Goal: Task Accomplishment & Management: Manage account settings

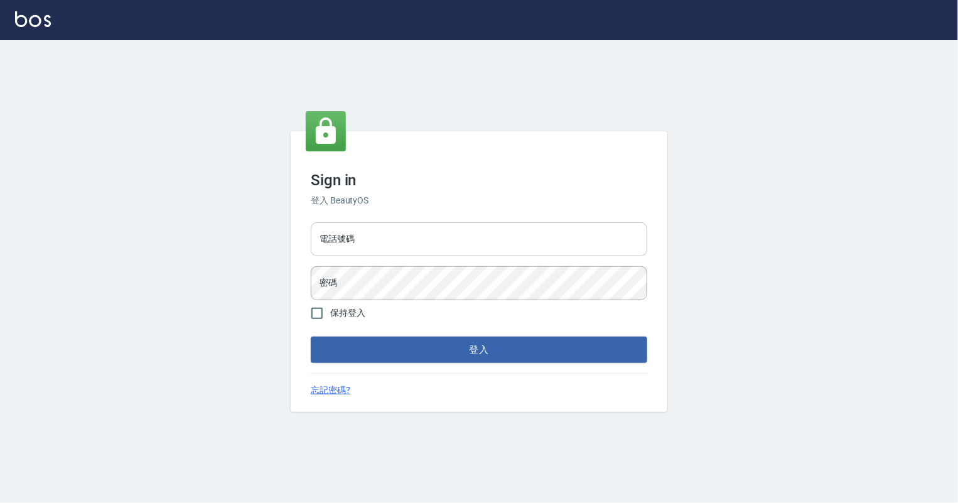
click at [450, 244] on input "電話號碼" at bounding box center [479, 239] width 336 height 34
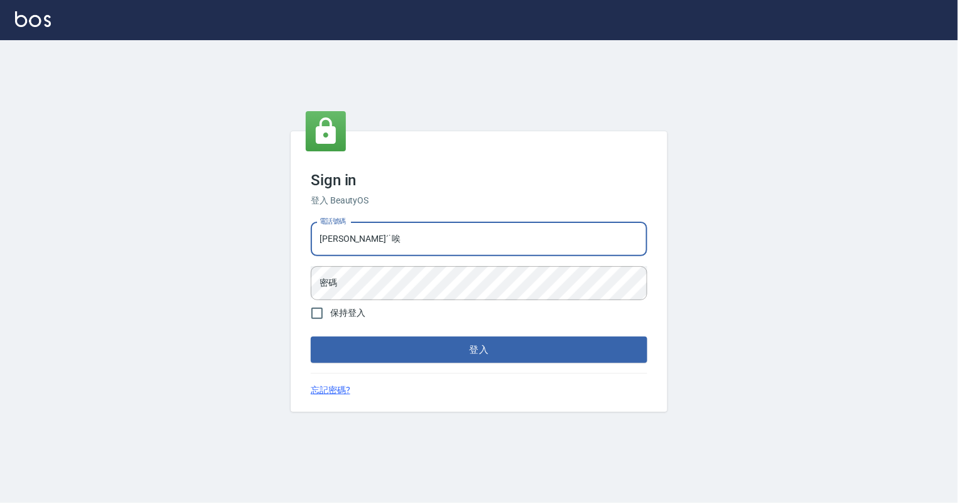
type input "[PERSON_NAME]ˊ˙唉˙"
drag, startPoint x: 451, startPoint y: 235, endPoint x: 306, endPoint y: 225, distance: 145.3
click at [306, 225] on div "電話號碼 靄靄ˊ˙唉˙ 電話號碼 密碼 密碼" at bounding box center [479, 261] width 346 height 88
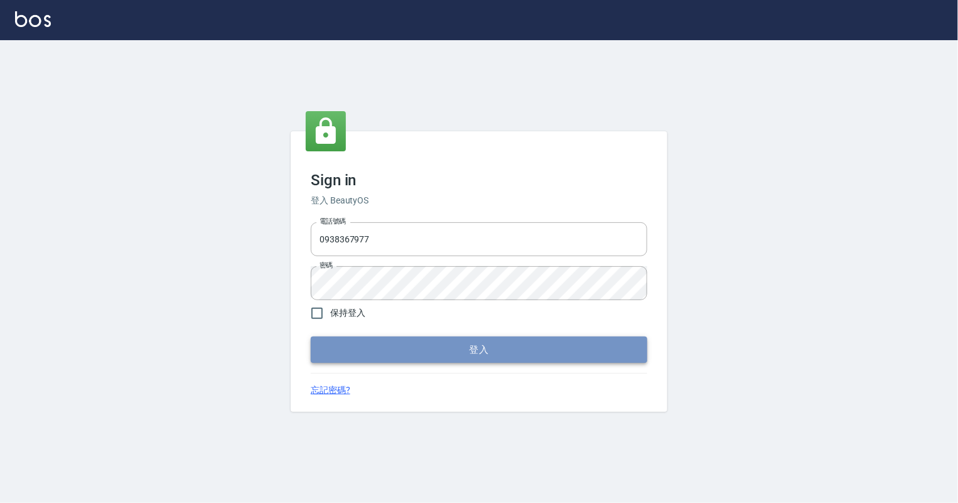
click at [334, 345] on button "登入" at bounding box center [479, 349] width 336 height 26
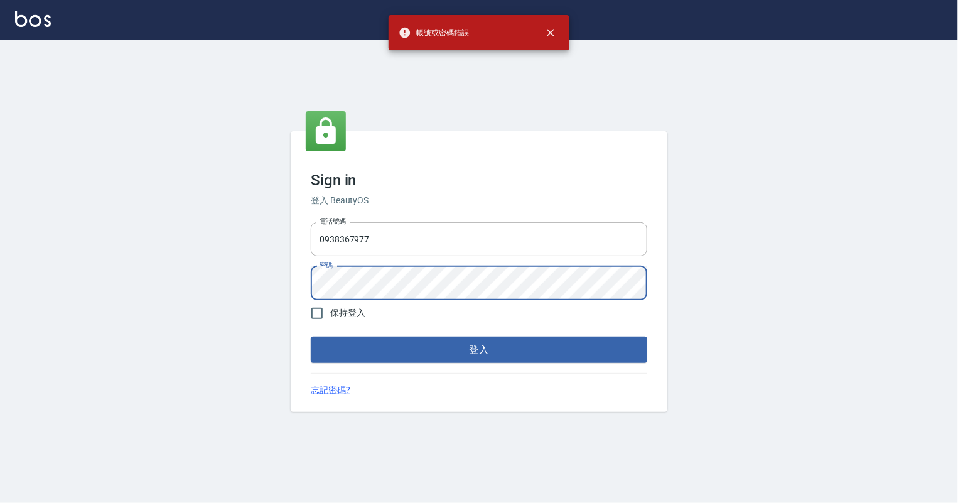
click at [304, 286] on div "Sign in 登入 BeautyOS 電話號碼 [PHONE_NUMBER] 電話號碼 密碼 密碼 保持登入 登入 忘記密碼?" at bounding box center [479, 271] width 376 height 280
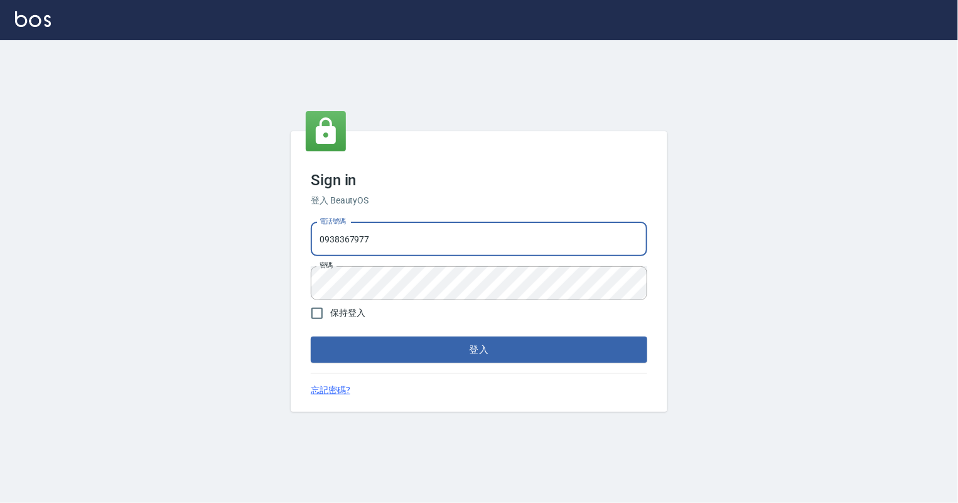
click at [336, 240] on input "0938367977" at bounding box center [479, 239] width 336 height 34
click at [344, 240] on input "0938367977" at bounding box center [479, 239] width 336 height 34
click at [341, 240] on input "0938367977" at bounding box center [479, 239] width 336 height 34
type input "0939367977"
click at [409, 341] on button "登入" at bounding box center [479, 349] width 336 height 26
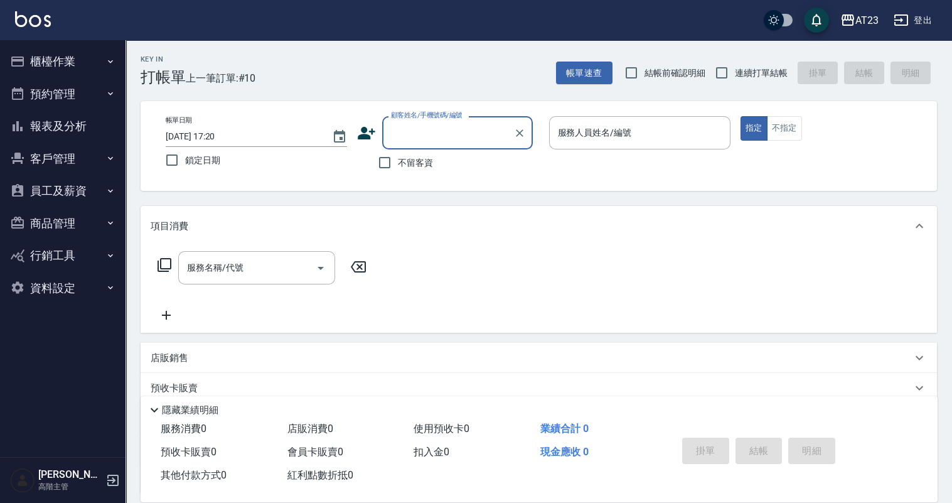
click at [53, 127] on button "報表及分析" at bounding box center [62, 126] width 115 height 33
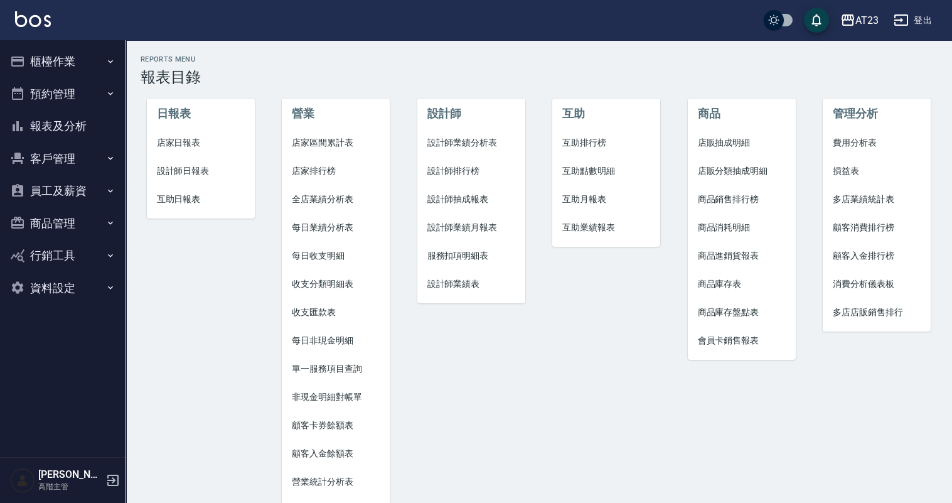
click at [61, 59] on button "櫃檯作業" at bounding box center [62, 61] width 115 height 33
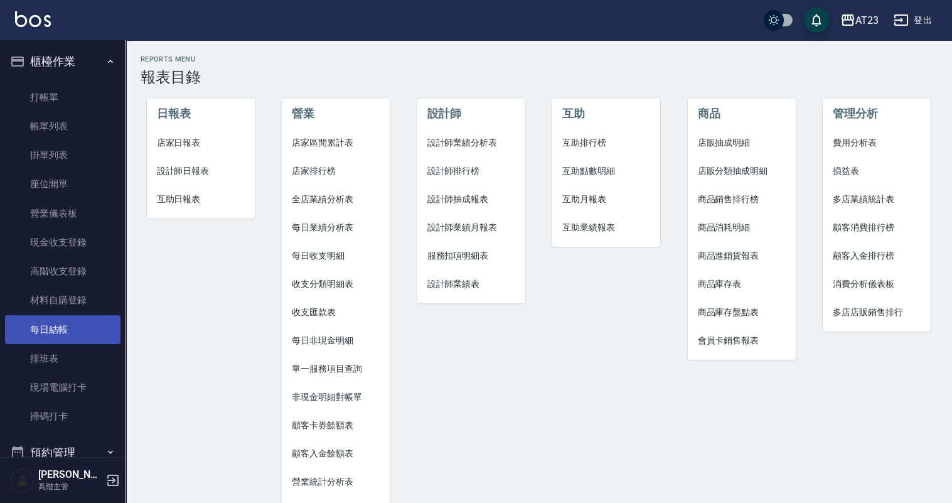
click at [65, 334] on link "每日結帳" at bounding box center [62, 329] width 115 height 29
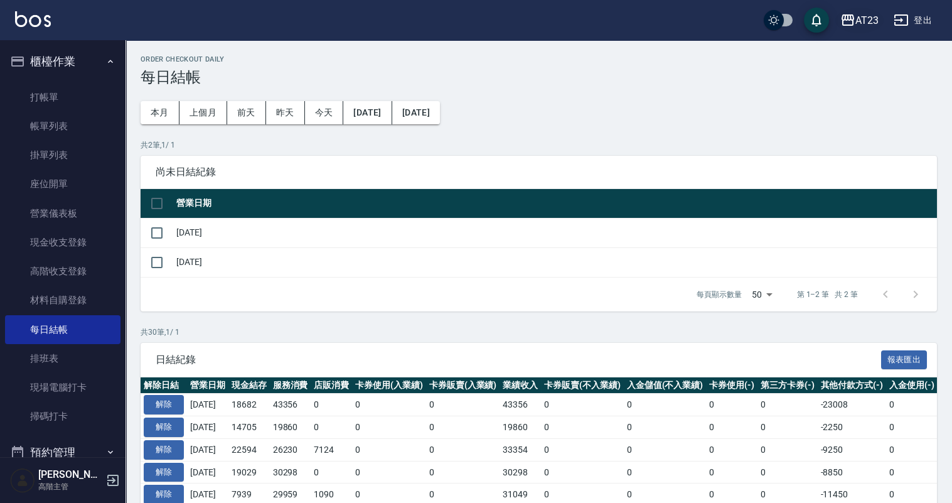
click at [855, 24] on icon "button" at bounding box center [847, 20] width 15 height 15
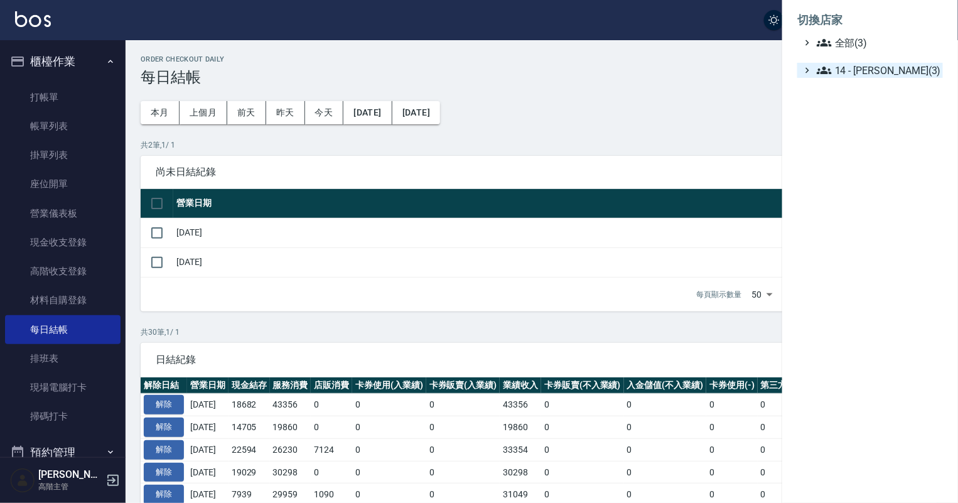
click at [848, 63] on span "14 - 李欣哲(3)" at bounding box center [876, 70] width 121 height 15
click at [853, 126] on span "名留北新" at bounding box center [879, 122] width 117 height 15
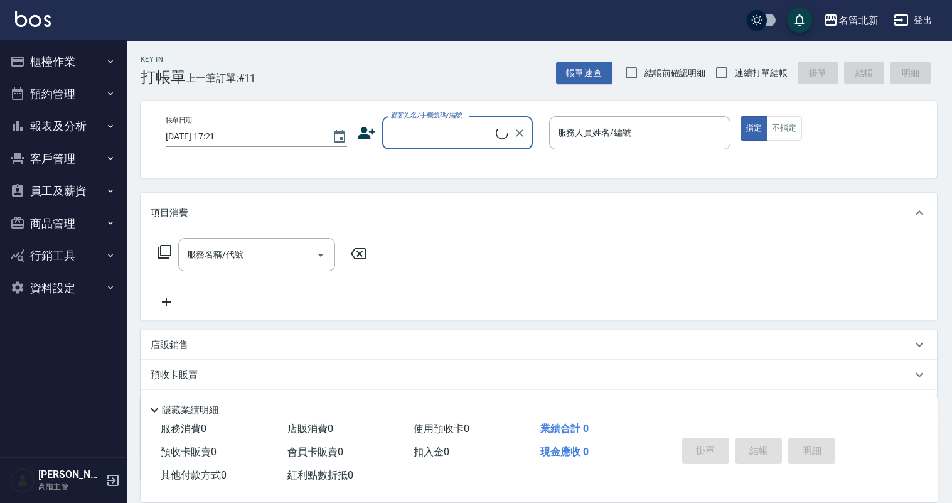
click at [73, 62] on button "櫃檯作業" at bounding box center [62, 61] width 115 height 33
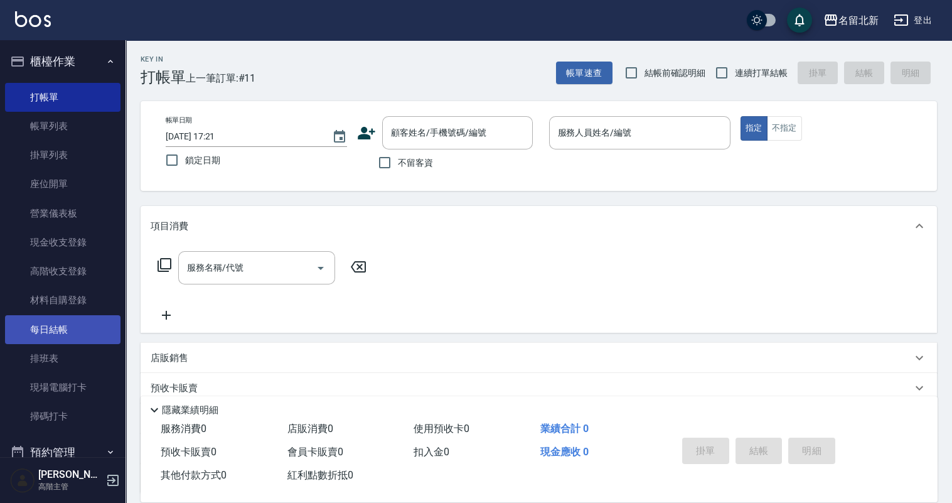
click at [65, 316] on link "每日結帳" at bounding box center [62, 329] width 115 height 29
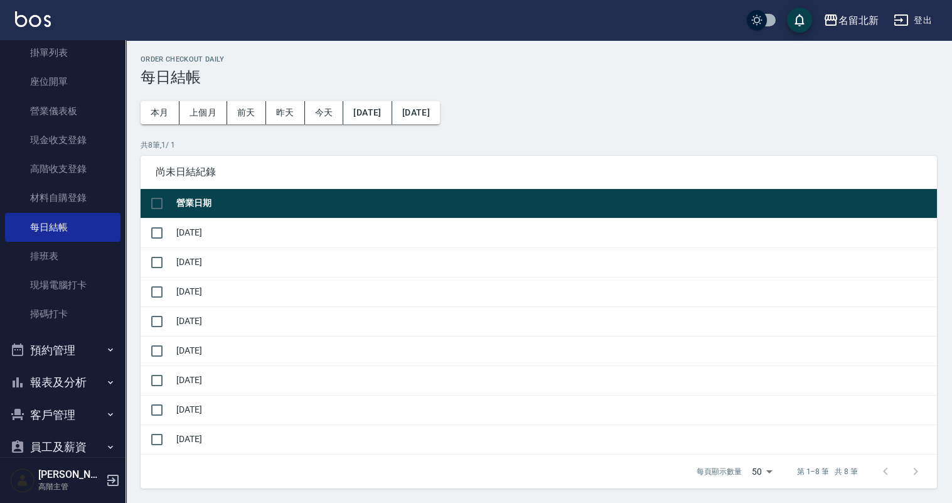
scroll to position [125, 0]
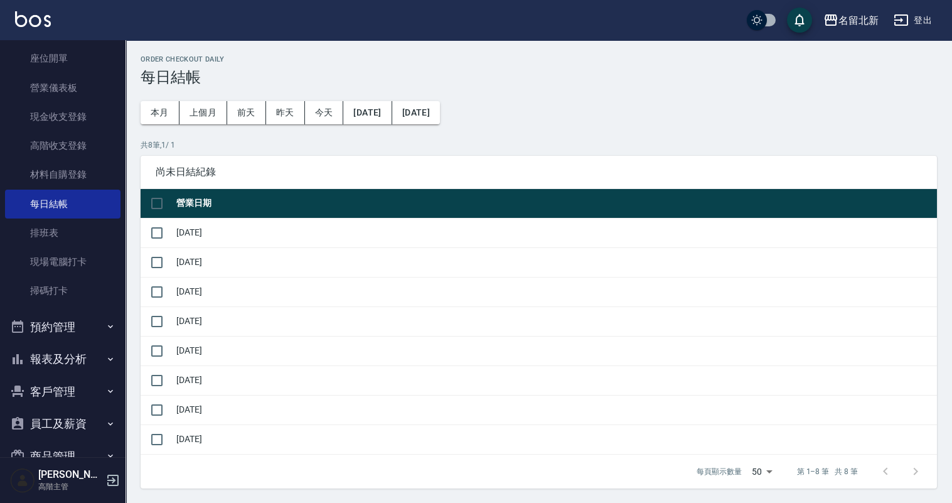
click at [61, 355] on button "報表及分析" at bounding box center [62, 359] width 115 height 33
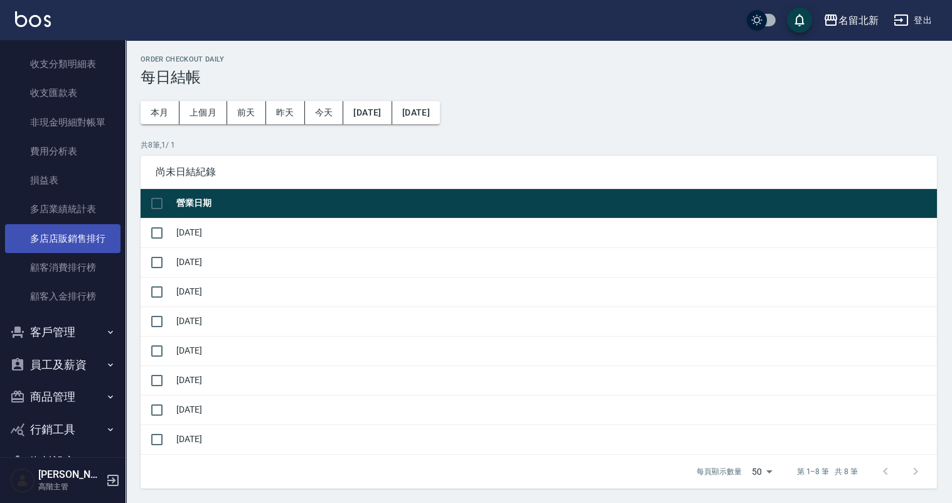
scroll to position [1443, 0]
click at [71, 365] on button "員工及薪資" at bounding box center [62, 364] width 115 height 33
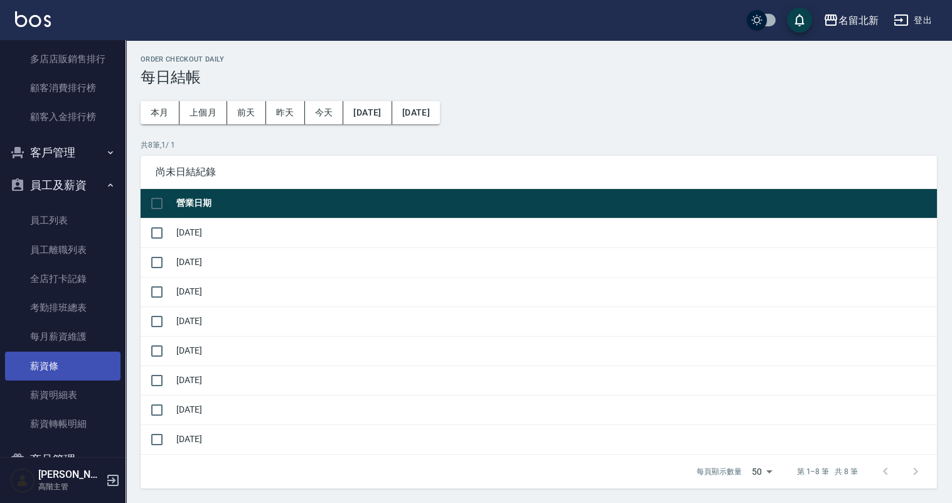
scroll to position [1652, 0]
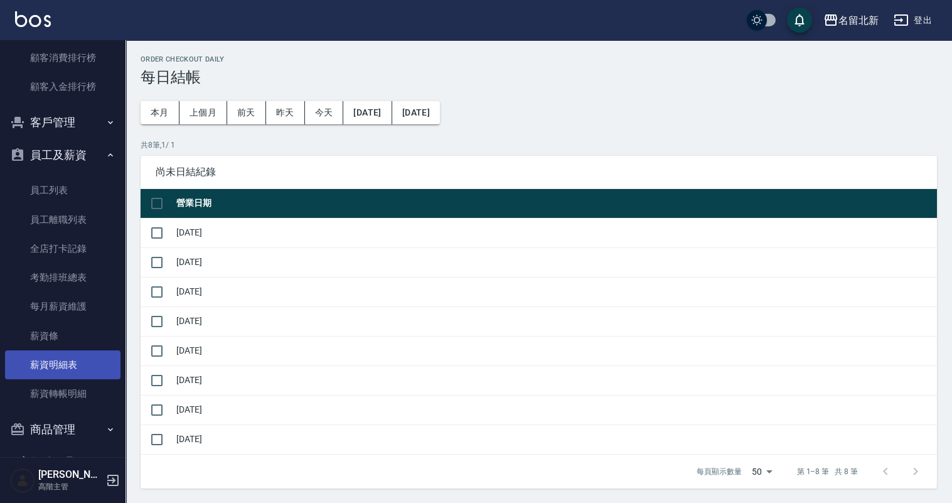
click at [48, 361] on link "薪資明細表" at bounding box center [62, 364] width 115 height 29
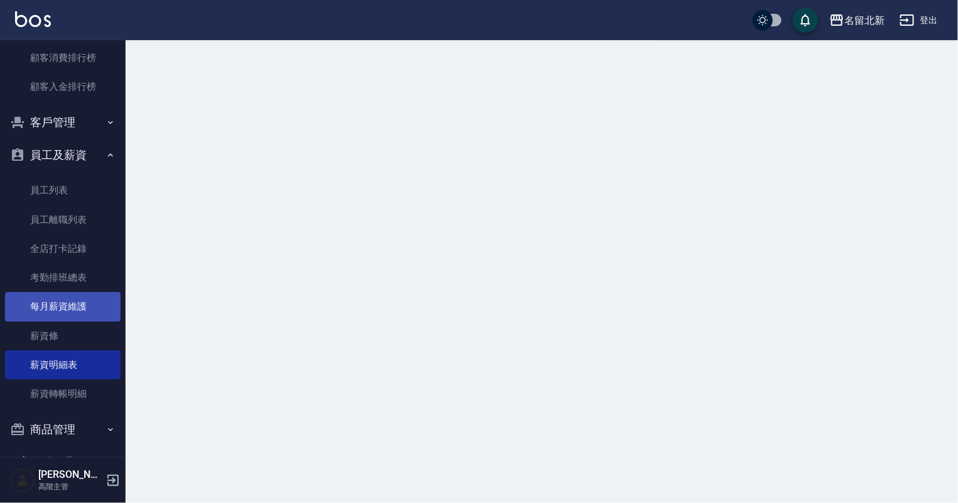
click at [81, 300] on link "每月薪資維護" at bounding box center [62, 306] width 115 height 29
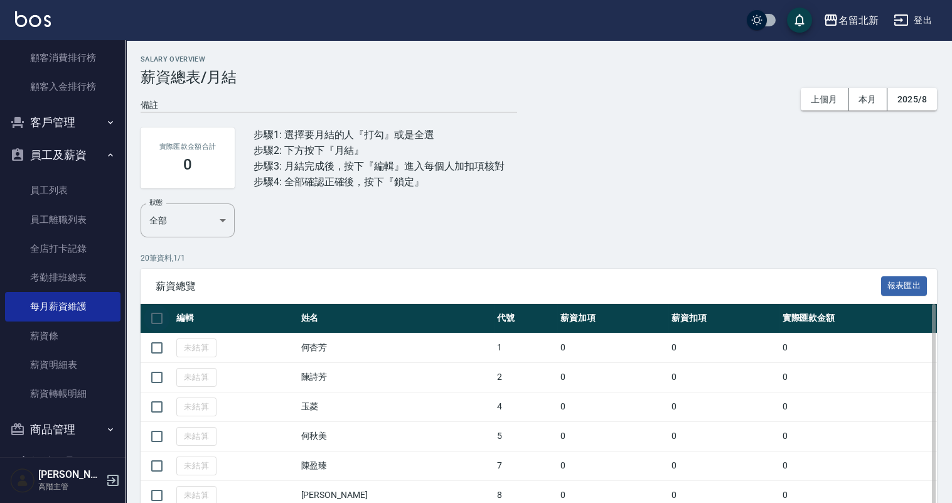
click at [161, 317] on input "checkbox" at bounding box center [157, 318] width 26 height 26
checkbox input "true"
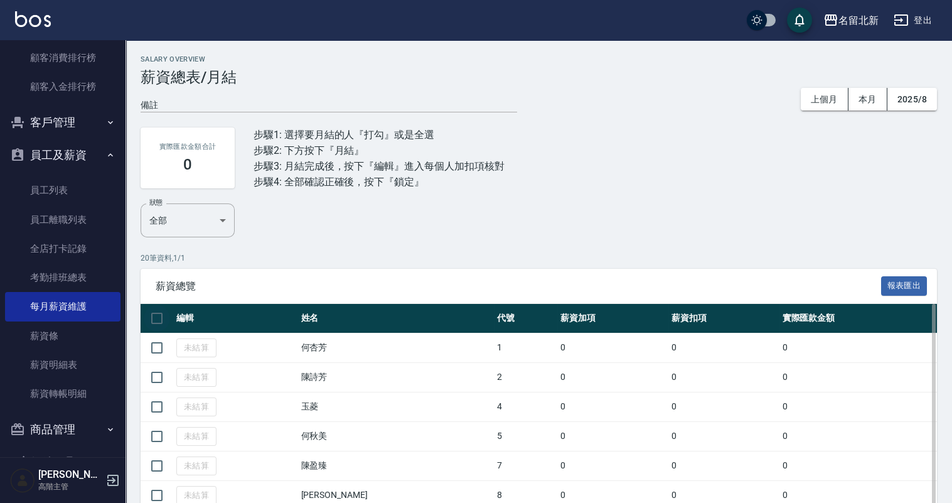
checkbox input "true"
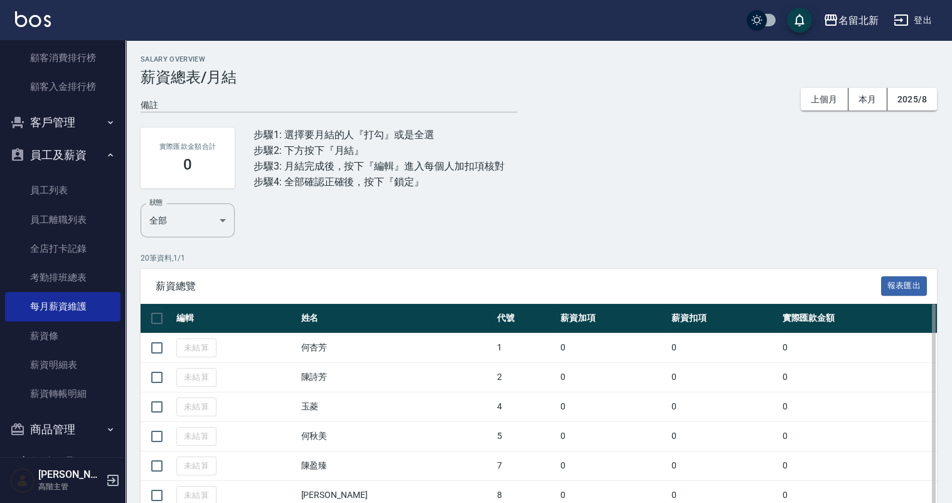
checkbox input "true"
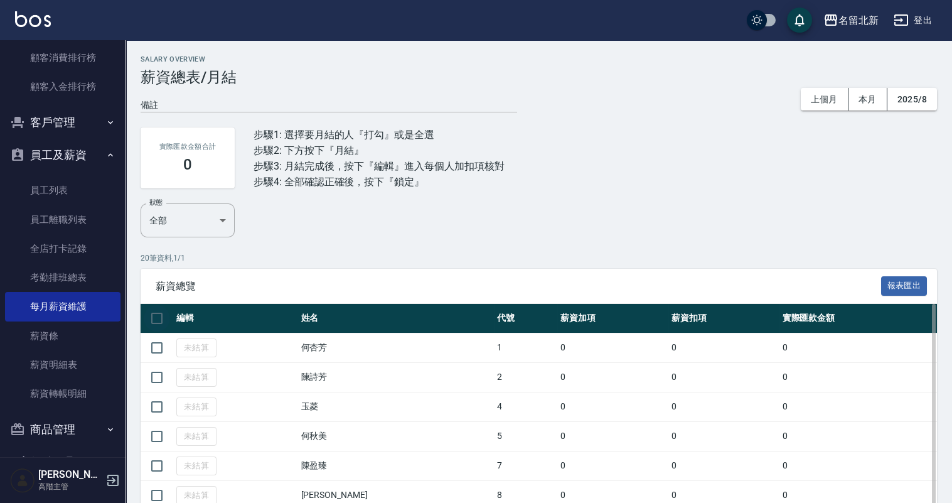
checkbox input "true"
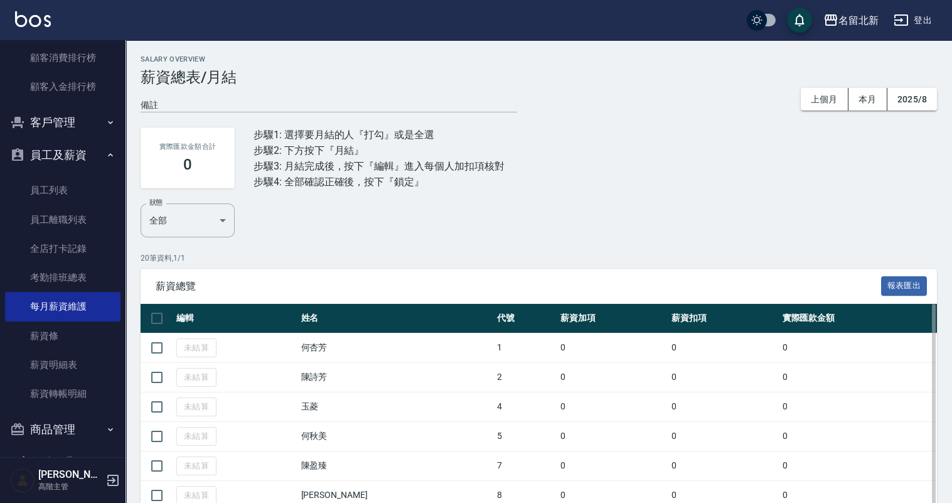
checkbox input "true"
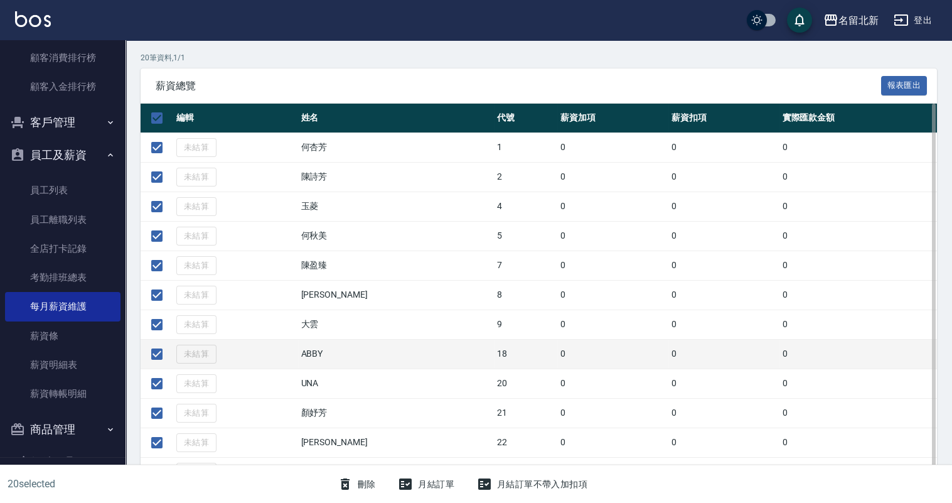
scroll to position [209, 0]
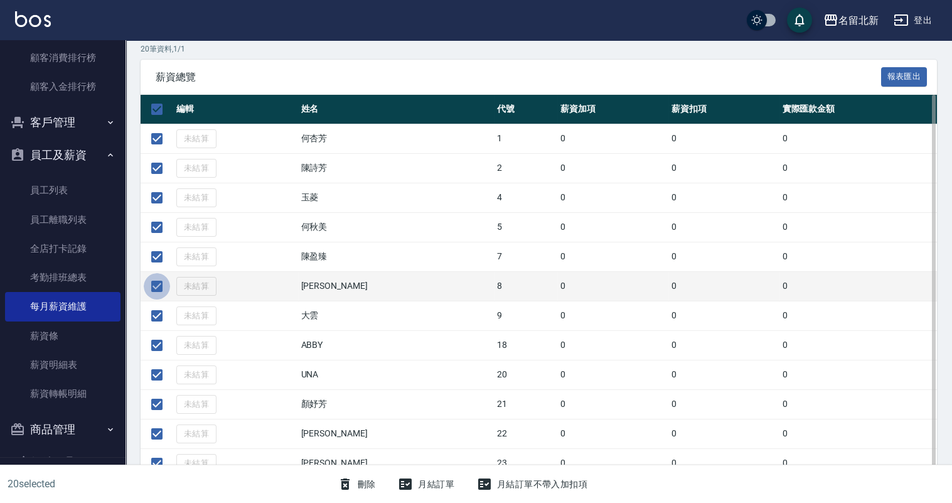
click at [156, 282] on input "checkbox" at bounding box center [157, 286] width 26 height 26
checkbox input "false"
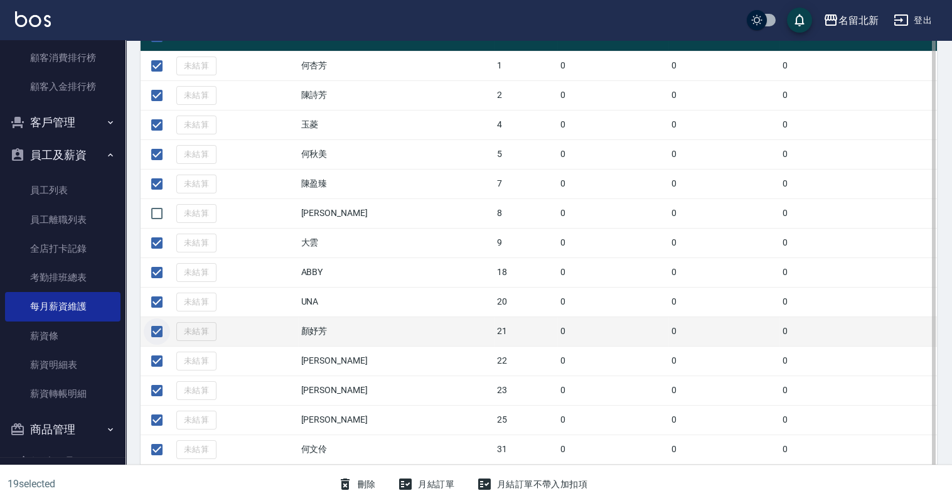
scroll to position [292, 0]
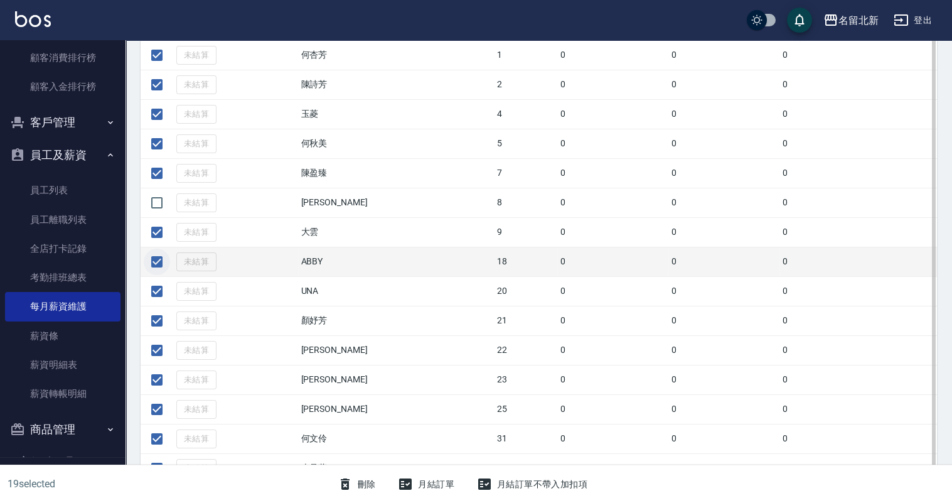
click at [152, 260] on input "checkbox" at bounding box center [157, 261] width 26 height 26
checkbox input "false"
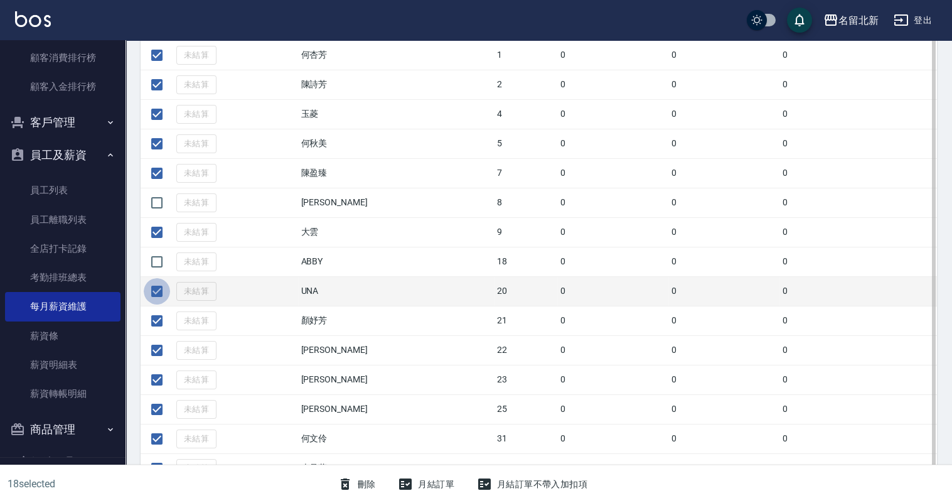
click at [159, 289] on input "checkbox" at bounding box center [157, 291] width 26 height 26
checkbox input "false"
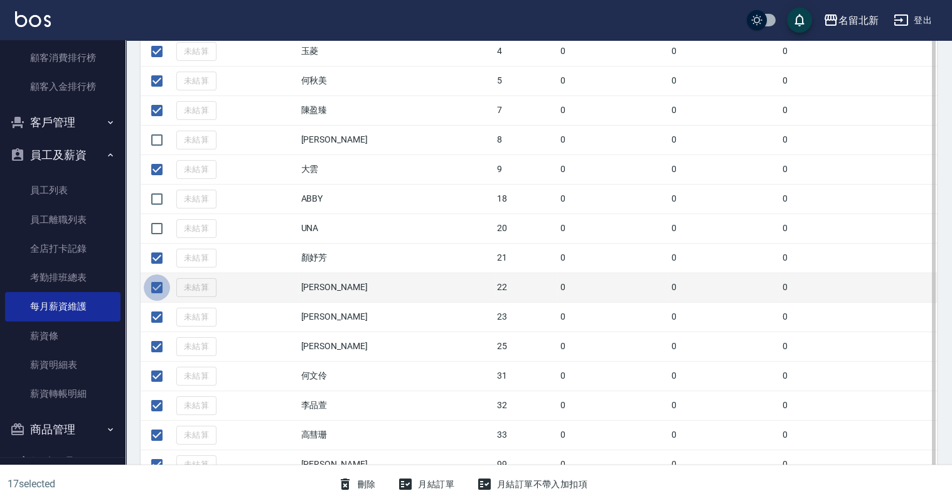
click at [159, 289] on input "checkbox" at bounding box center [157, 287] width 26 height 26
checkbox input "false"
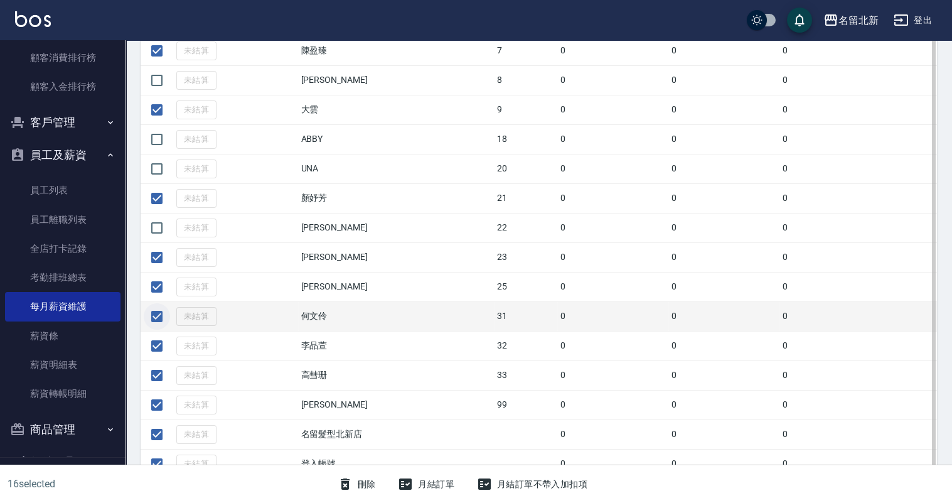
scroll to position [418, 0]
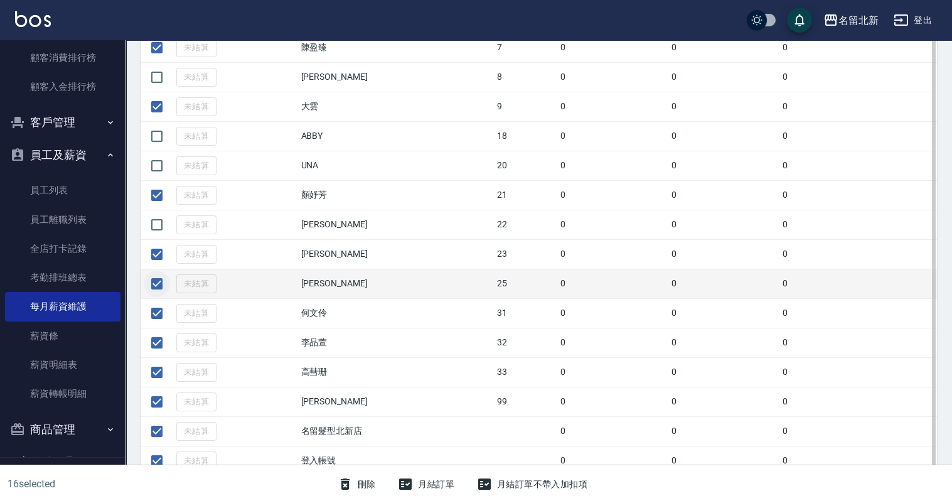
click at [156, 279] on input "checkbox" at bounding box center [157, 283] width 26 height 26
checkbox input "false"
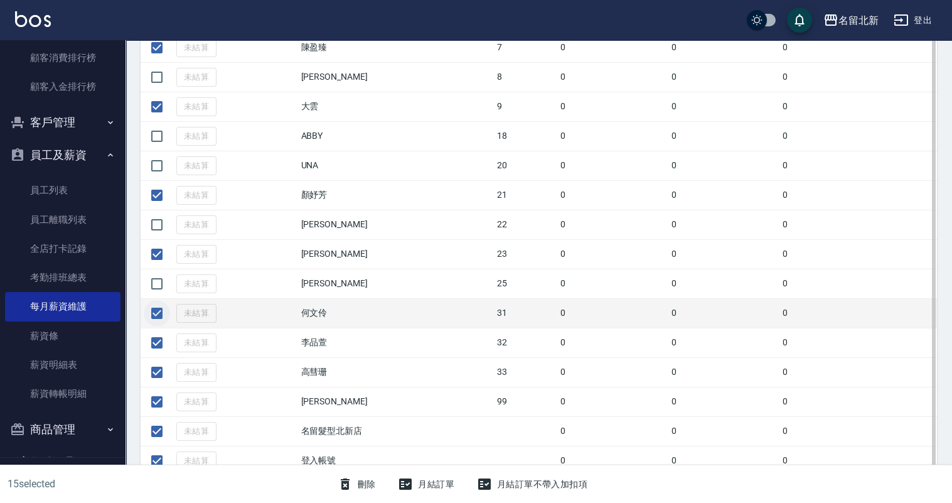
click at [161, 314] on input "checkbox" at bounding box center [157, 313] width 26 height 26
checkbox input "false"
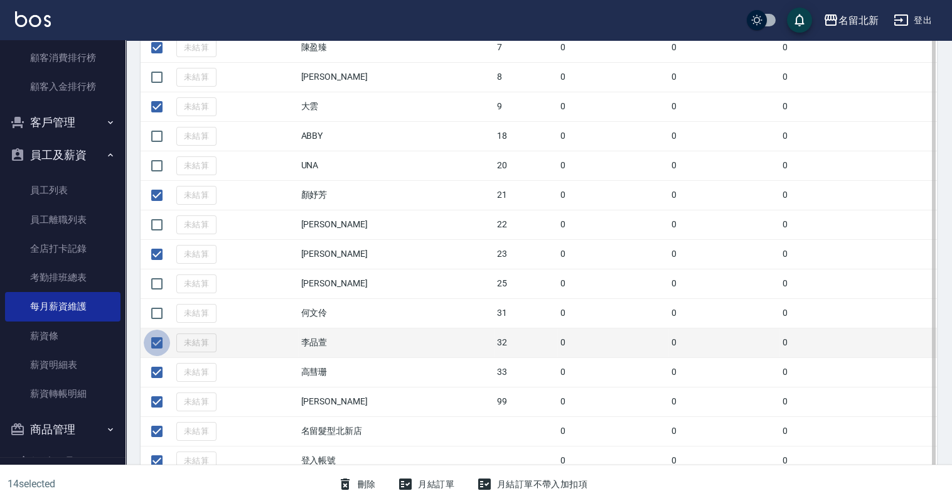
click at [161, 339] on input "checkbox" at bounding box center [157, 342] width 26 height 26
checkbox input "false"
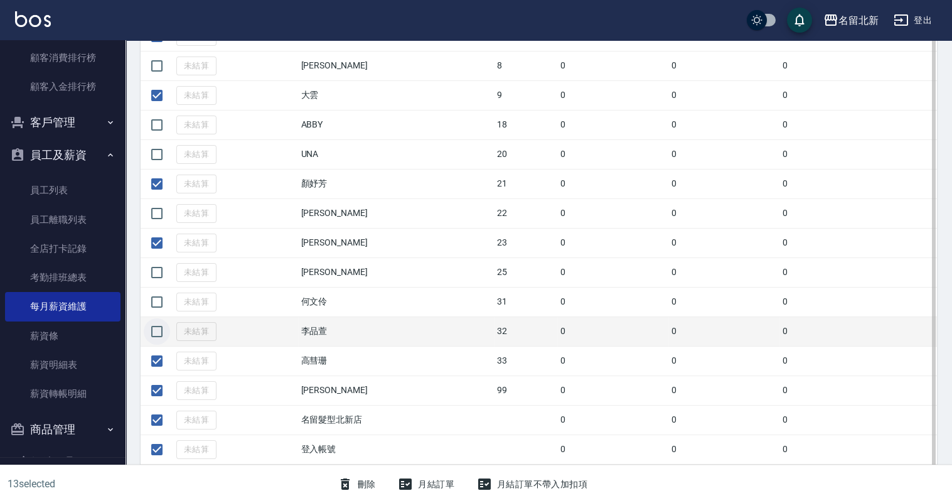
scroll to position [454, 0]
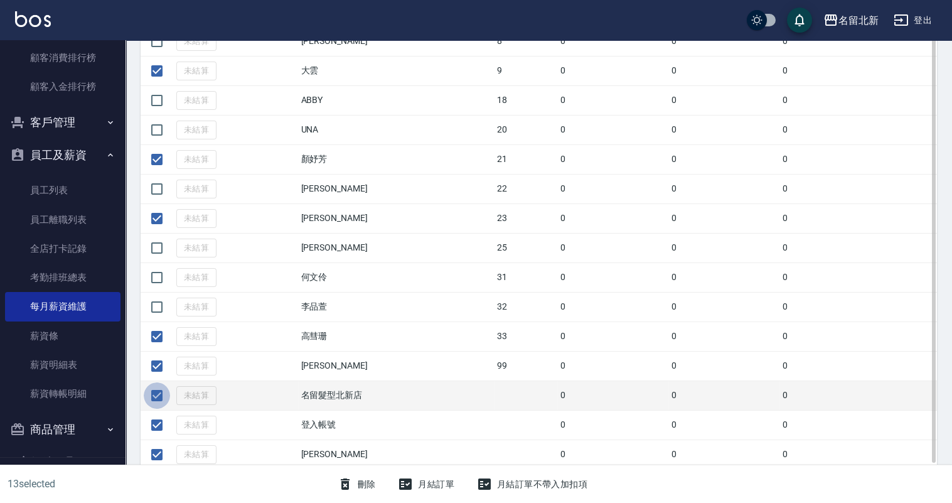
click at [156, 388] on input "checkbox" at bounding box center [157, 395] width 26 height 26
checkbox input "false"
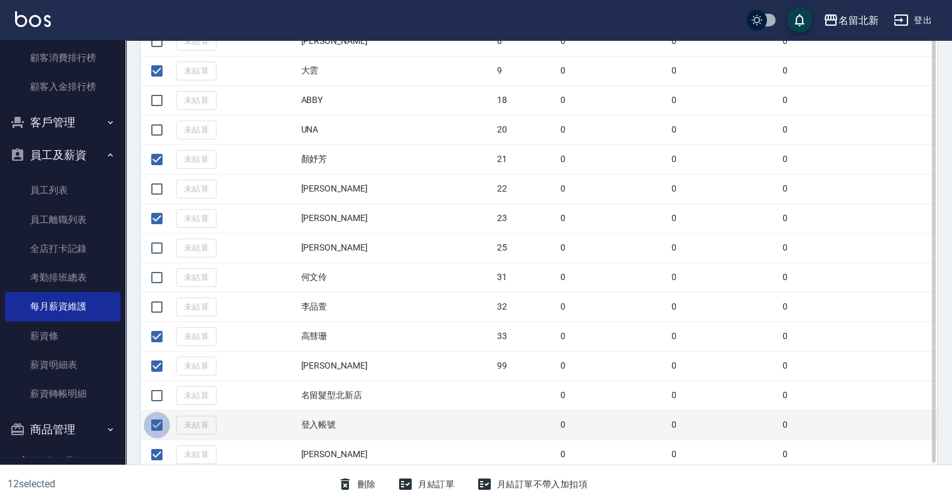
click at [154, 417] on input "checkbox" at bounding box center [157, 425] width 26 height 26
checkbox input "false"
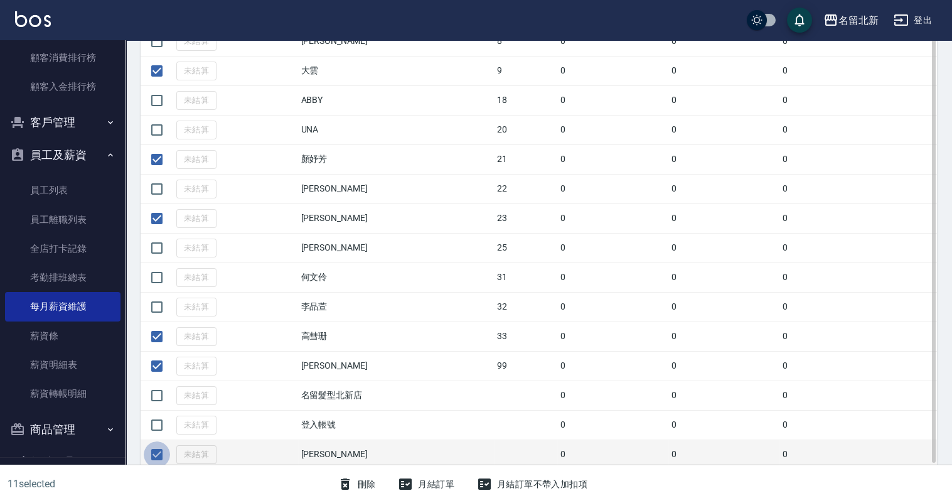
click at [155, 446] on input "checkbox" at bounding box center [157, 454] width 26 height 26
checkbox input "false"
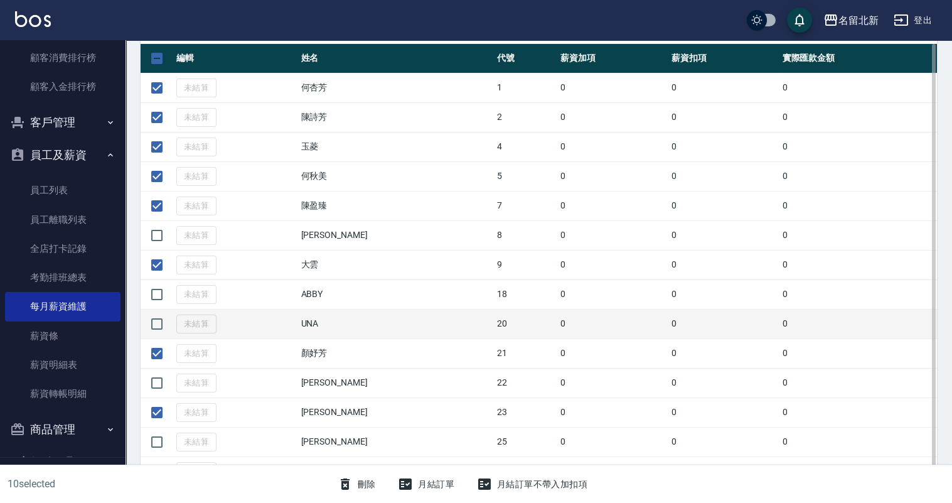
scroll to position [265, 0]
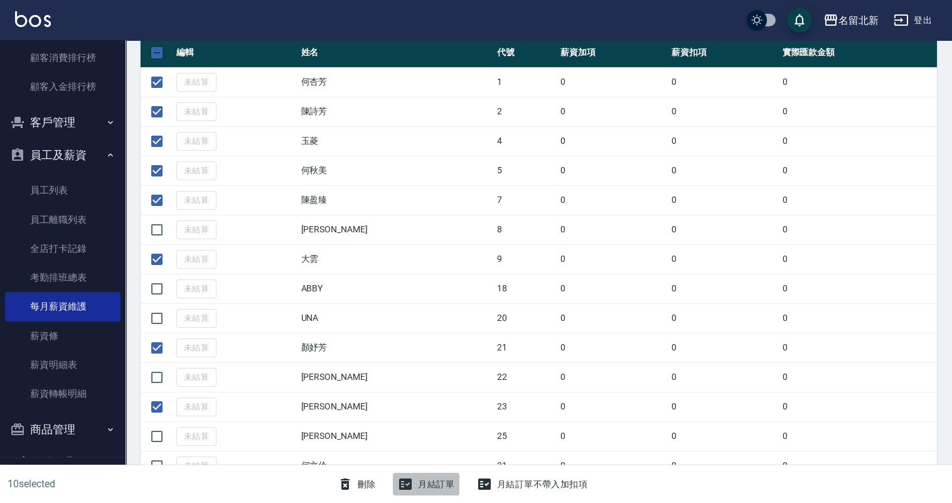
click at [430, 481] on button "月結訂單" at bounding box center [426, 483] width 67 height 23
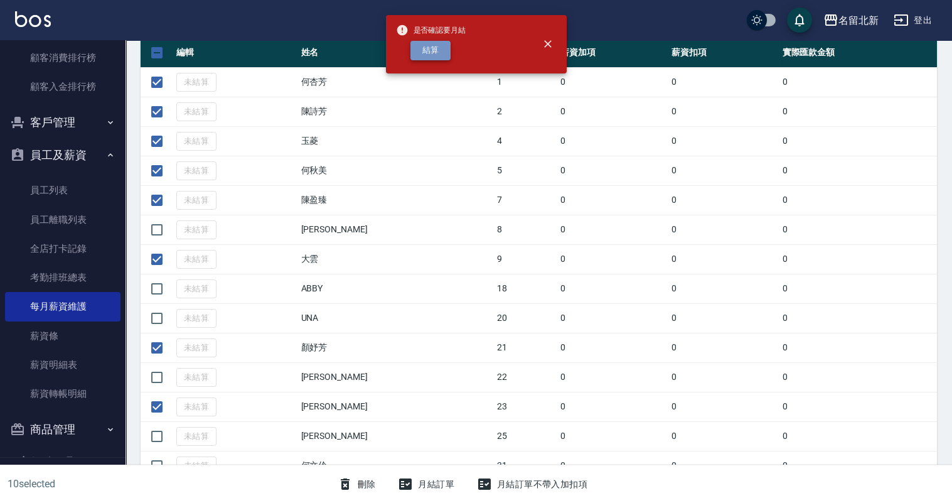
click at [439, 51] on button "結算" at bounding box center [430, 50] width 40 height 19
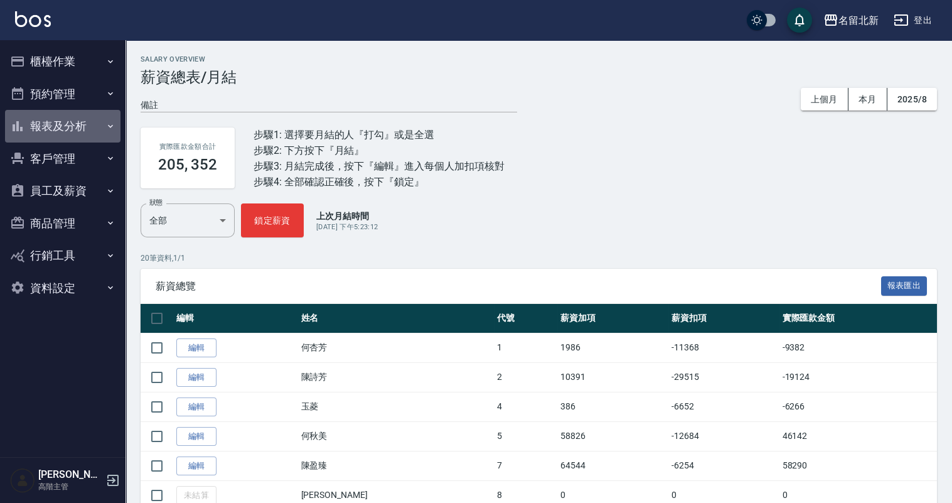
click at [75, 122] on button "報表及分析" at bounding box center [62, 126] width 115 height 33
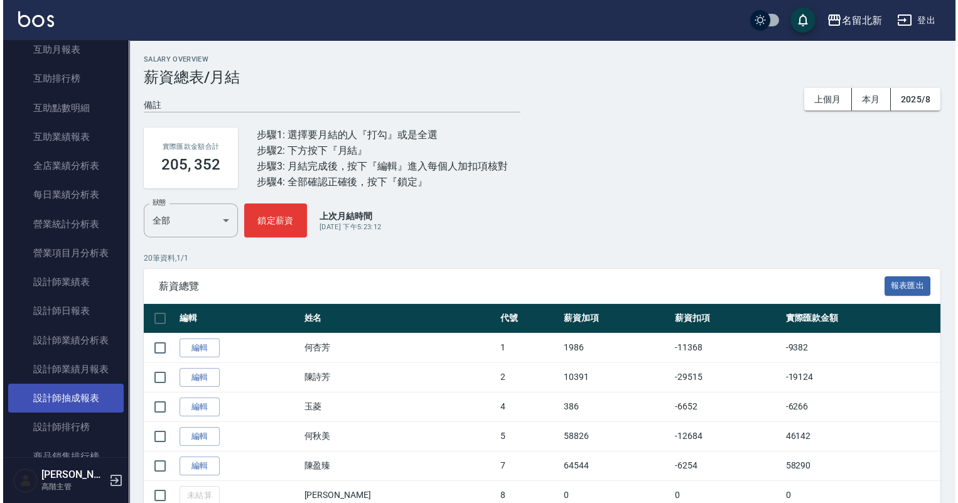
scroll to position [292, 0]
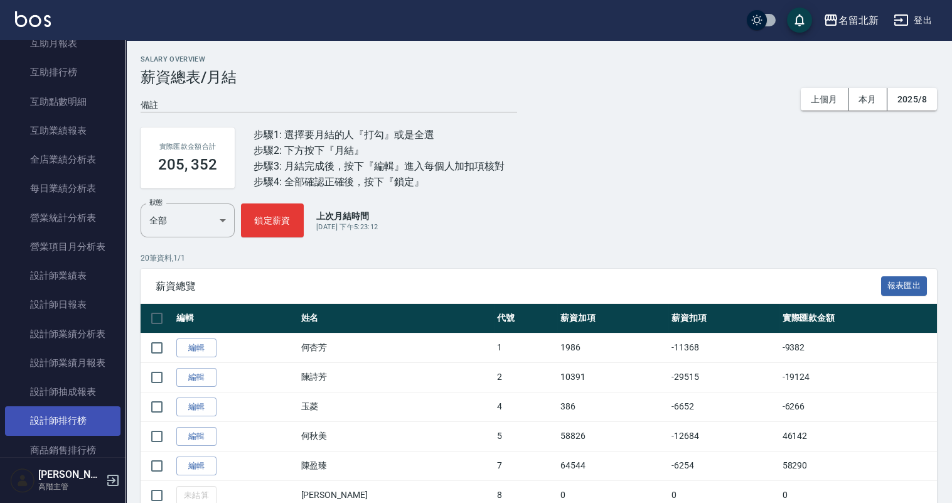
click at [61, 419] on link "設計師排行榜" at bounding box center [62, 420] width 115 height 29
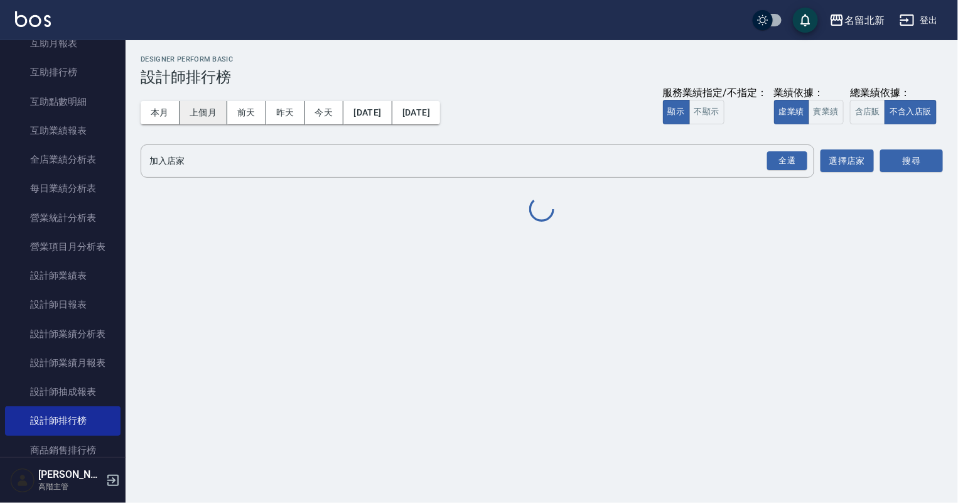
click at [198, 121] on button "上個月" at bounding box center [203, 112] width 48 height 23
click at [181, 152] on input "加入店家" at bounding box center [467, 161] width 643 height 22
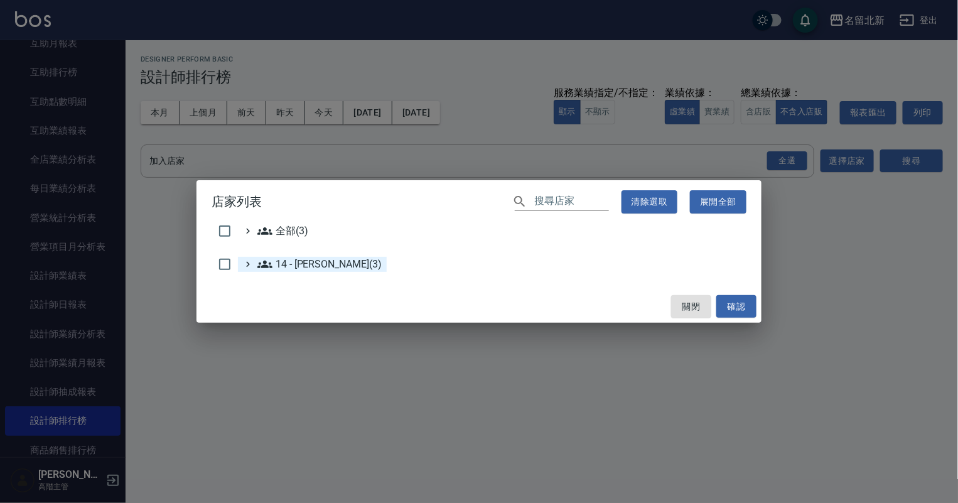
click at [289, 259] on 李欣哲\(3\) "14 - 李欣哲(3)" at bounding box center [319, 264] width 124 height 15
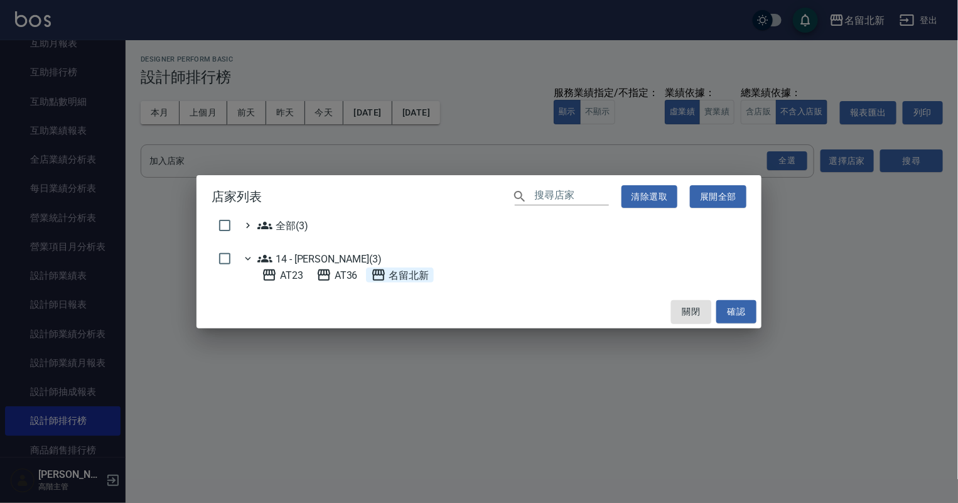
click at [418, 275] on span "名留北新" at bounding box center [400, 274] width 58 height 15
drag, startPoint x: 741, startPoint y: 313, endPoint x: 702, endPoint y: 319, distance: 39.9
click at [740, 313] on button "確認" at bounding box center [736, 311] width 40 height 23
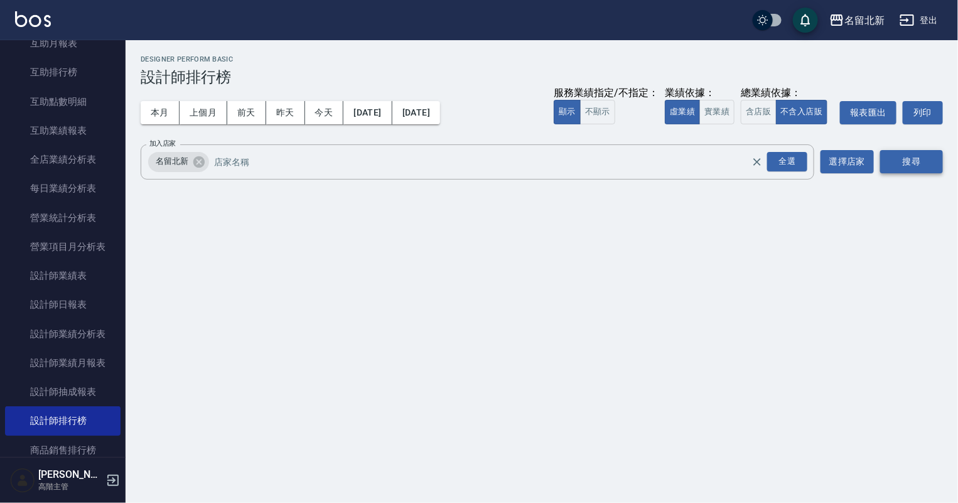
click at [905, 161] on button "搜尋" at bounding box center [911, 161] width 63 height 23
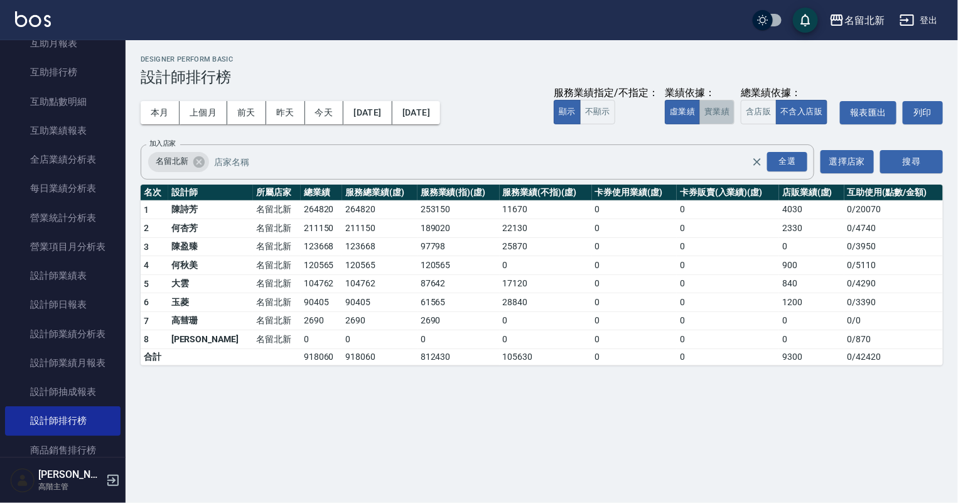
click at [720, 110] on button "實業績" at bounding box center [716, 112] width 35 height 24
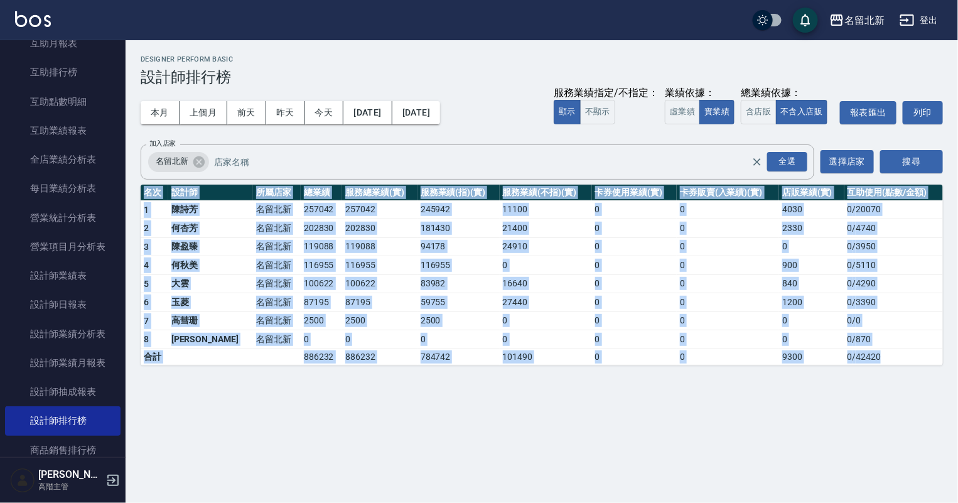
drag, startPoint x: 146, startPoint y: 192, endPoint x: 895, endPoint y: 353, distance: 766.2
click at [895, 353] on table "名次 設計師 所屬店家 總業績 服務總業績(實) 服務業績(指)(實) 服務業績(不指)(實) 卡券使用業績(實) 卡券販賣(入業績)(實) 店販業績(實) …" at bounding box center [542, 274] width 802 height 181
copy table "名次 設計師 所屬店家 總業績 服務總業績(實) 服務業績(指)(實) 服務業績(不指)(實) 卡券使用業績(實) 卡券販賣(入業績)(實) 店販業績(實) …"
click at [690, 114] on button "虛業績" at bounding box center [682, 112] width 35 height 24
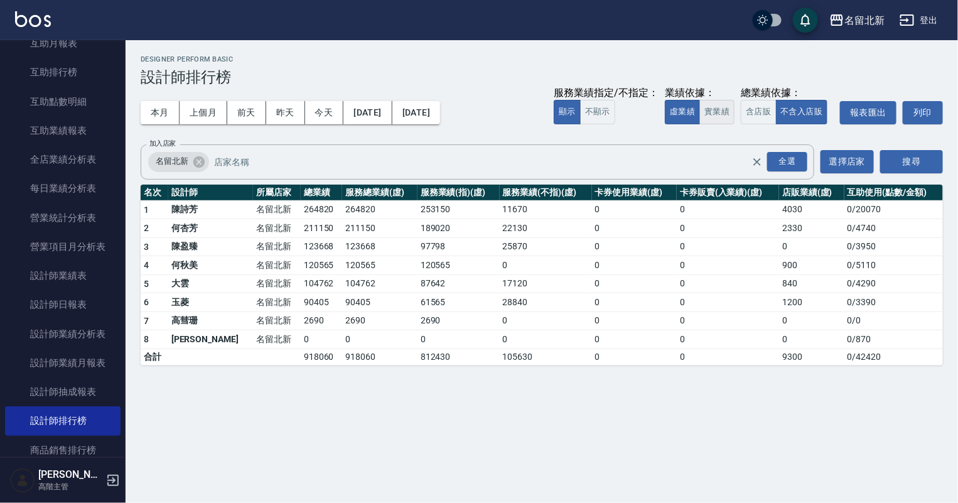
click at [731, 111] on button "實業績" at bounding box center [716, 112] width 35 height 24
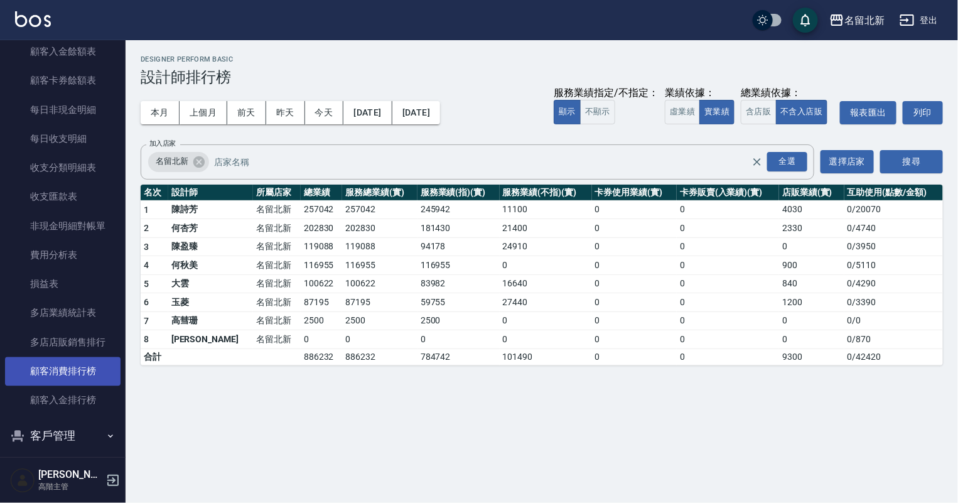
scroll to position [1087, 0]
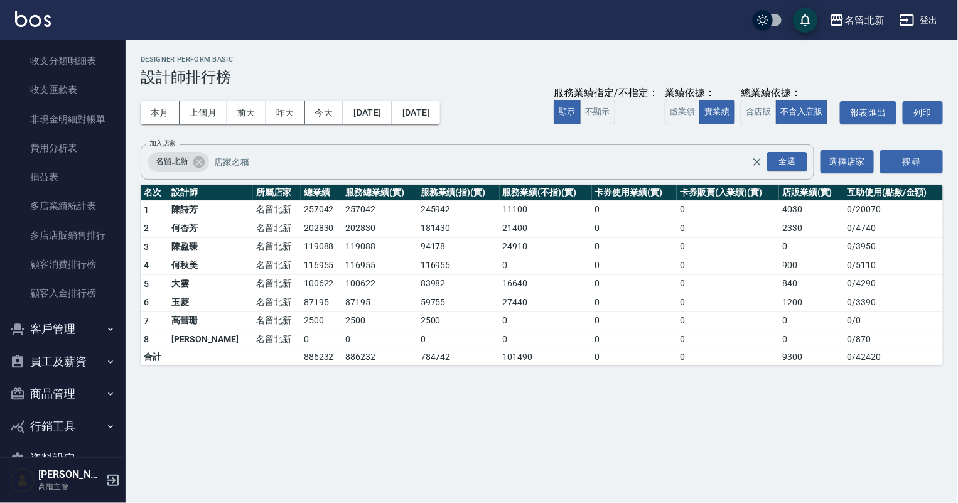
click at [75, 353] on button "員工及薪資" at bounding box center [62, 361] width 115 height 33
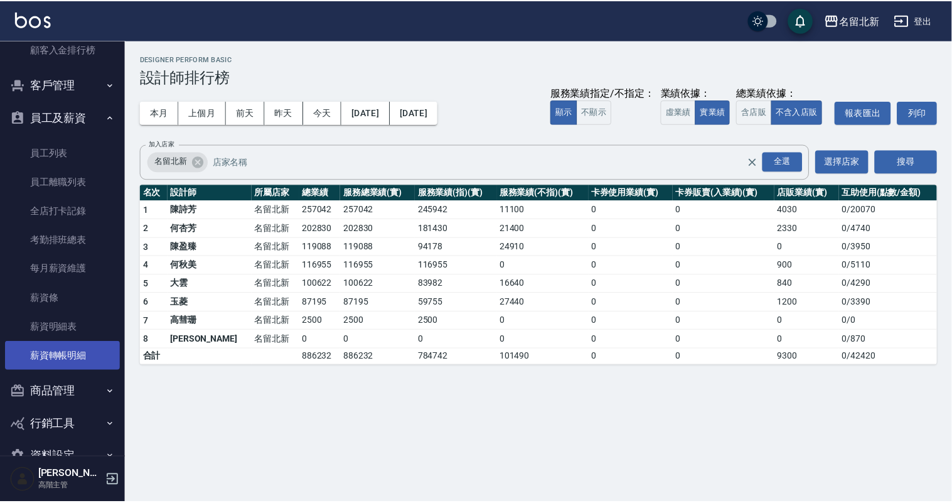
scroll to position [1361, 0]
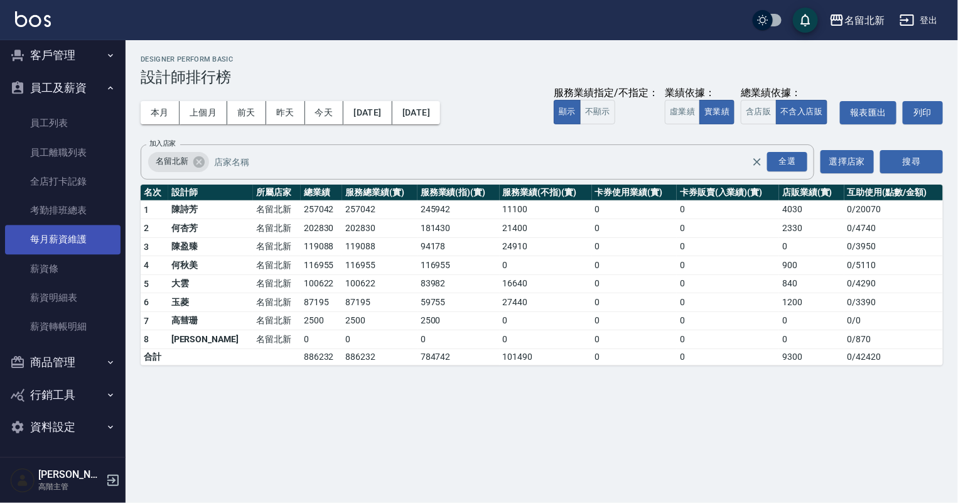
click at [75, 240] on link "每月薪資維護" at bounding box center [62, 239] width 115 height 29
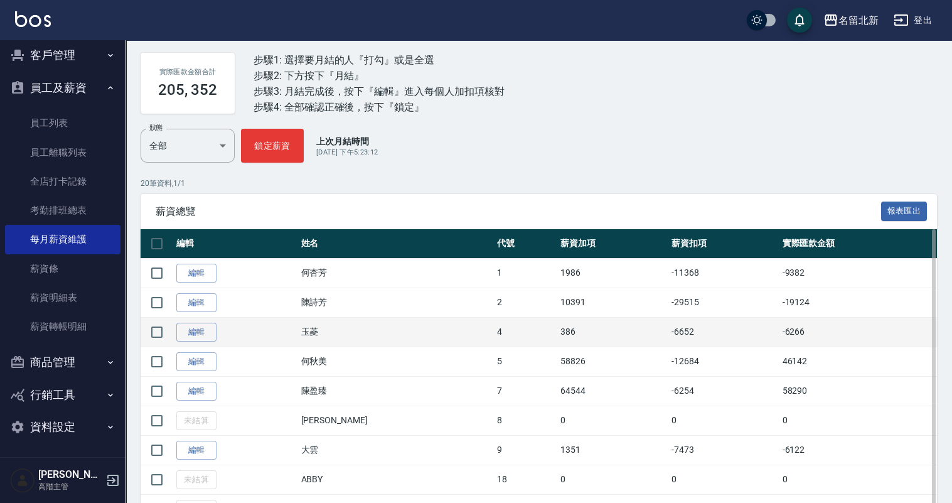
scroll to position [104, 0]
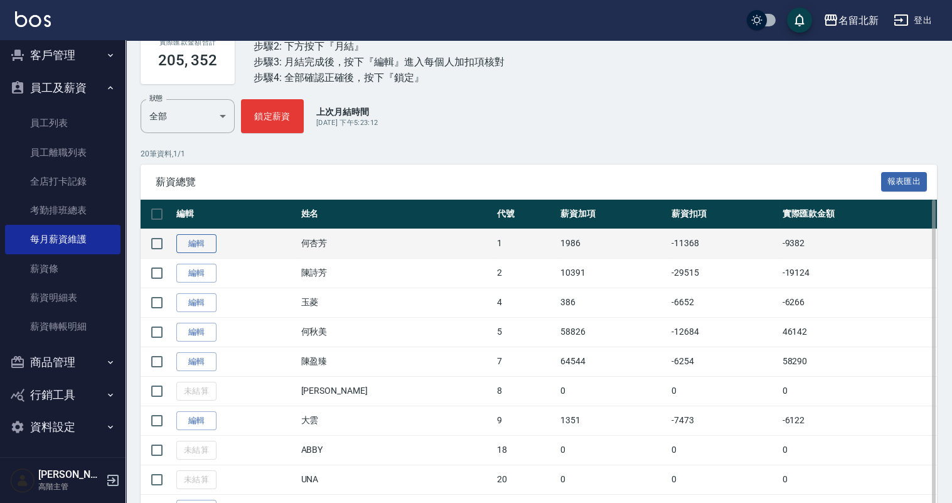
click at [200, 243] on link "編輯" at bounding box center [196, 243] width 40 height 19
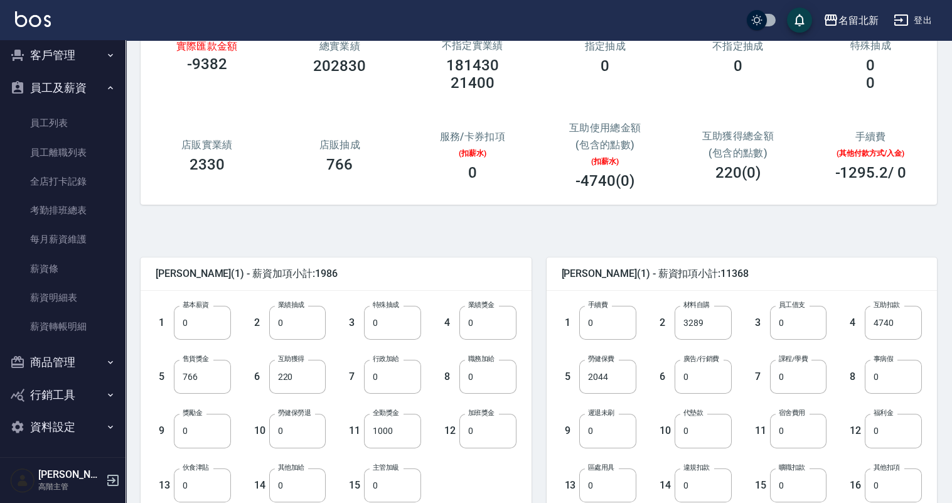
scroll to position [104, 0]
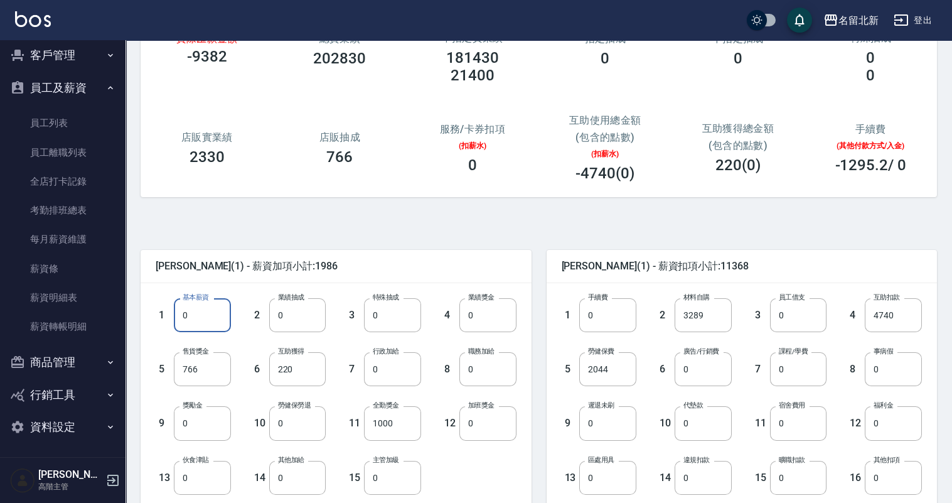
click at [193, 314] on input "0" at bounding box center [202, 315] width 57 height 34
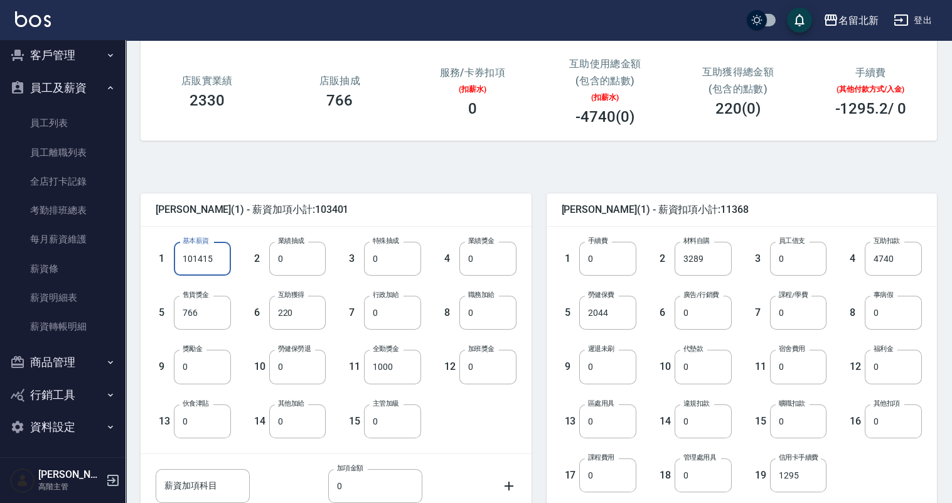
scroll to position [167, 0]
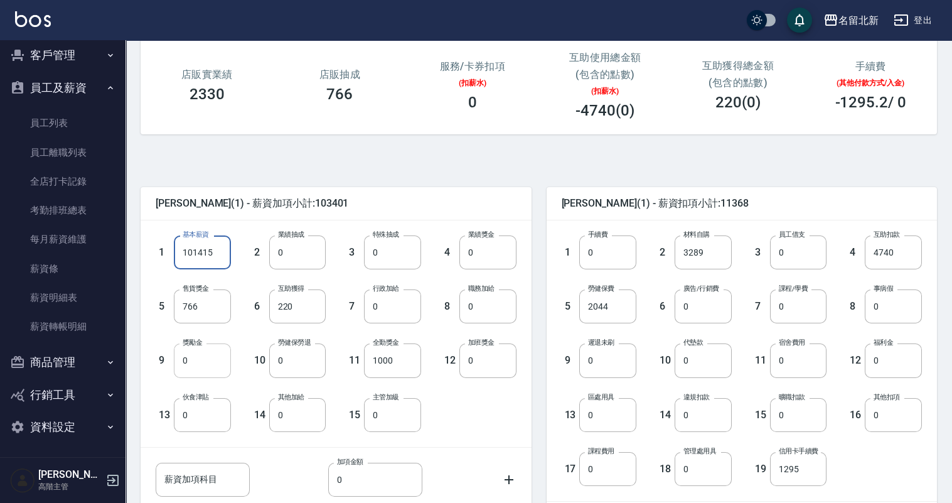
type input "101415"
click at [194, 358] on input "0" at bounding box center [202, 360] width 57 height 34
type input "2000"
click at [908, 248] on input "4740" at bounding box center [893, 252] width 57 height 34
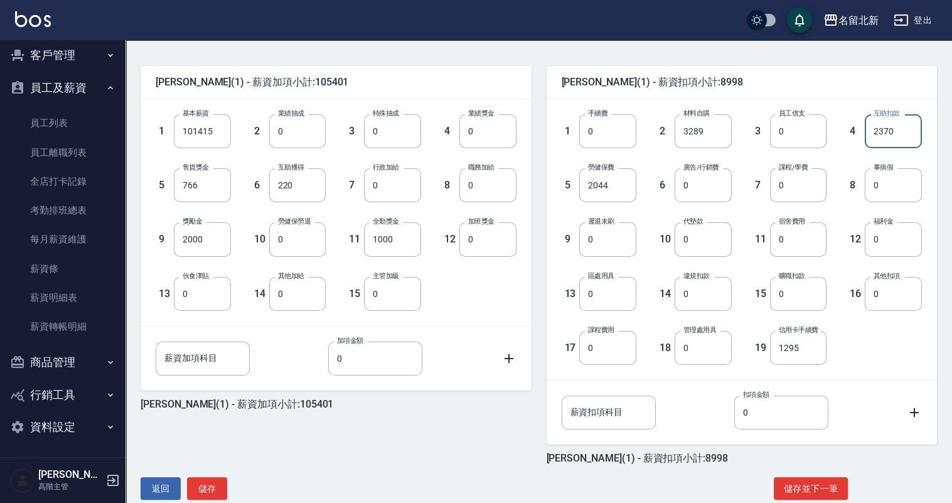
scroll to position [292, 0]
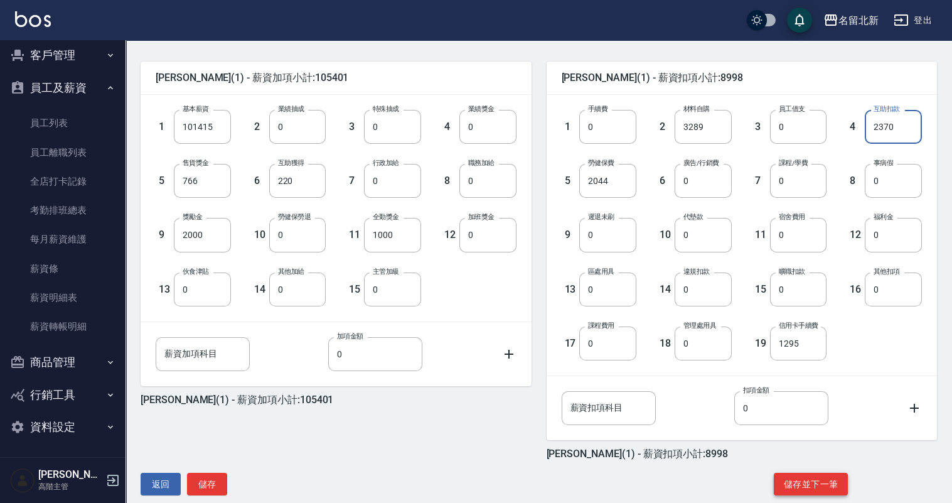
type input "2370"
click at [798, 478] on button "儲存並下一筆" at bounding box center [811, 483] width 74 height 23
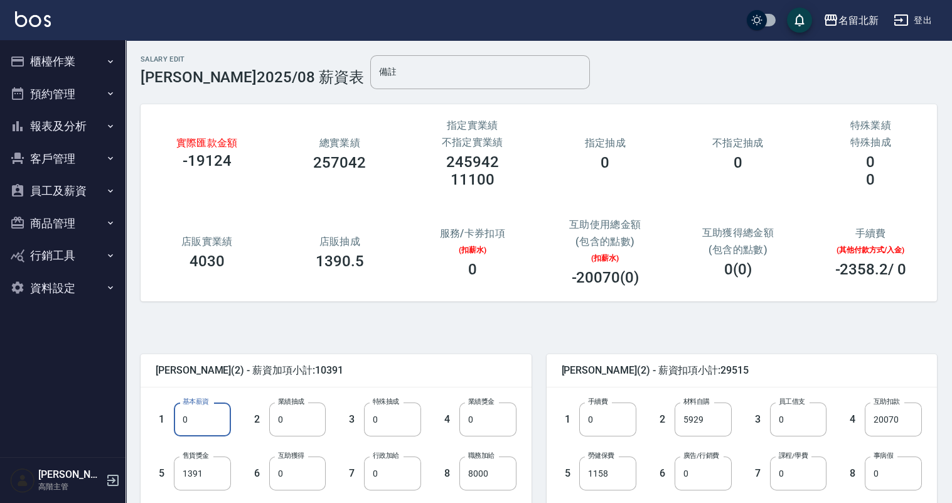
click at [211, 420] on input "0" at bounding box center [202, 419] width 57 height 34
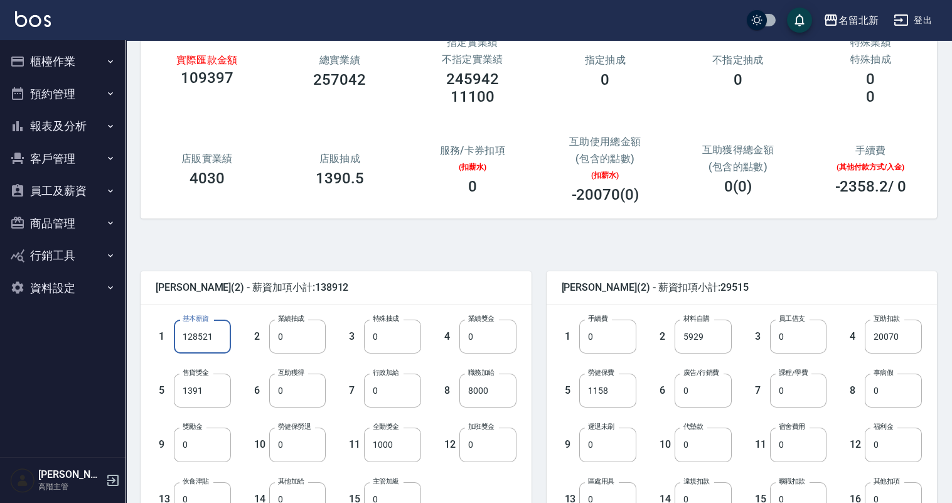
scroll to position [83, 0]
type input "128521"
click at [216, 438] on input "0" at bounding box center [202, 444] width 57 height 34
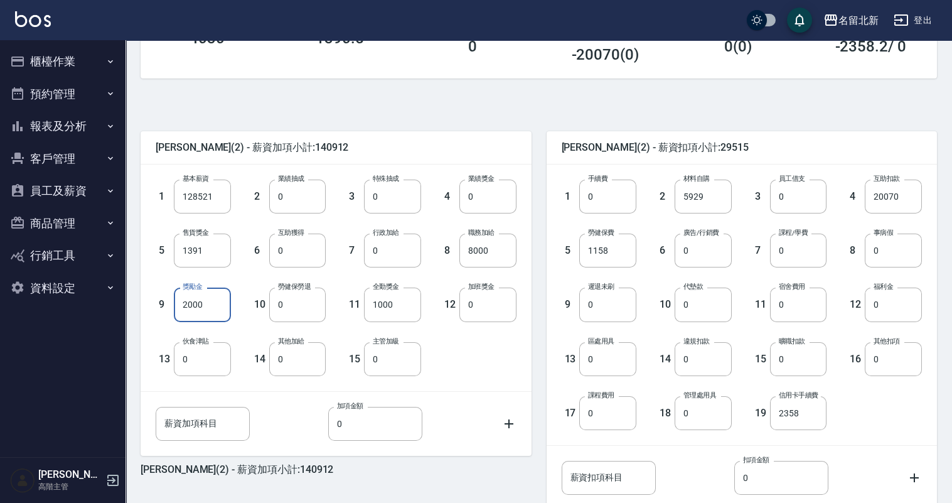
scroll to position [230, 0]
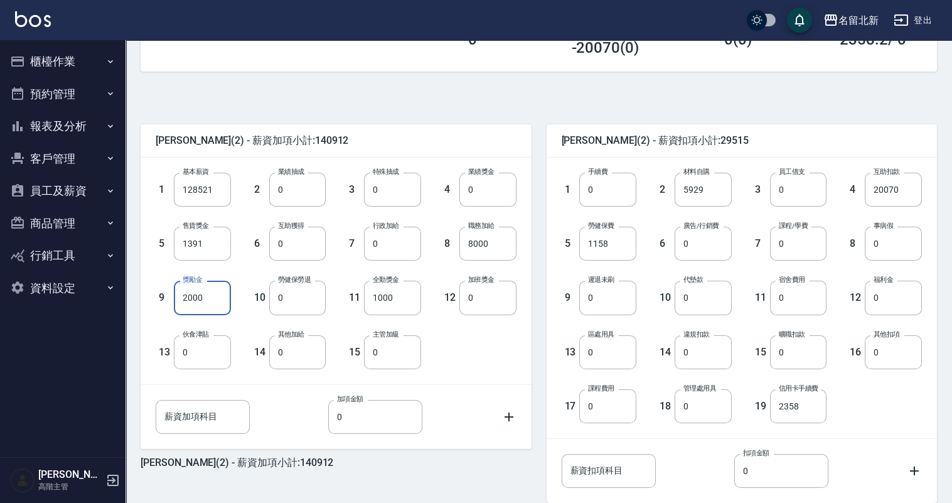
type input "2000"
click at [892, 198] on input "20070" at bounding box center [893, 190] width 57 height 34
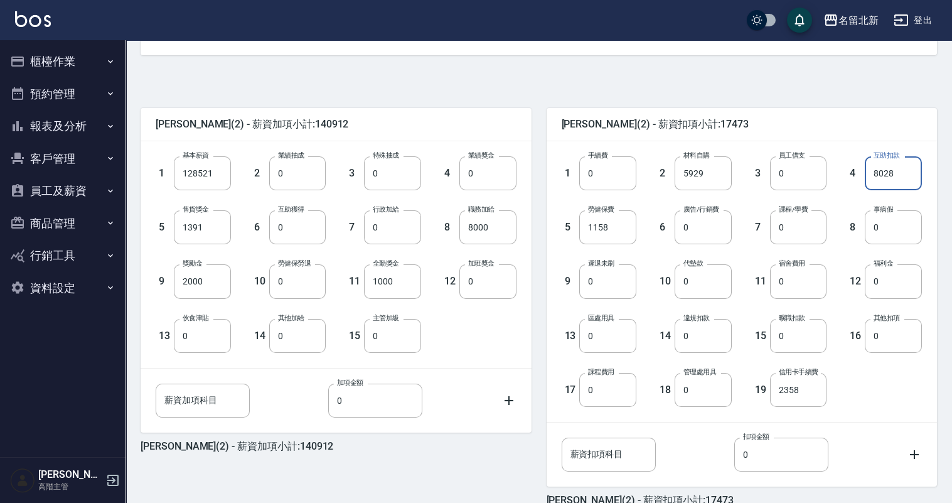
scroll to position [311, 0]
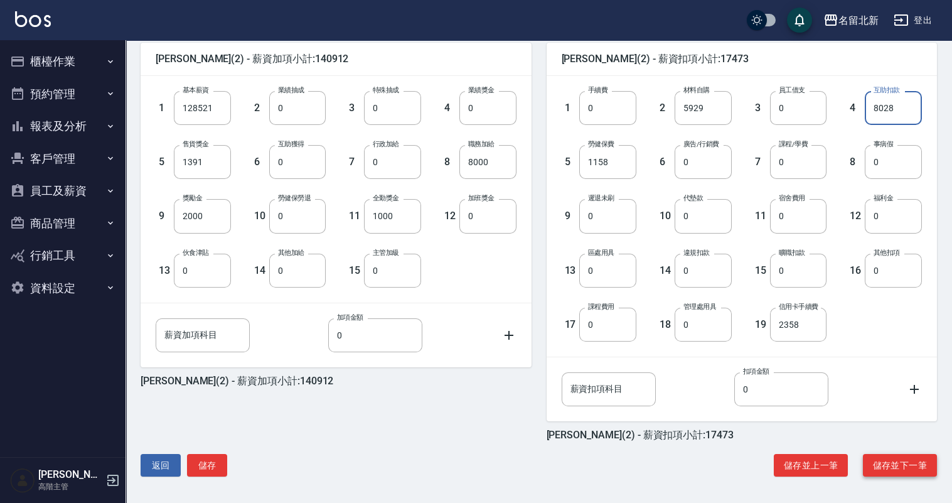
type input "8028"
click at [906, 461] on button "儲存並下一筆" at bounding box center [900, 465] width 74 height 23
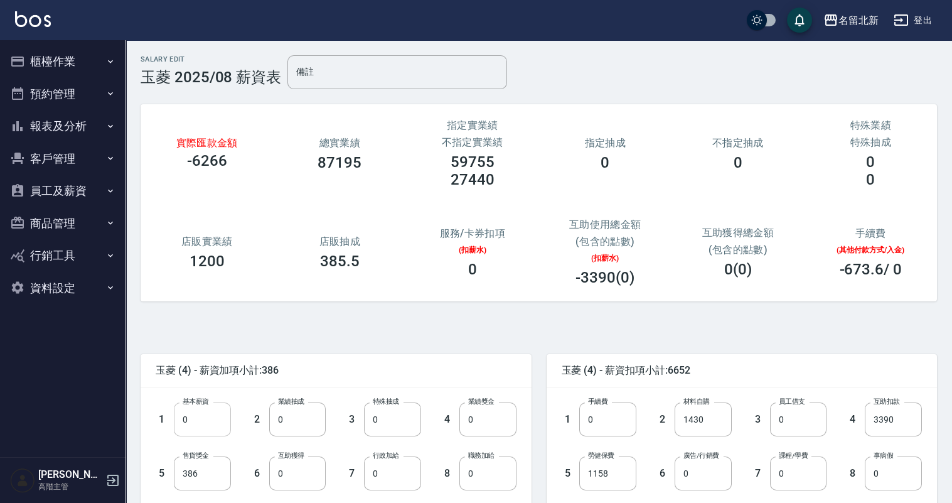
click at [195, 419] on input "0" at bounding box center [202, 419] width 57 height 34
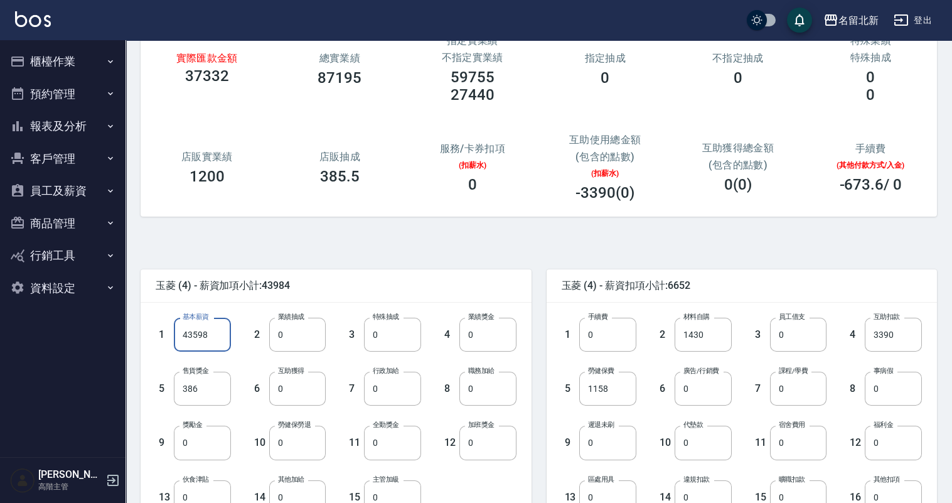
scroll to position [125, 0]
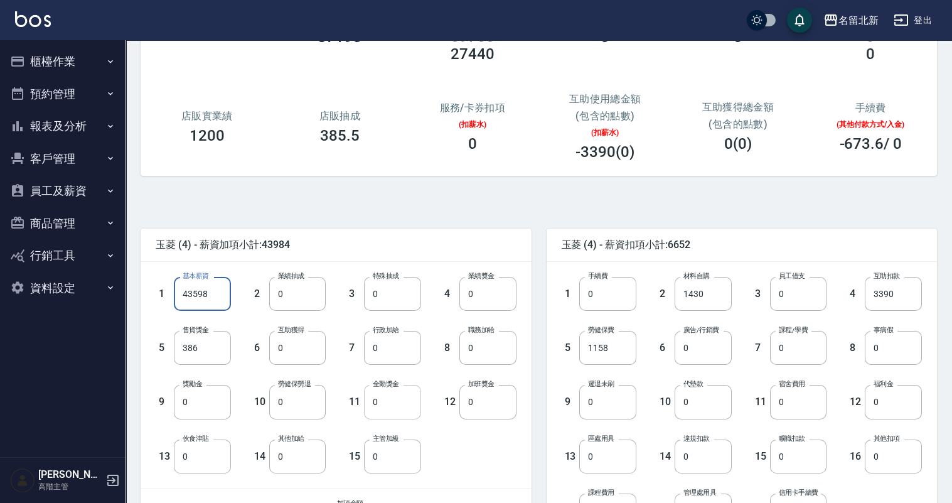
type input "43598"
click at [397, 411] on input "0" at bounding box center [392, 402] width 57 height 34
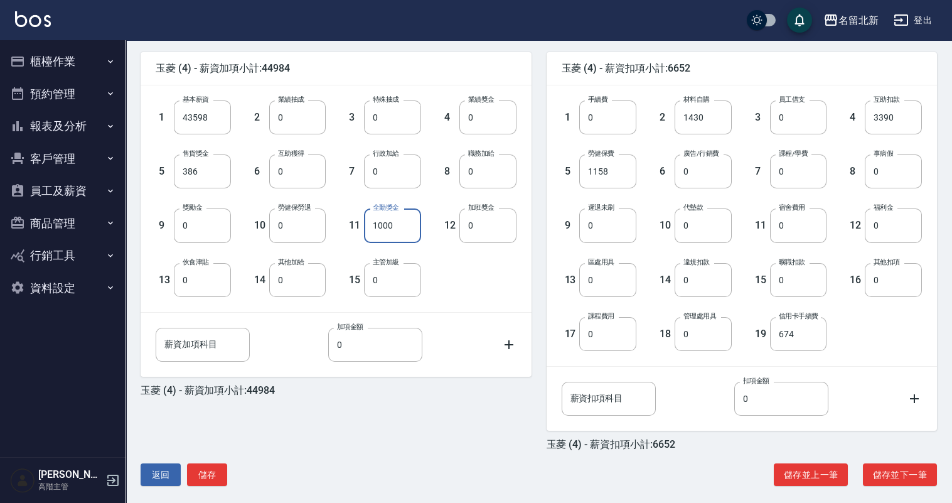
scroll to position [311, 0]
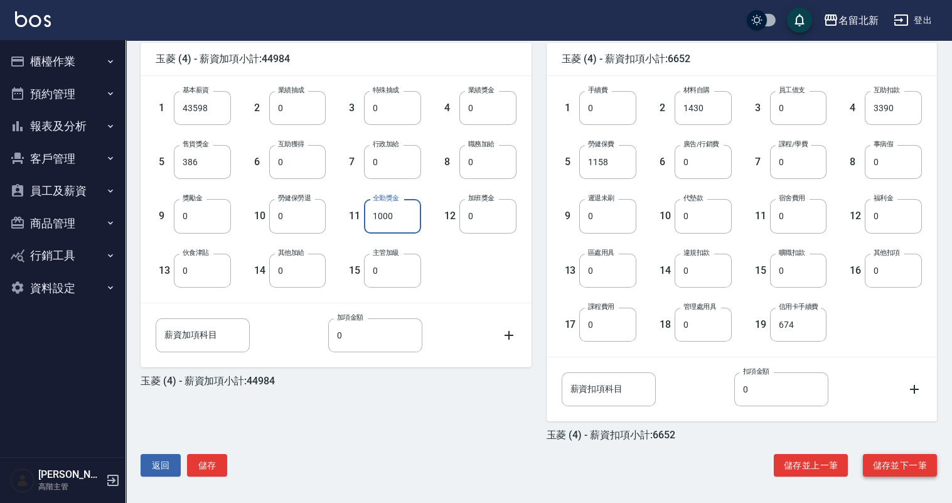
type input "1000"
click at [898, 457] on button "儲存並下一筆" at bounding box center [900, 465] width 74 height 23
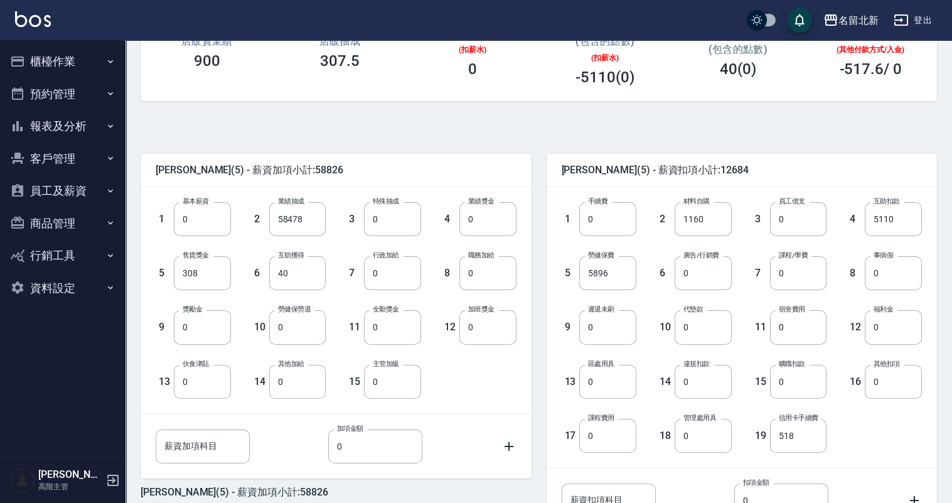
scroll to position [209, 0]
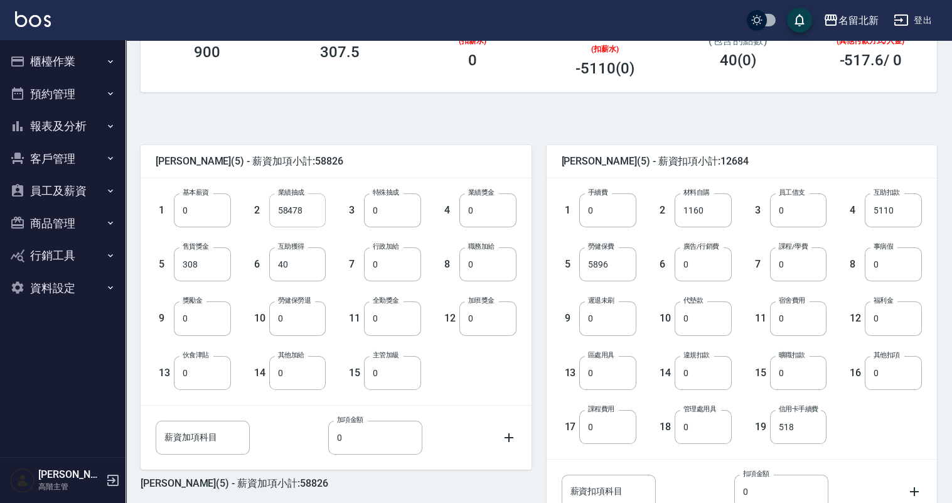
click at [307, 215] on input "58478" at bounding box center [297, 210] width 57 height 34
type input "0"
click at [198, 203] on input "0" at bounding box center [202, 210] width 57 height 34
type input "64325"
click at [494, 328] on input "0" at bounding box center [487, 318] width 57 height 34
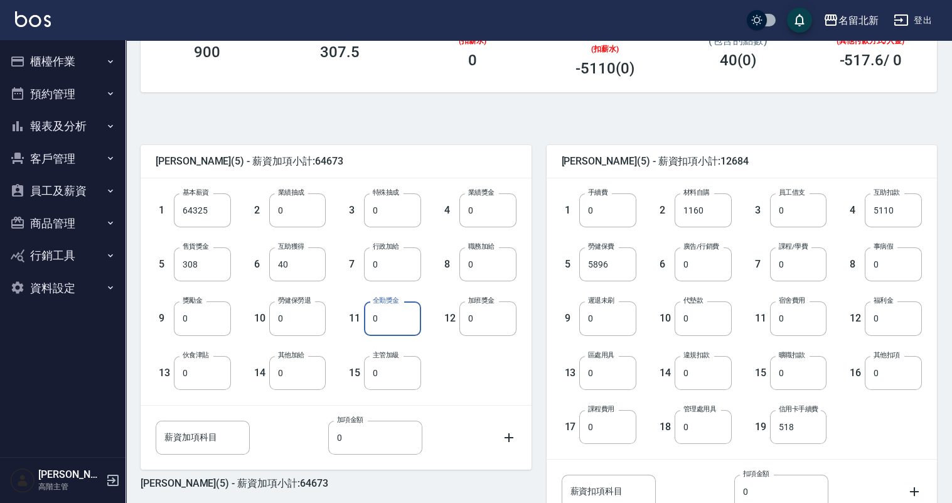
click at [401, 319] on input "0" at bounding box center [392, 318] width 57 height 34
click at [215, 317] on input "0" at bounding box center [202, 318] width 57 height 34
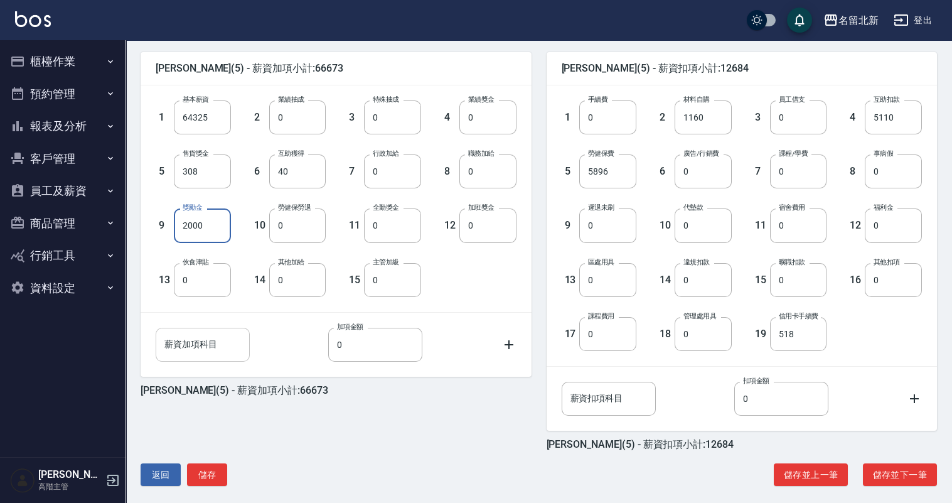
scroll to position [311, 0]
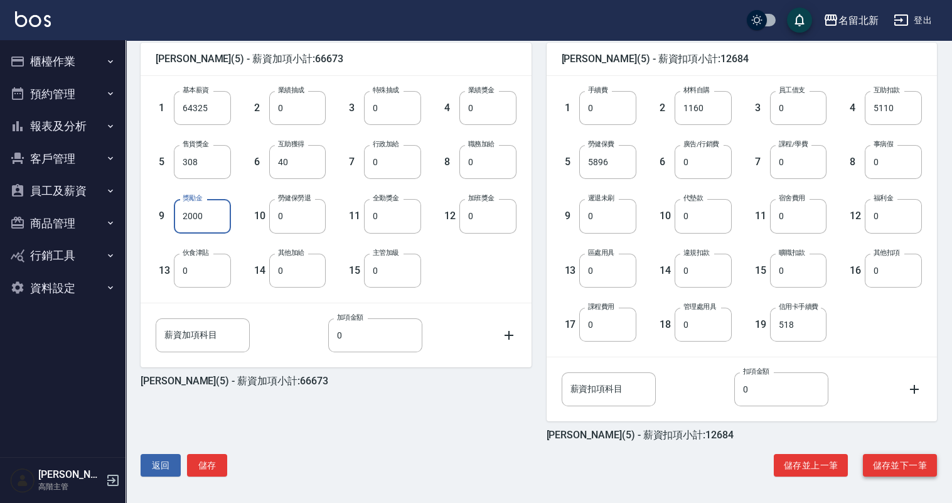
type input "2000"
click at [900, 466] on button "儲存並下一筆" at bounding box center [900, 465] width 74 height 23
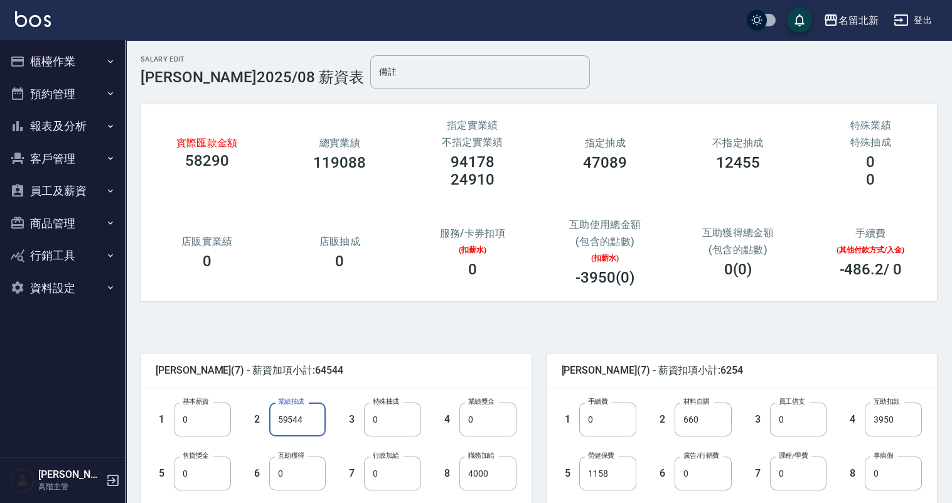
click at [299, 420] on input "59544" at bounding box center [297, 419] width 57 height 34
type input "0"
type input "59544"
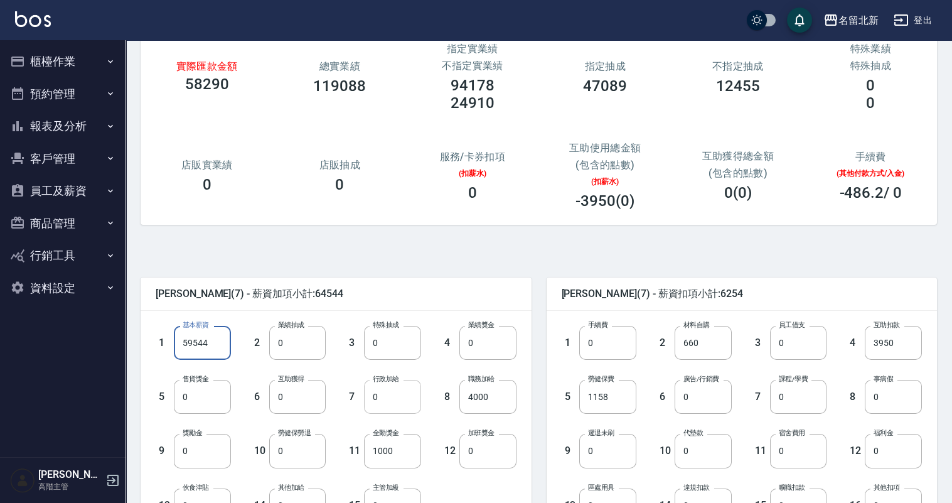
scroll to position [83, 0]
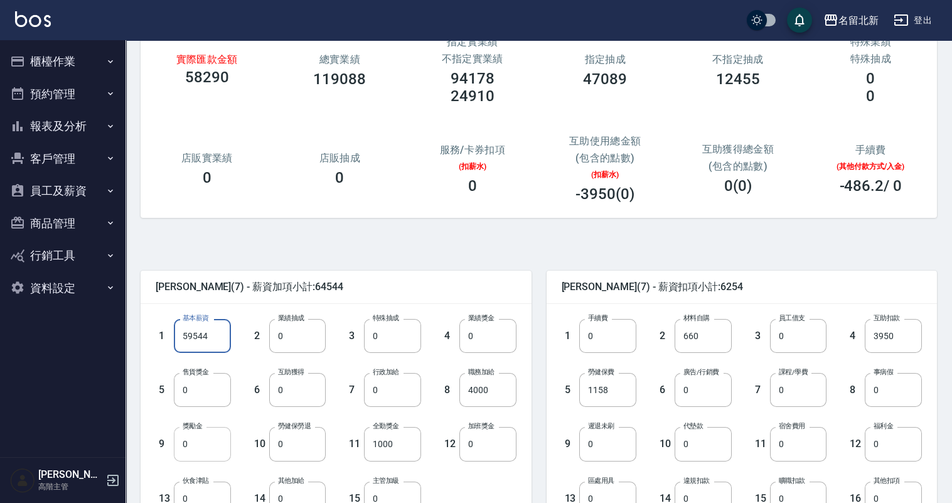
click at [205, 444] on input "0" at bounding box center [202, 444] width 57 height 34
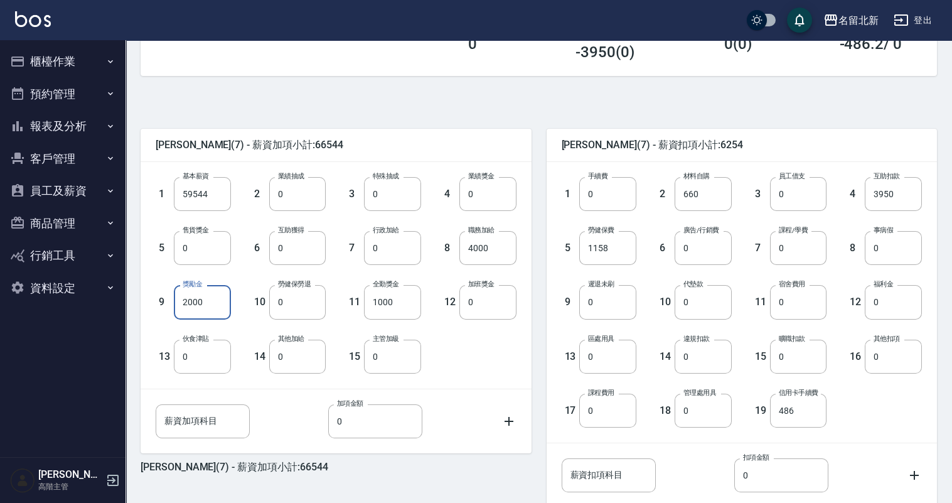
scroll to position [311, 0]
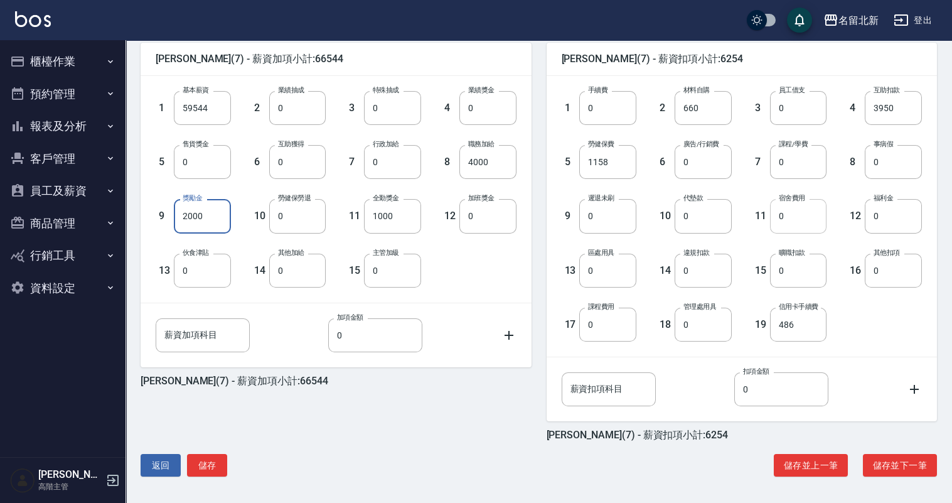
type input "2000"
click at [803, 220] on input "0" at bounding box center [798, 216] width 57 height 34
type input "3000"
click at [909, 467] on button "儲存並下一筆" at bounding box center [900, 465] width 74 height 23
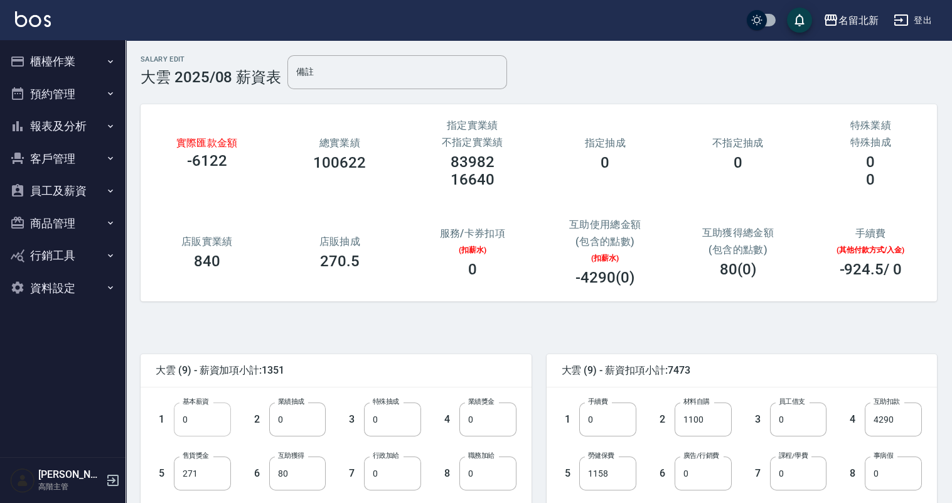
click at [208, 413] on input "0" at bounding box center [202, 419] width 57 height 34
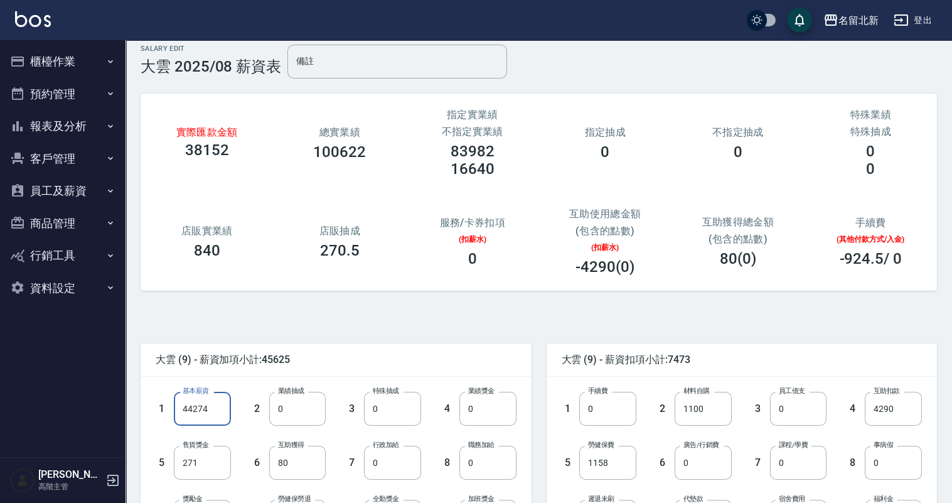
scroll to position [104, 0]
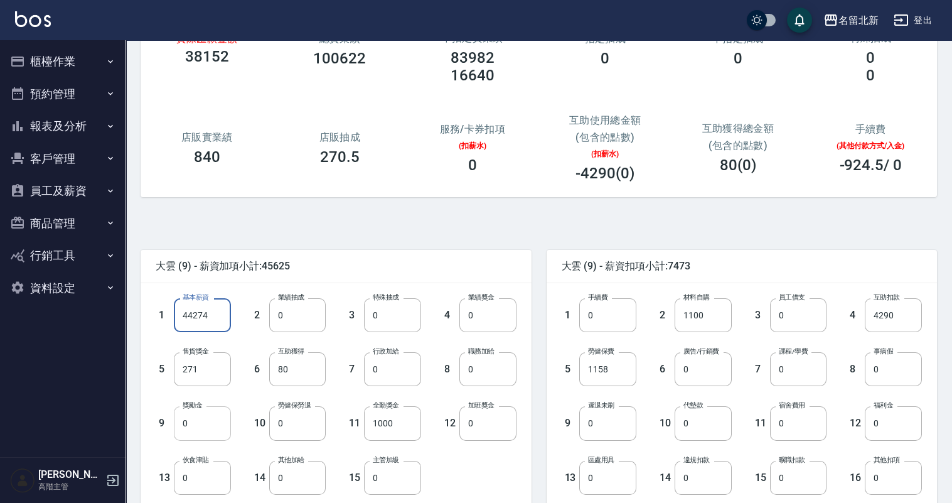
type input "44274"
click at [205, 428] on input "0" at bounding box center [202, 423] width 57 height 34
type input "1000"
click at [387, 382] on input "0" at bounding box center [392, 369] width 57 height 34
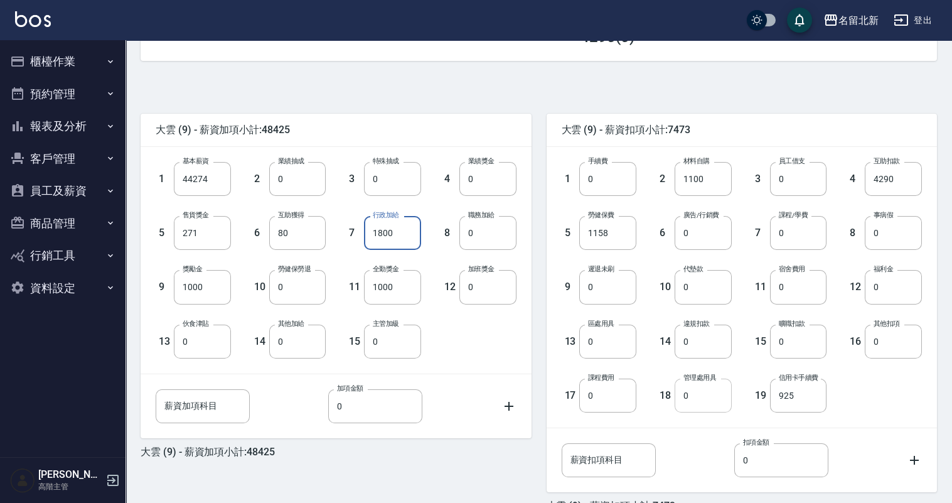
scroll to position [292, 0]
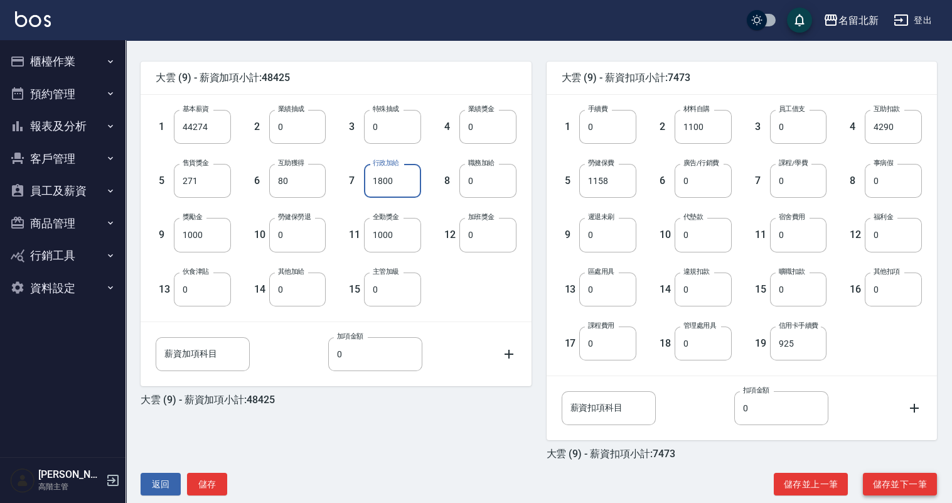
type input "1800"
click at [910, 479] on button "儲存並下一筆" at bounding box center [900, 483] width 74 height 23
click at [887, 474] on button "儲存並下一筆" at bounding box center [900, 483] width 74 height 23
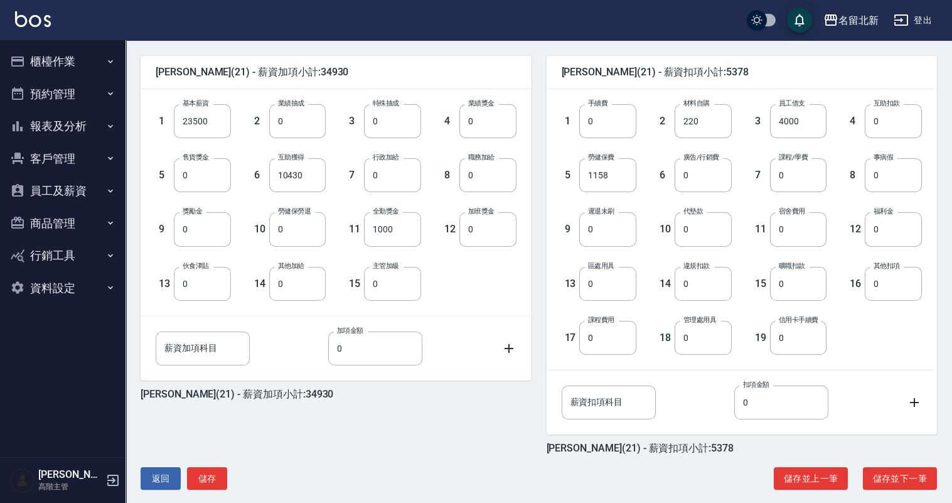
scroll to position [311, 0]
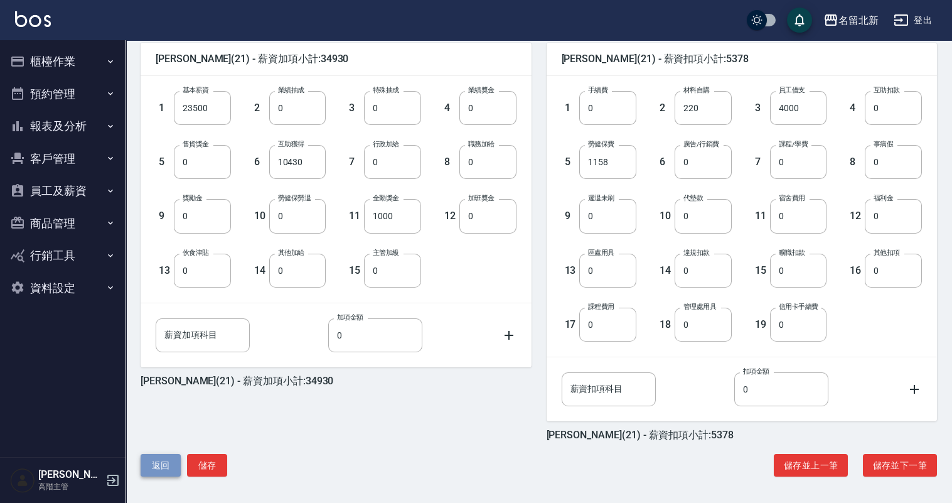
click at [168, 462] on button "返回" at bounding box center [161, 465] width 40 height 23
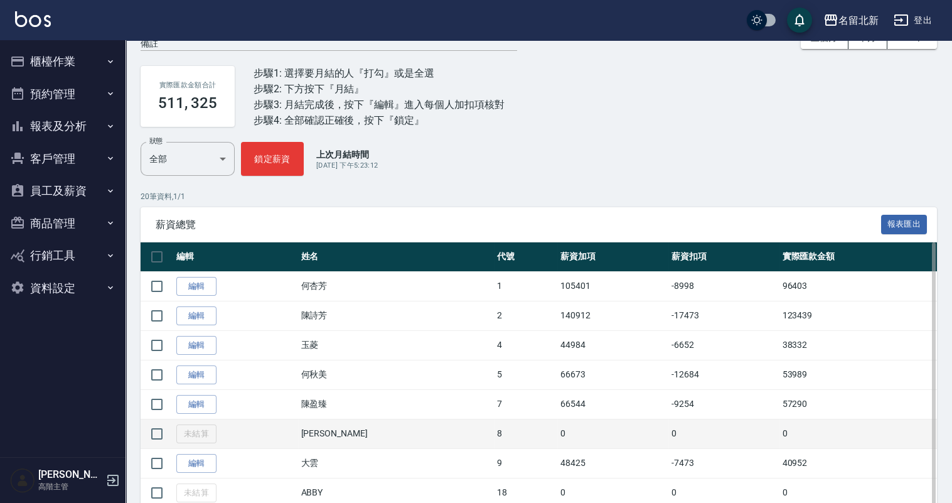
scroll to position [63, 0]
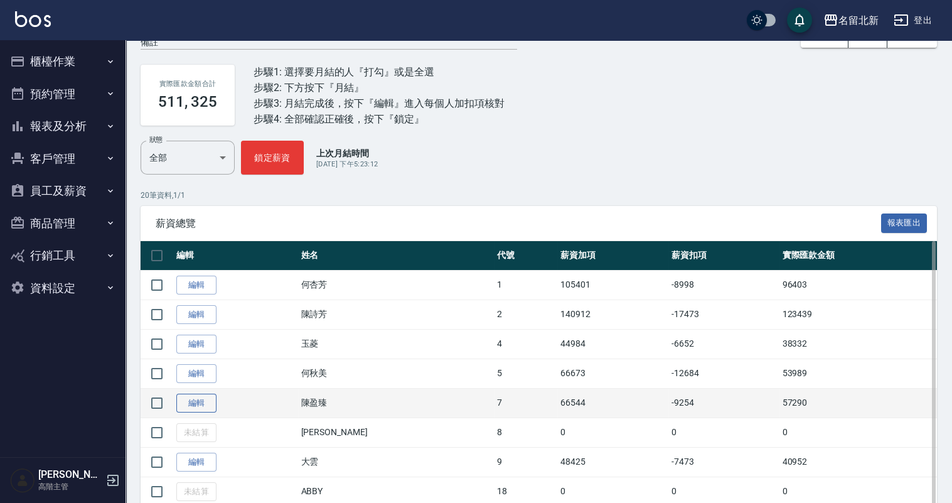
click at [197, 398] on link "編輯" at bounding box center [196, 402] width 40 height 19
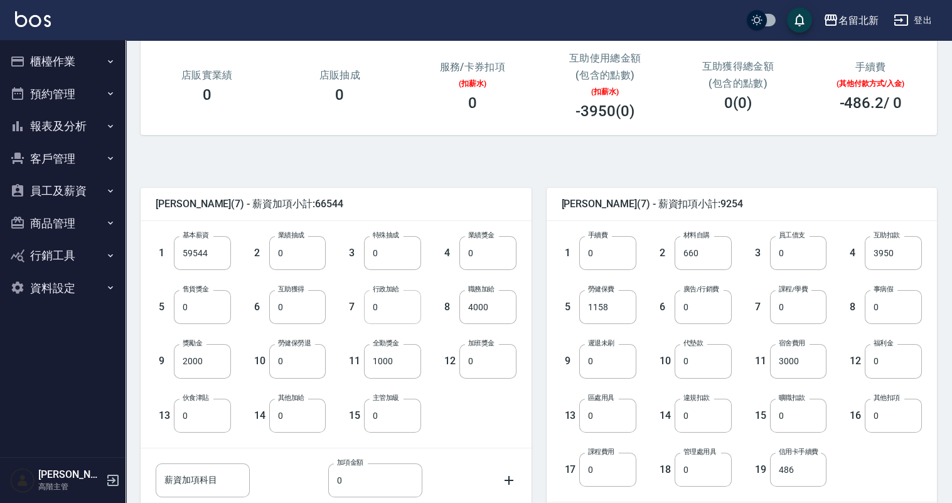
scroll to position [167, 0]
click at [395, 309] on input "0" at bounding box center [392, 306] width 57 height 34
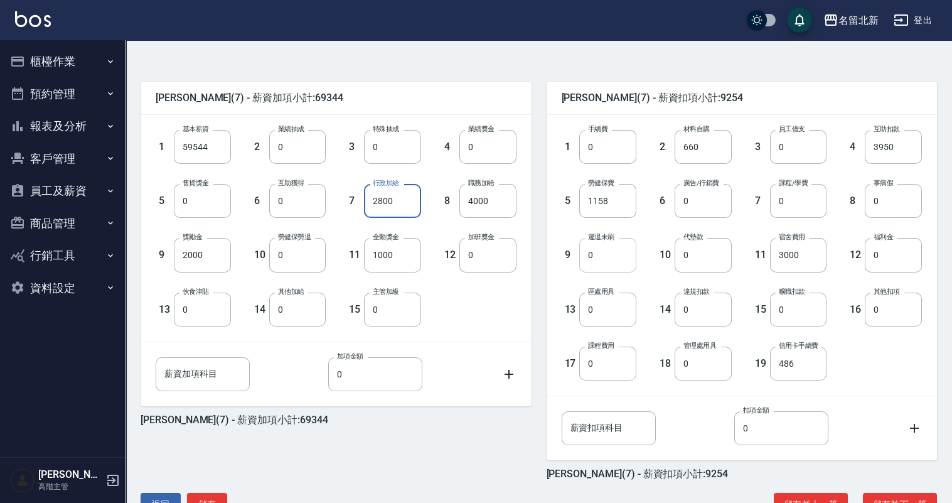
scroll to position [292, 0]
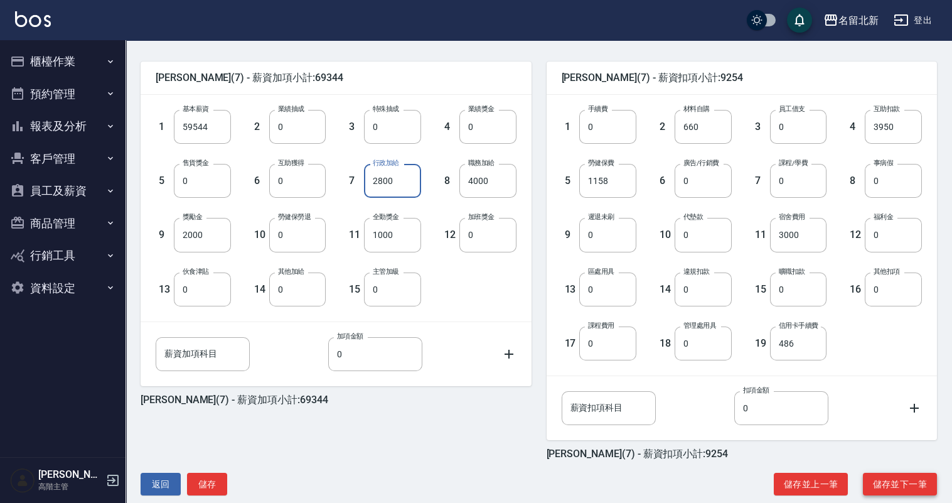
type input "2800"
click at [895, 479] on button "儲存並下一筆" at bounding box center [900, 483] width 74 height 23
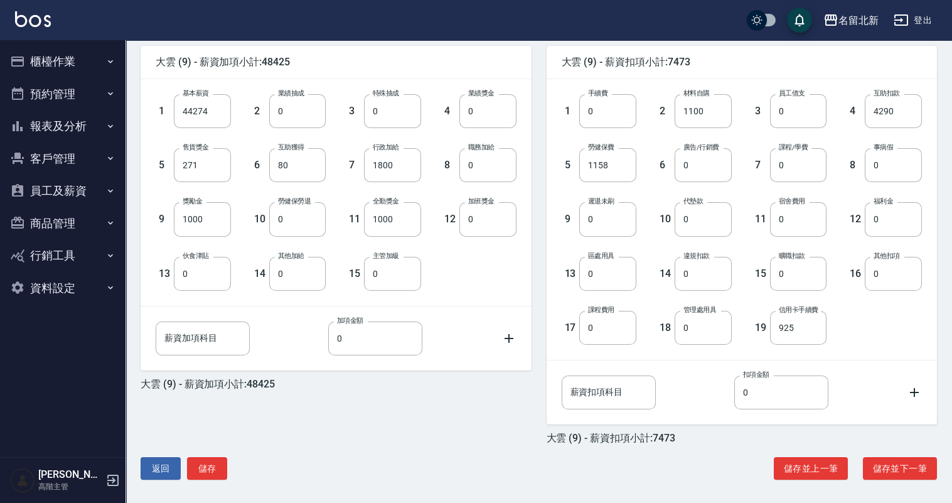
scroll to position [311, 0]
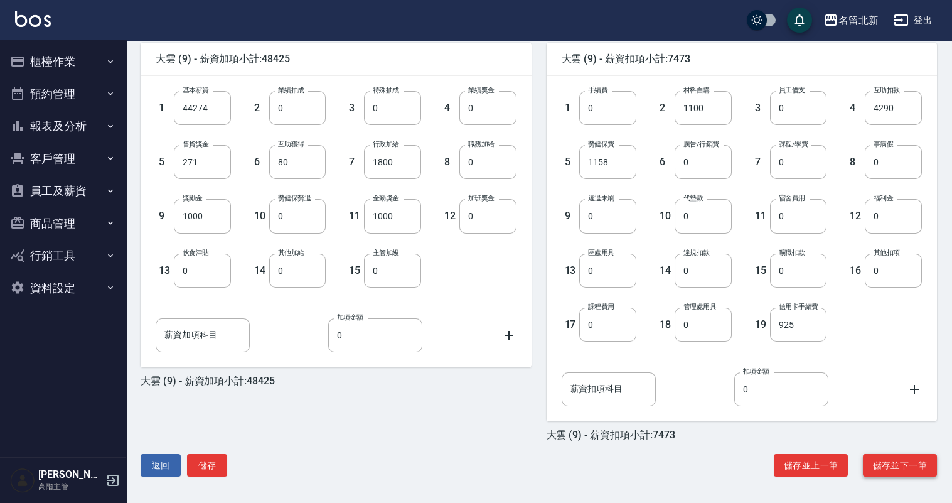
click at [892, 461] on button "儲存並下一筆" at bounding box center [900, 465] width 74 height 23
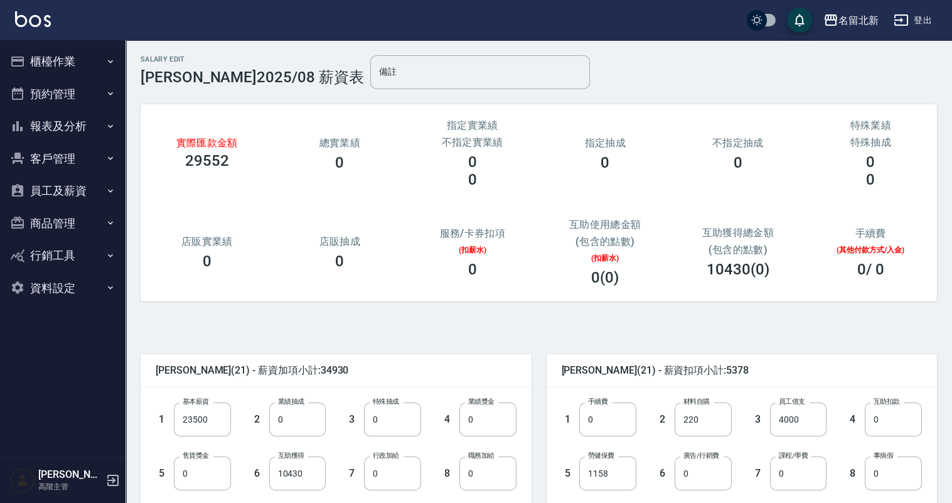
click at [60, 117] on button "報表及分析" at bounding box center [62, 126] width 115 height 33
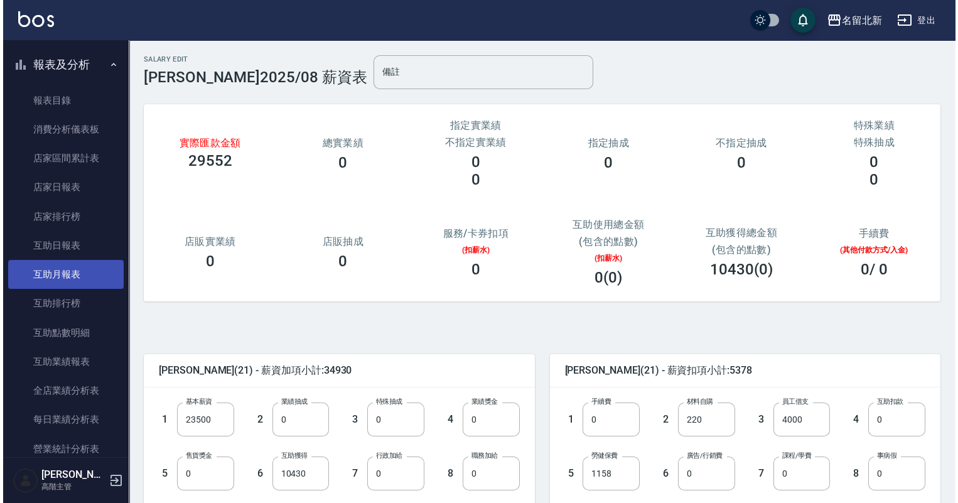
scroll to position [83, 0]
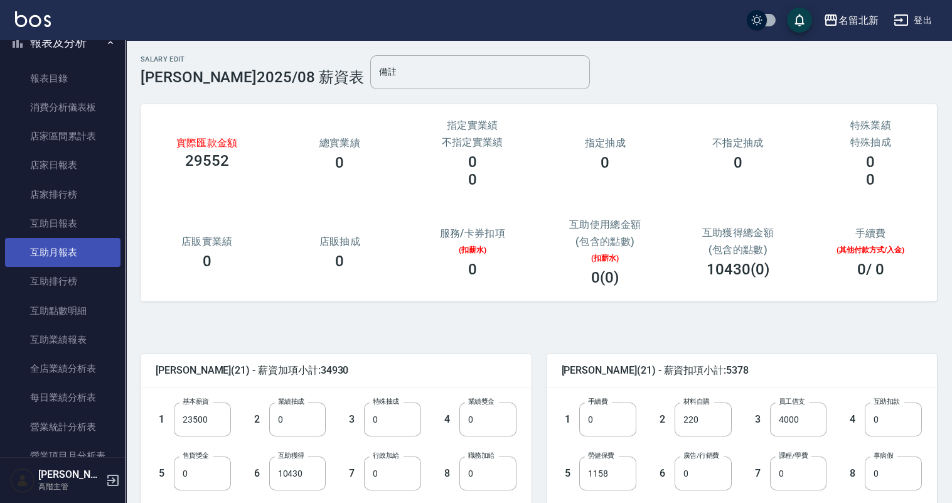
click at [77, 248] on link "互助月報表" at bounding box center [62, 252] width 115 height 29
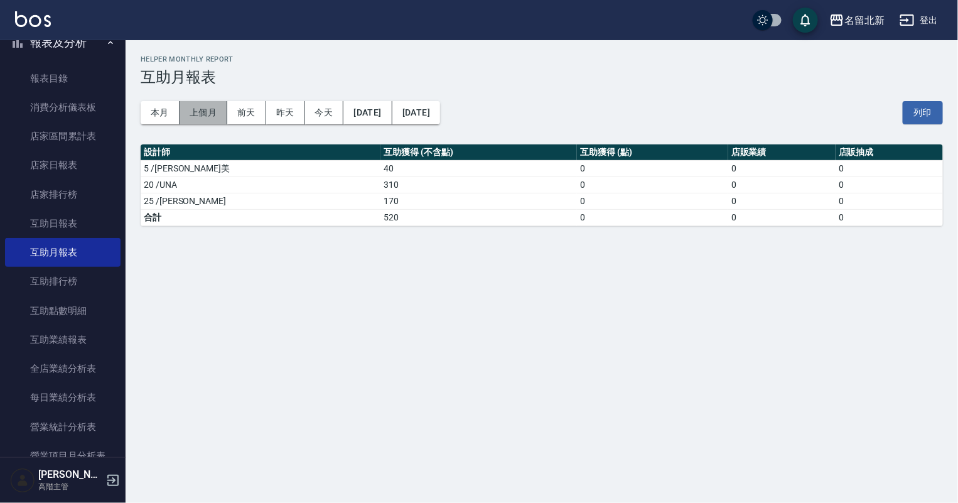
click at [209, 110] on button "上個月" at bounding box center [203, 112] width 48 height 23
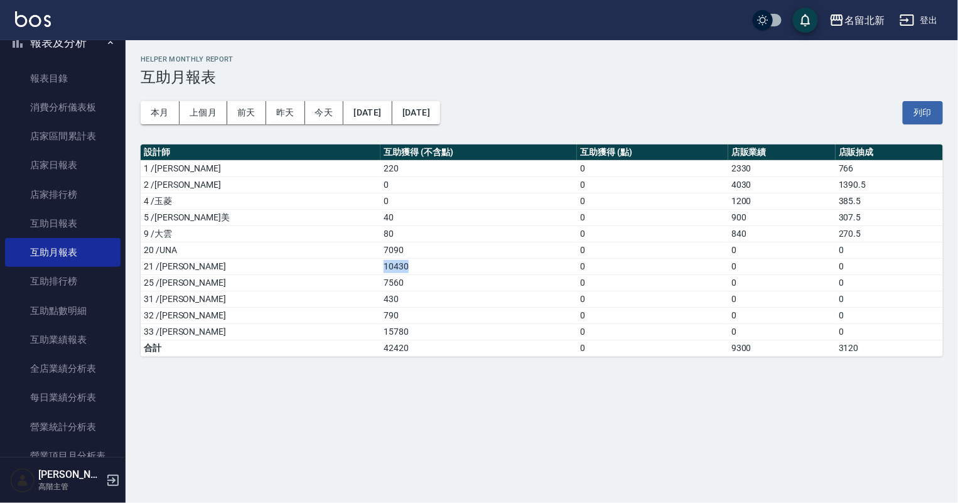
drag, startPoint x: 290, startPoint y: 266, endPoint x: 323, endPoint y: 266, distance: 32.6
click at [380, 266] on td "10430" at bounding box center [478, 266] width 196 height 16
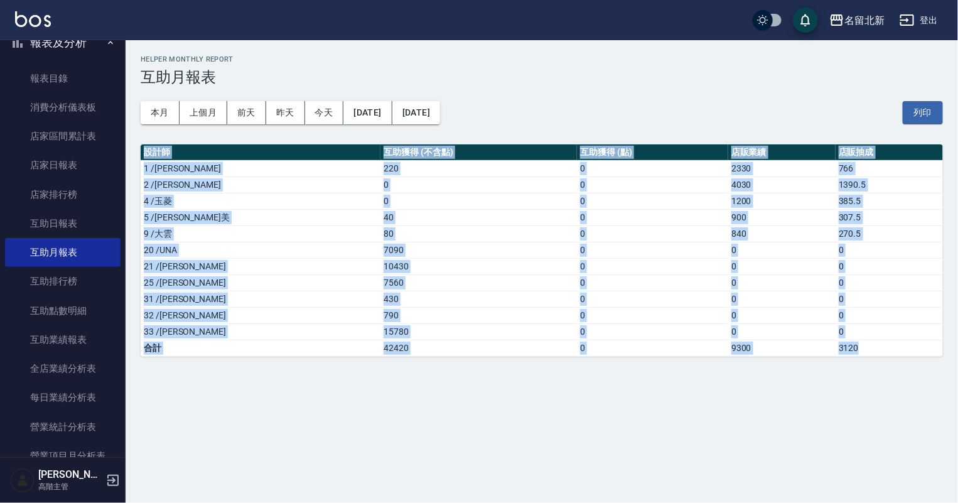
drag, startPoint x: 145, startPoint y: 152, endPoint x: 878, endPoint y: 344, distance: 758.4
click at [878, 344] on table "設計師 互助獲得 (不含點) 互助獲得 (點) 店販業績 店販抽成 1 /Amy 220 0 2330 766 2 /詩芳 0 0 4030 1390.5 4…" at bounding box center [542, 250] width 802 height 212
copy table "設計師 互助獲得 (不含點) 互助獲得 (點) 店販業績 店販抽成 1 /Amy 220 0 2330 766 2 /詩芳 0 0 4030 1390.5 4…"
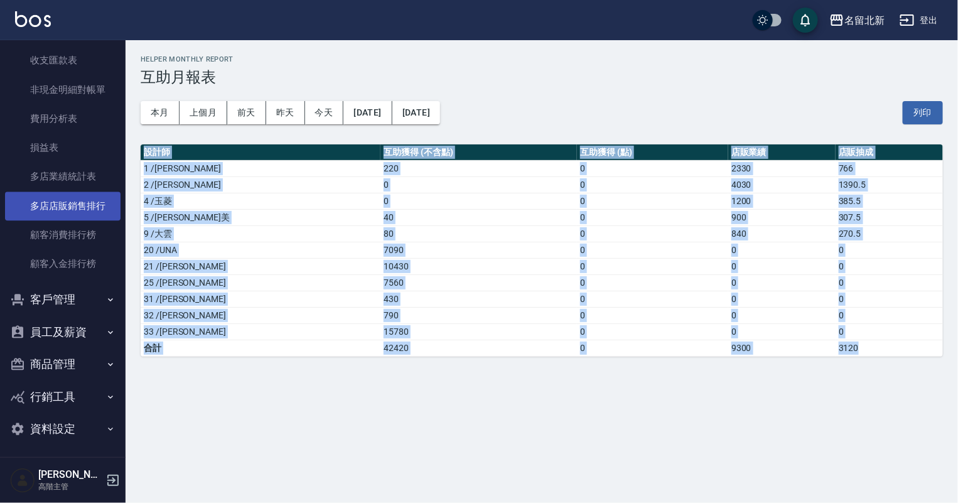
scroll to position [1119, 0]
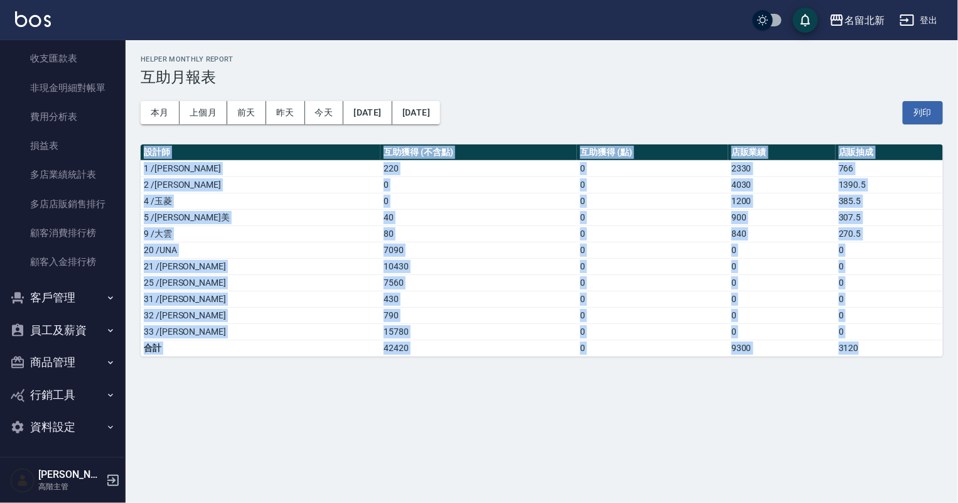
click at [48, 326] on button "員工及薪資" at bounding box center [62, 330] width 115 height 33
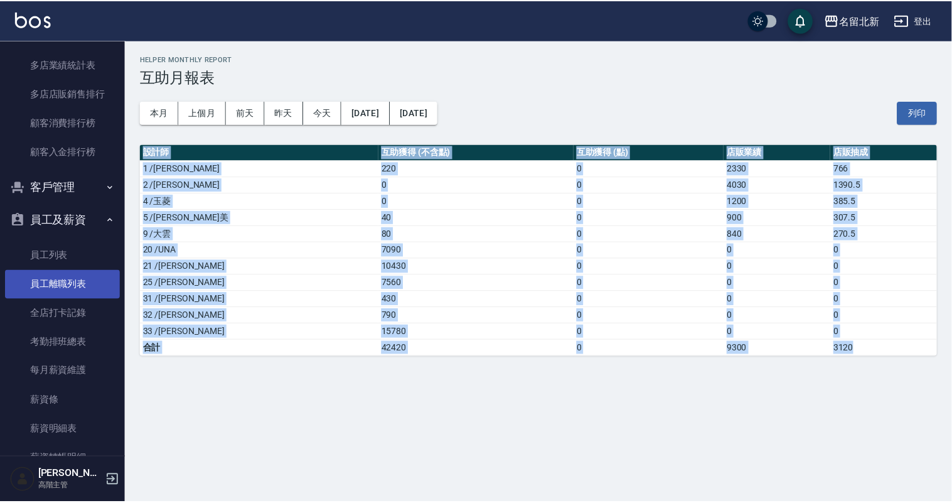
scroll to position [1265, 0]
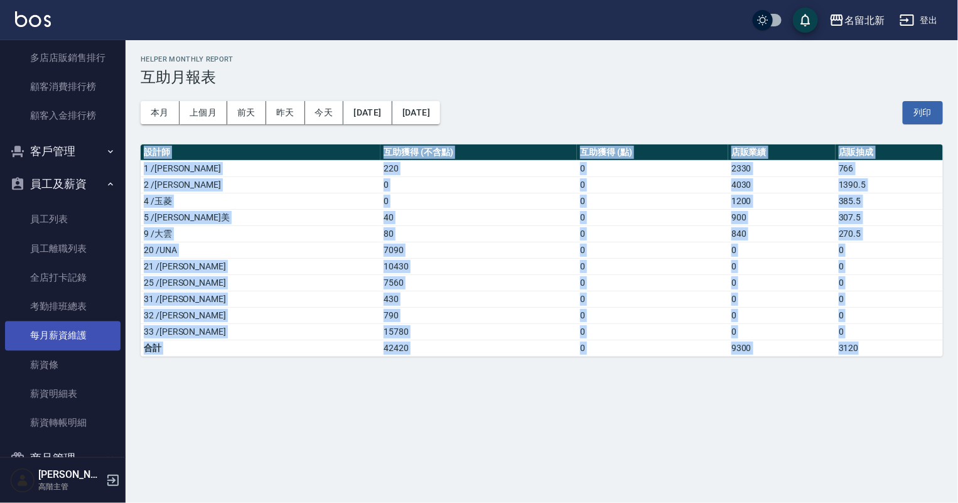
click at [63, 331] on link "每月薪資維護" at bounding box center [62, 335] width 115 height 29
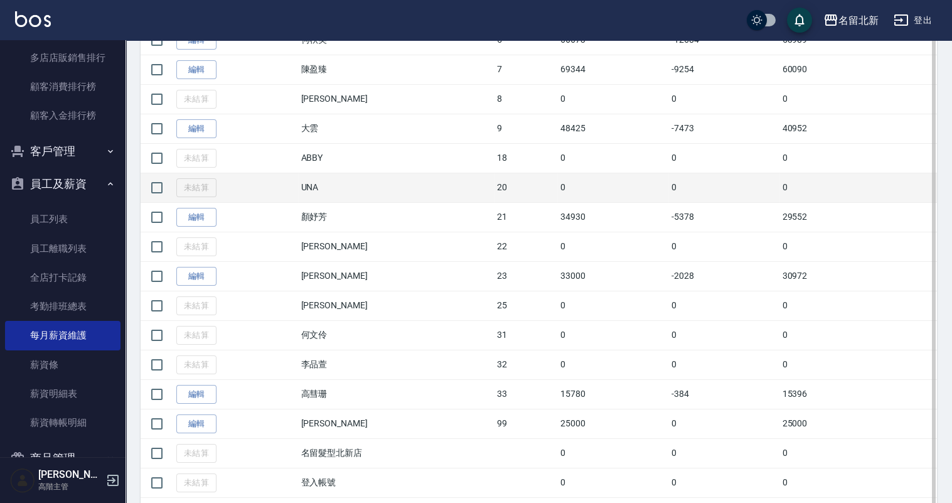
scroll to position [397, 0]
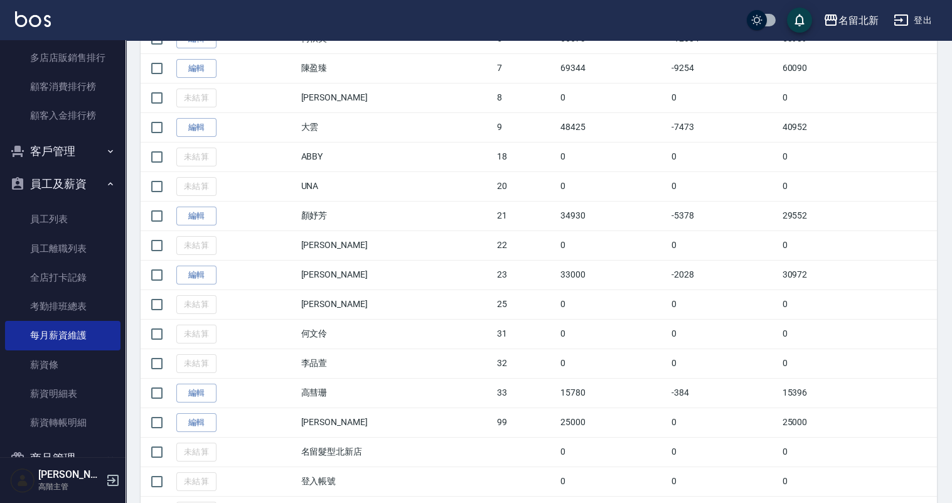
click at [198, 210] on link "編輯" at bounding box center [196, 215] width 40 height 19
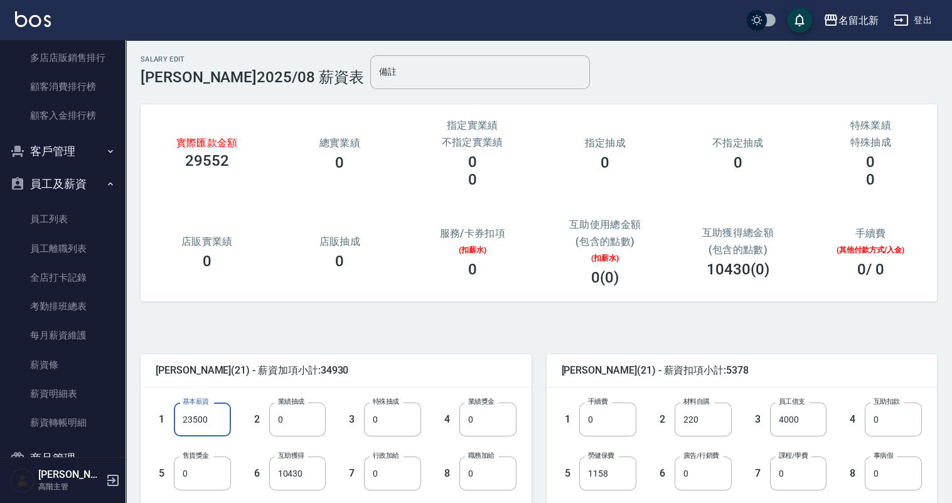
click at [199, 413] on input "23500" at bounding box center [202, 419] width 57 height 34
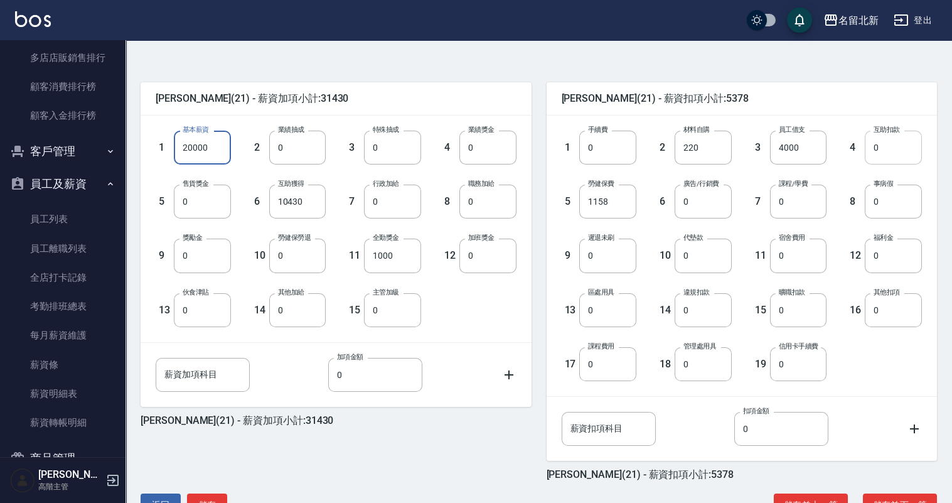
scroll to position [292, 0]
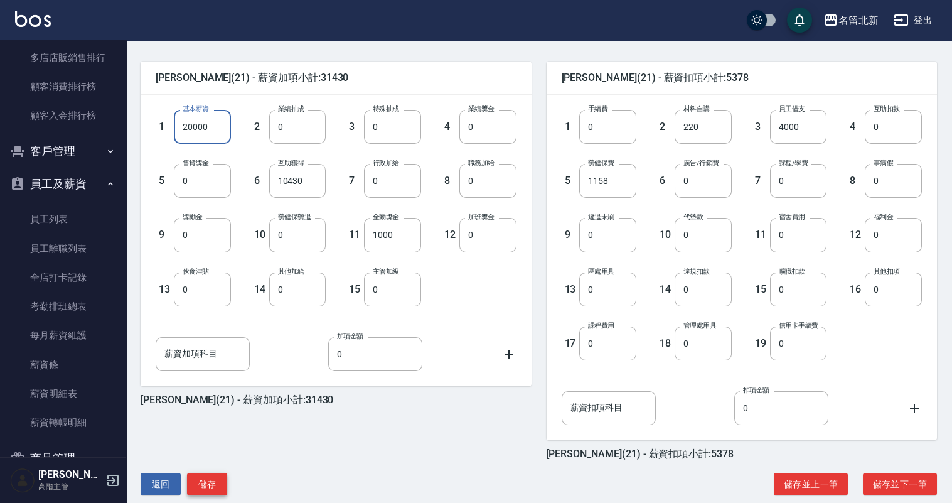
type input "20000"
click at [219, 480] on button "儲存" at bounding box center [207, 483] width 40 height 23
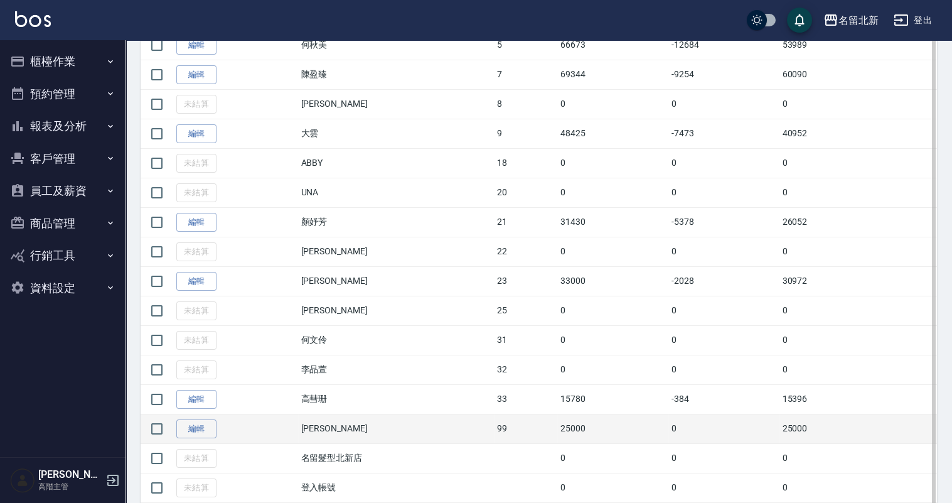
scroll to position [454, 0]
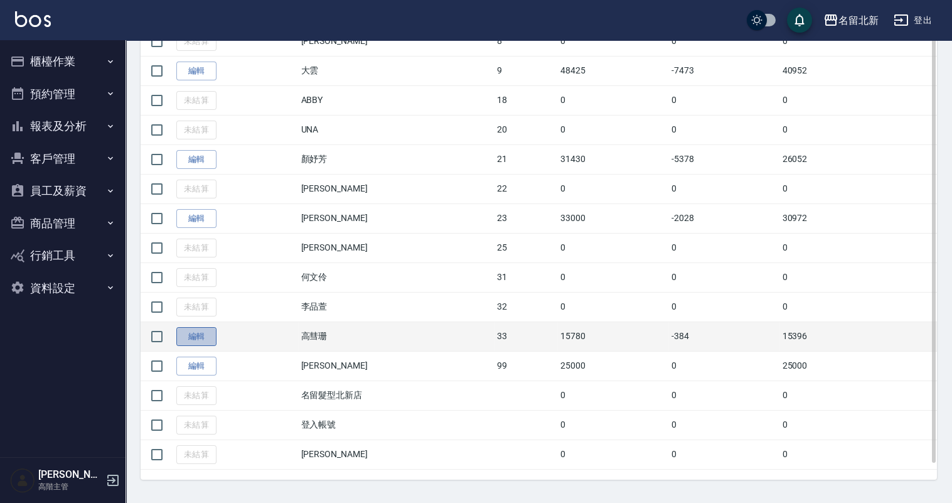
click at [197, 331] on link "編輯" at bounding box center [196, 336] width 40 height 19
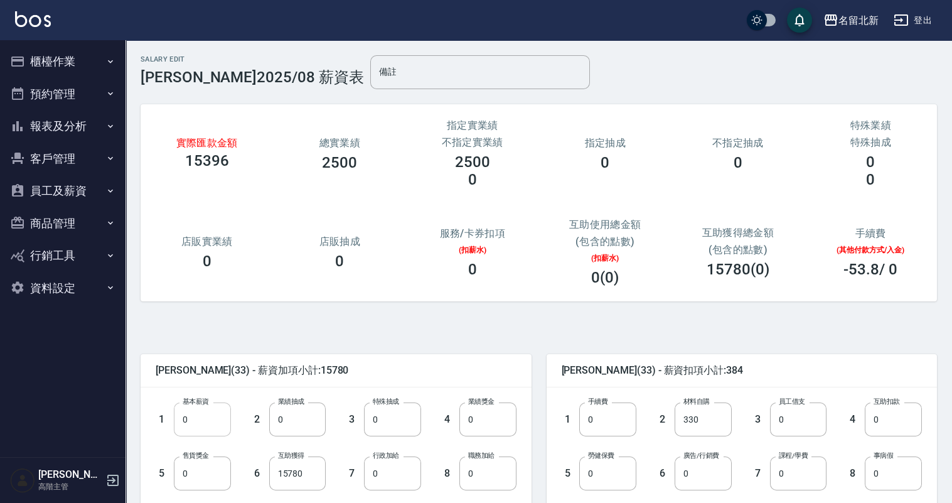
click at [219, 415] on input "0" at bounding box center [202, 419] width 57 height 34
type input "24000"
click at [471, 374] on span "高彗珊 (33) - 薪資加項小計:39780" at bounding box center [336, 370] width 361 height 13
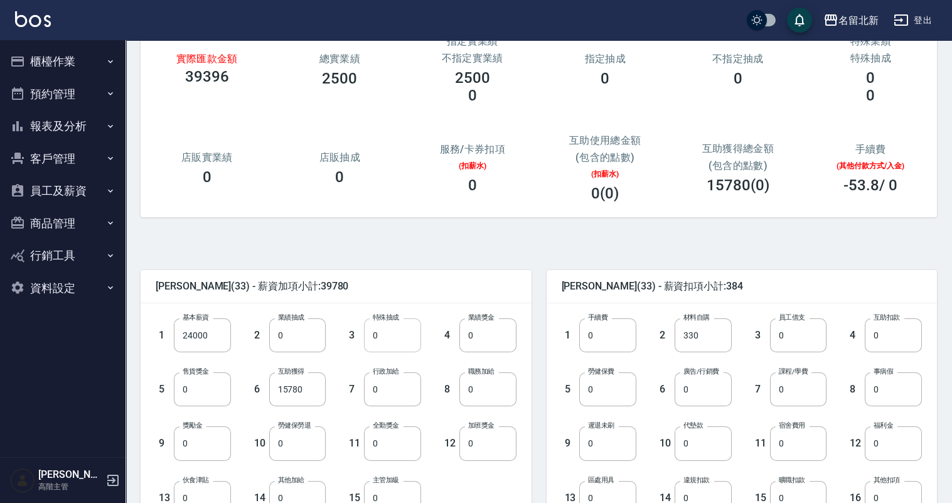
scroll to position [82, 0]
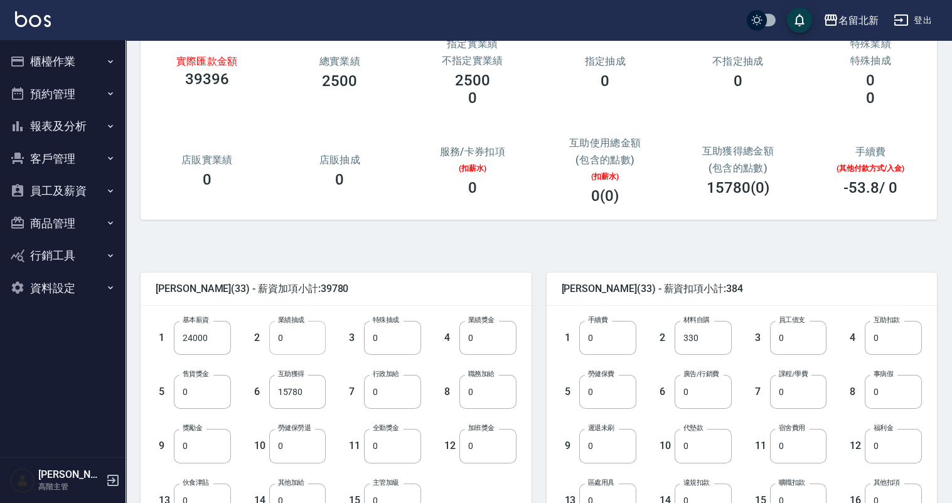
click at [307, 336] on input "0" at bounding box center [297, 338] width 57 height 34
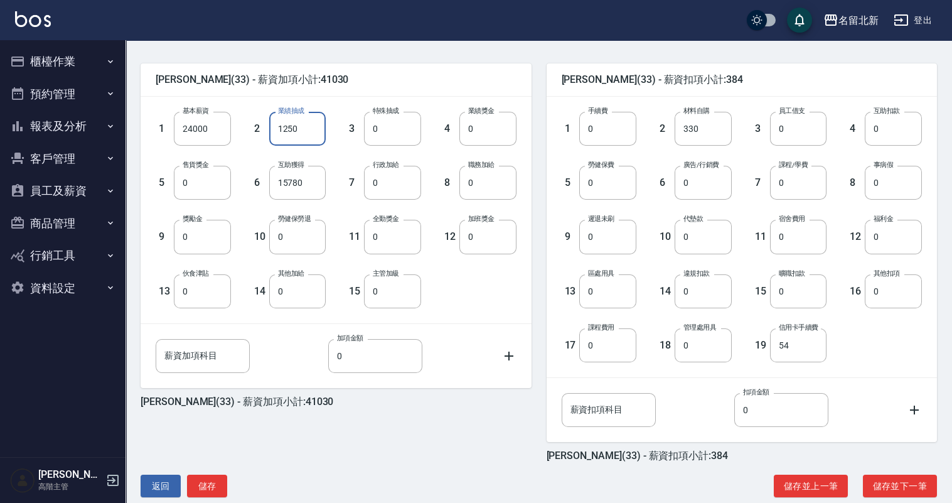
scroll to position [311, 0]
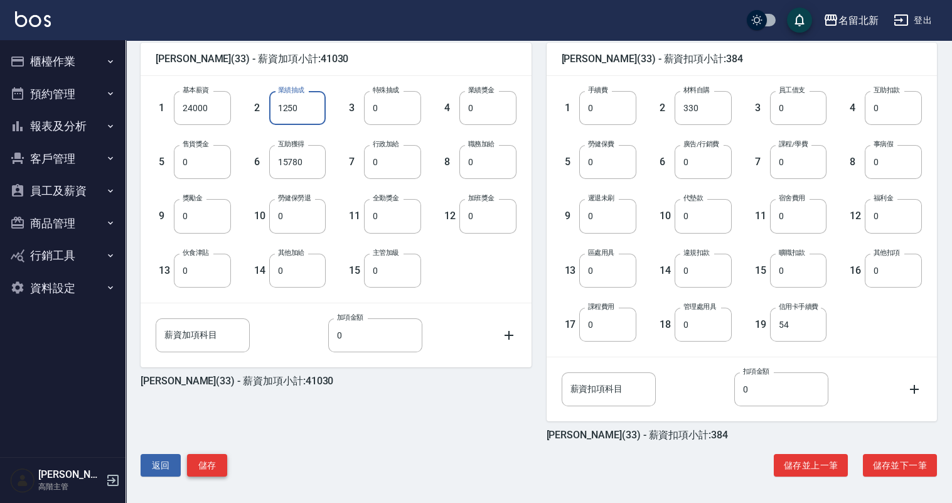
type input "1250"
click at [208, 461] on button "儲存" at bounding box center [207, 465] width 40 height 23
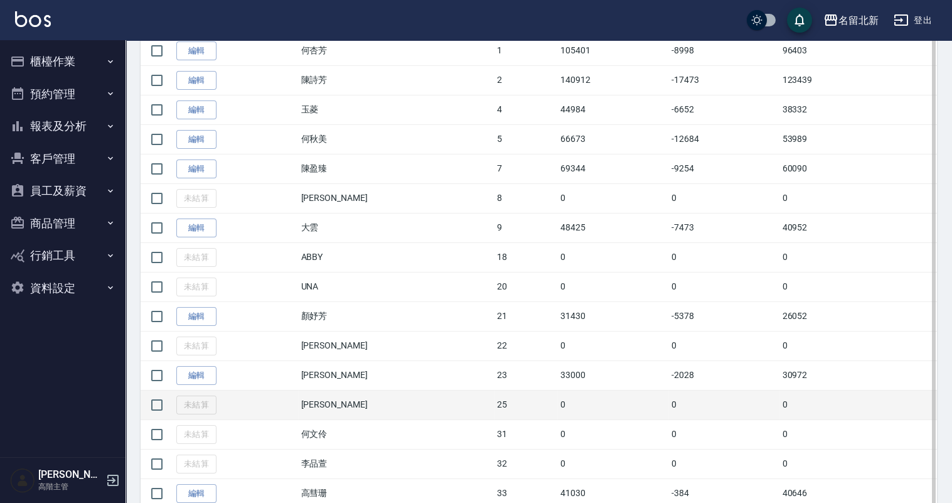
scroll to position [334, 0]
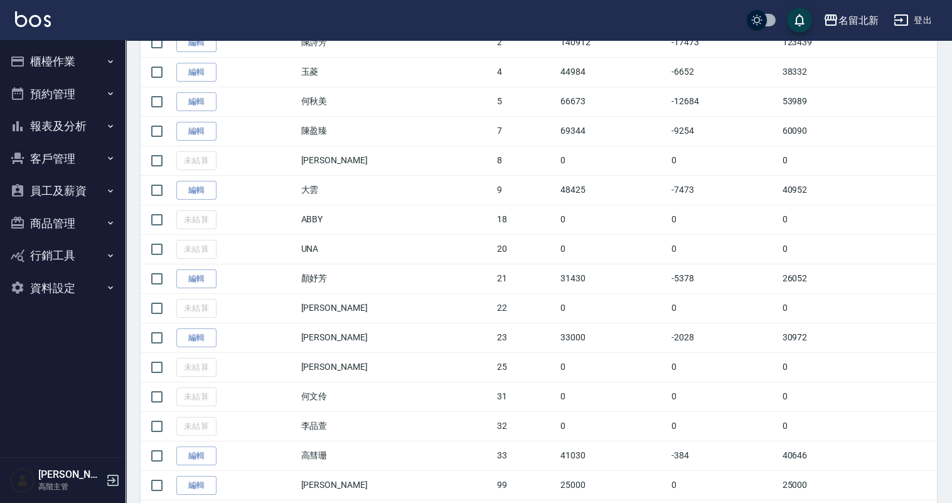
click at [199, 272] on link "編輯" at bounding box center [196, 278] width 40 height 19
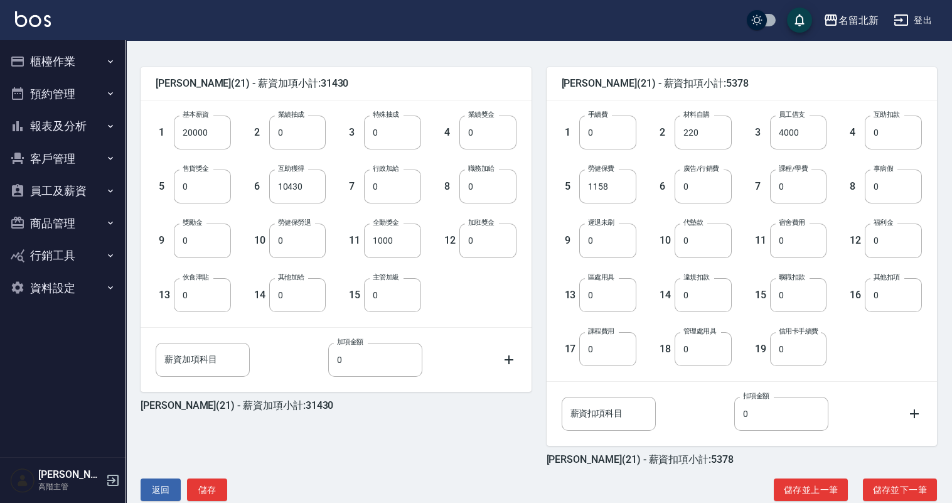
scroll to position [311, 0]
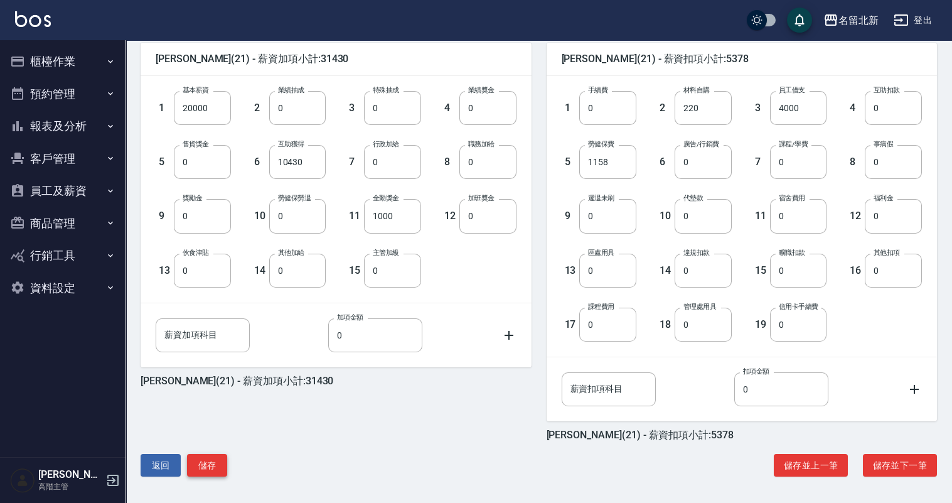
click at [201, 469] on button "儲存" at bounding box center [207, 465] width 40 height 23
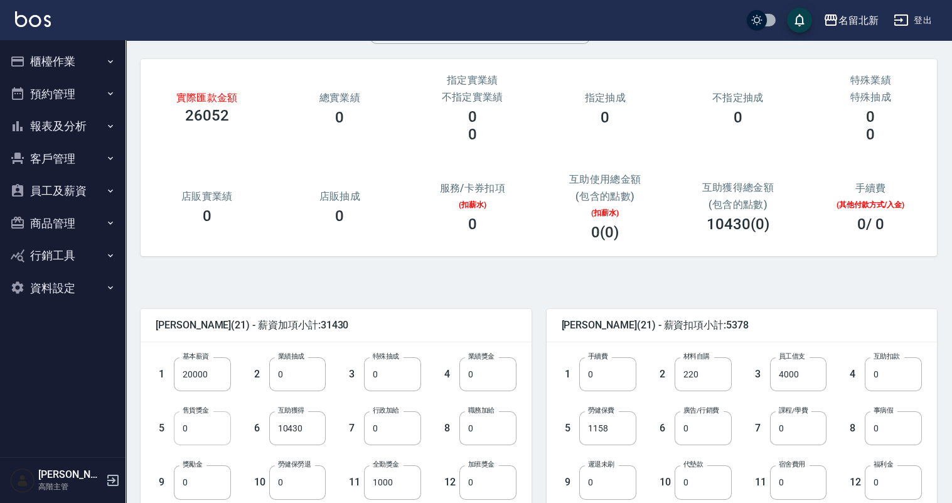
scroll to position [40, 0]
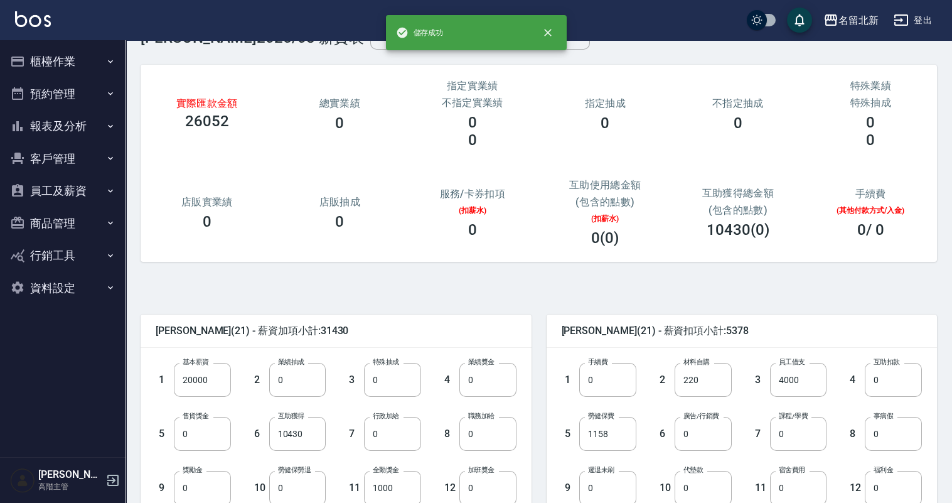
click at [49, 181] on button "員工及薪資" at bounding box center [62, 190] width 115 height 33
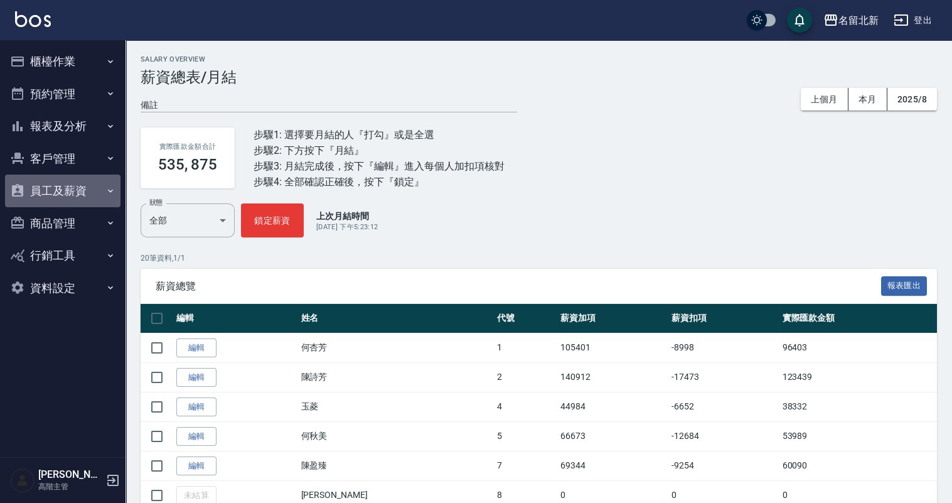
click at [73, 191] on button "員工及薪資" at bounding box center [62, 190] width 115 height 33
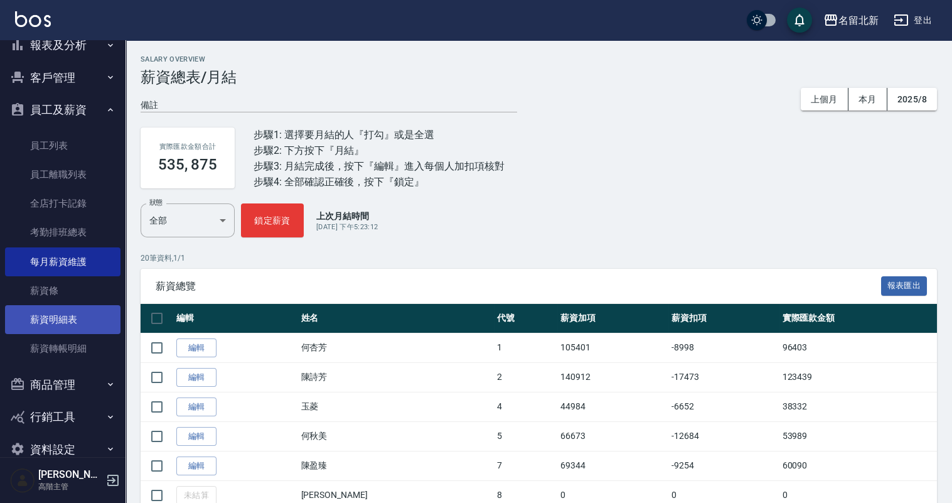
scroll to position [104, 0]
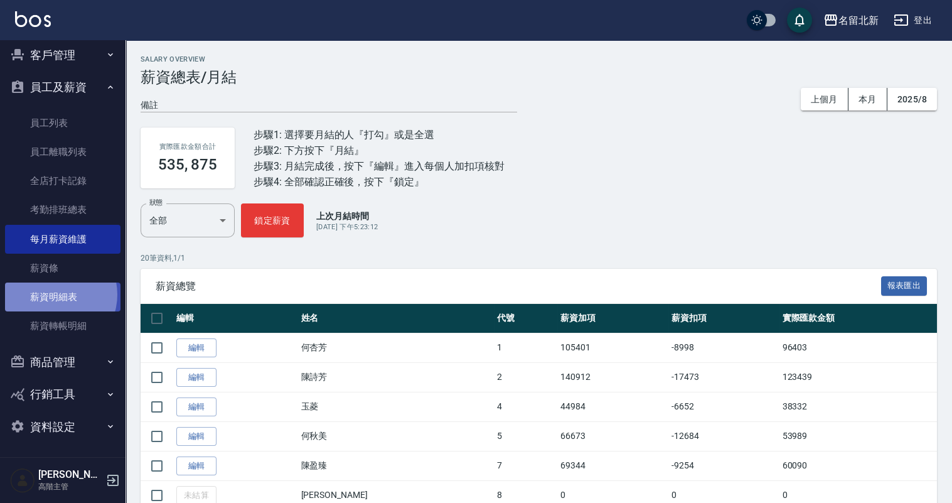
click at [55, 294] on link "薪資明細表" at bounding box center [62, 296] width 115 height 29
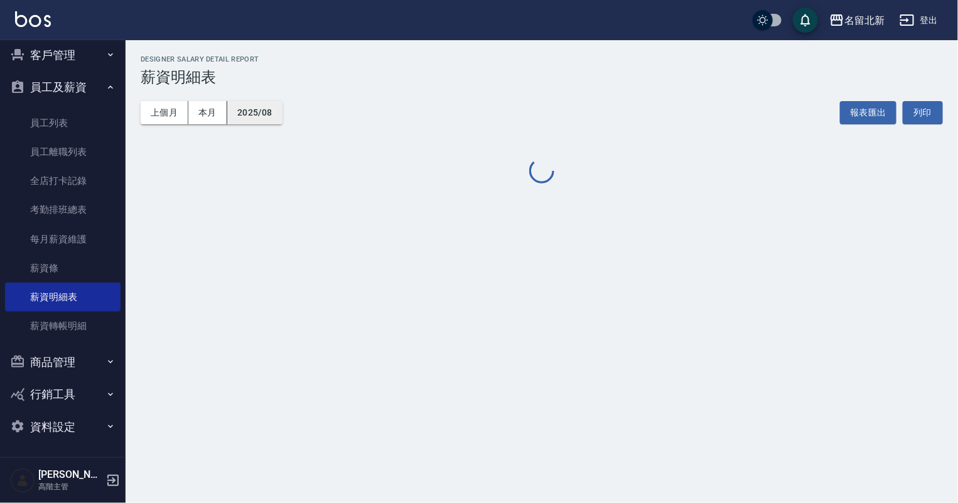
click at [257, 103] on button "2025/08" at bounding box center [254, 112] width 55 height 23
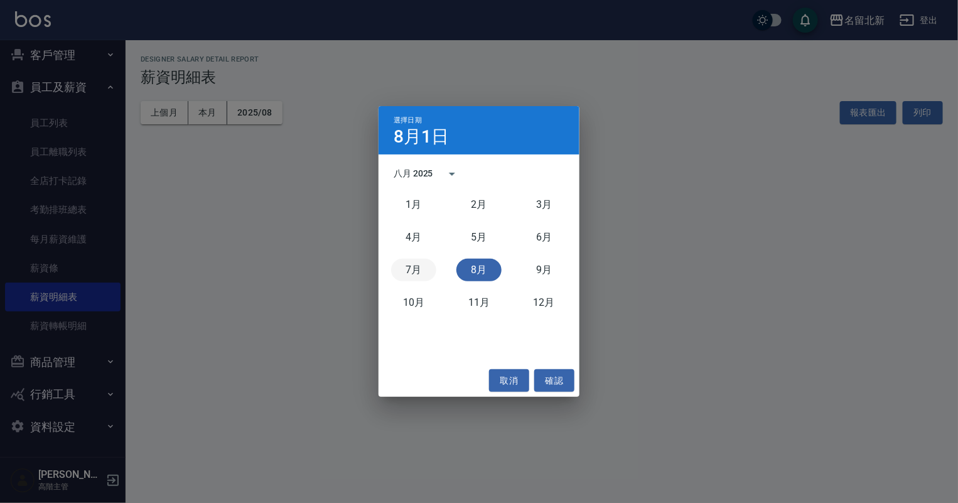
click at [411, 269] on button "7月" at bounding box center [413, 270] width 45 height 23
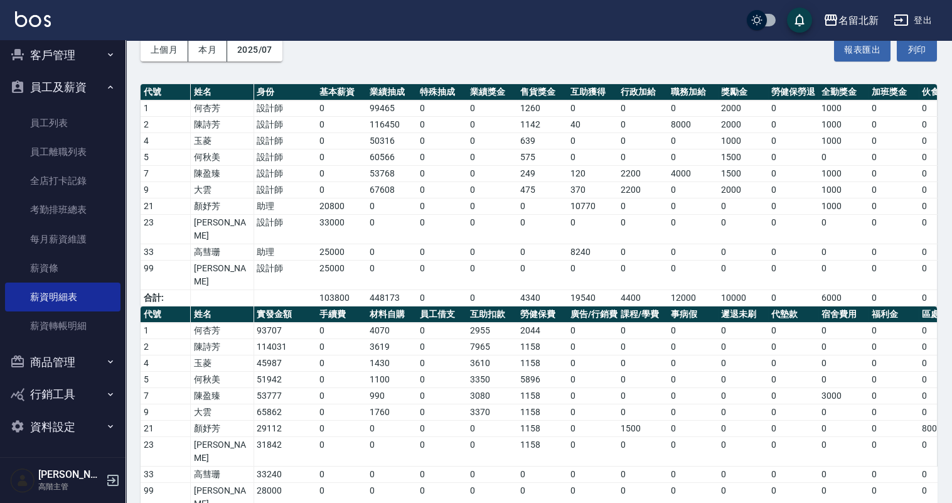
scroll to position [0, 63]
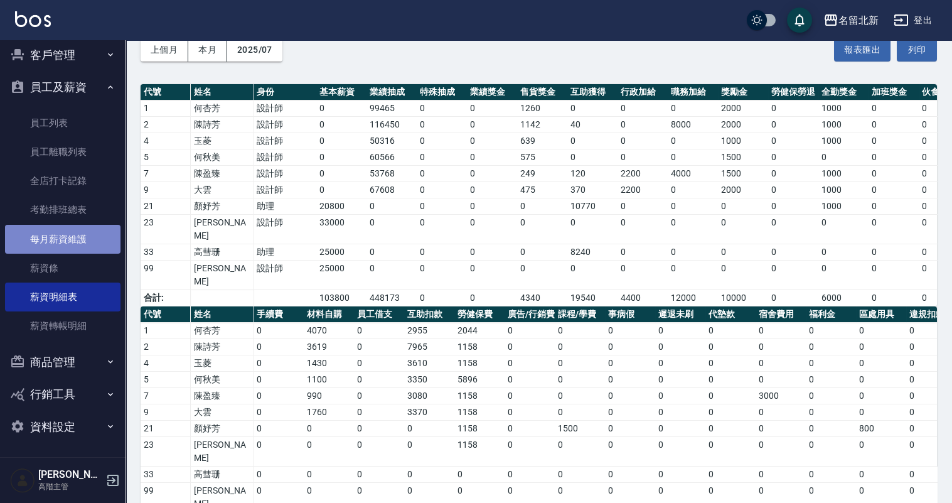
click at [70, 238] on link "每月薪資維護" at bounding box center [62, 239] width 115 height 29
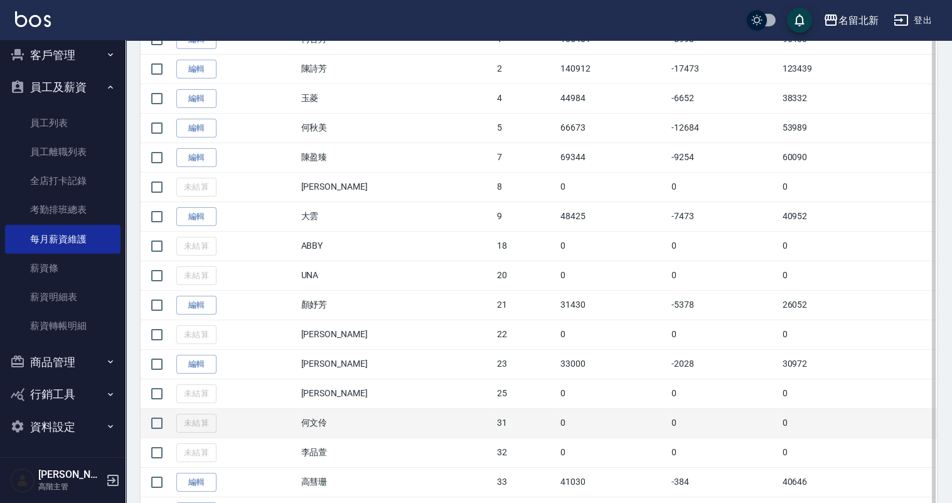
scroll to position [418, 0]
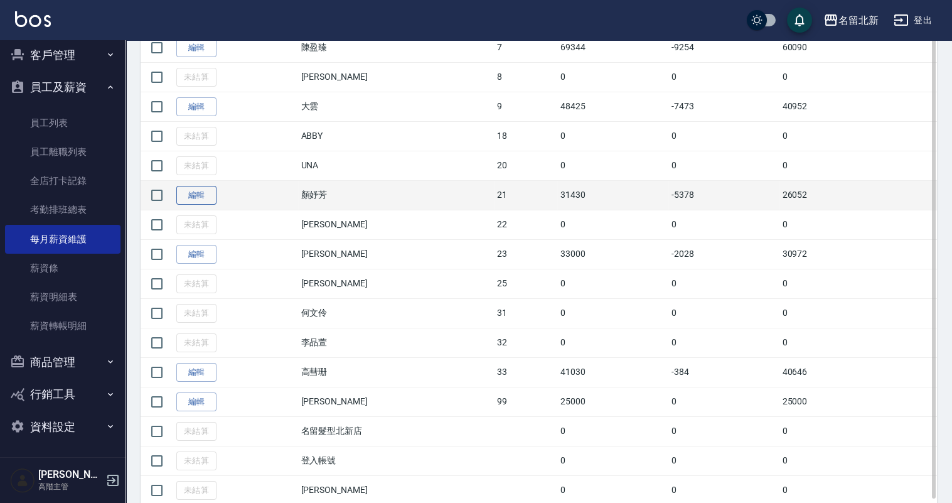
click at [202, 188] on link "編輯" at bounding box center [196, 195] width 40 height 19
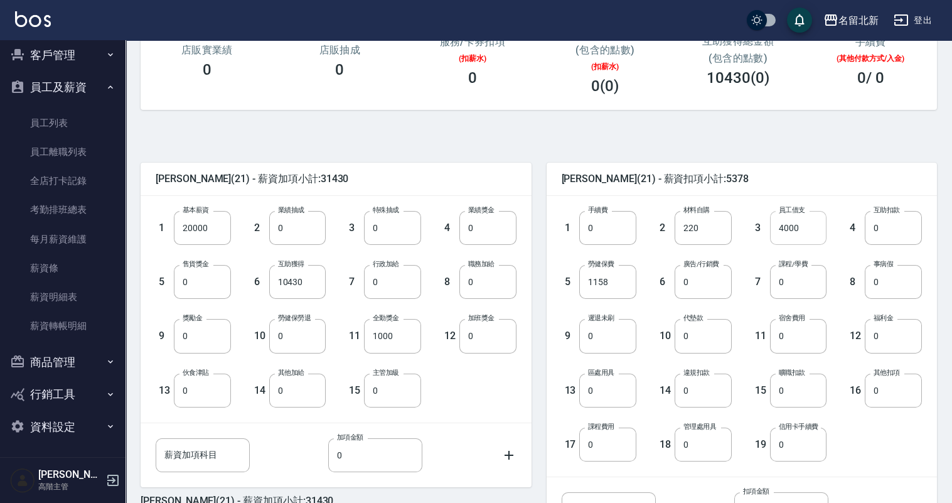
scroll to position [209, 0]
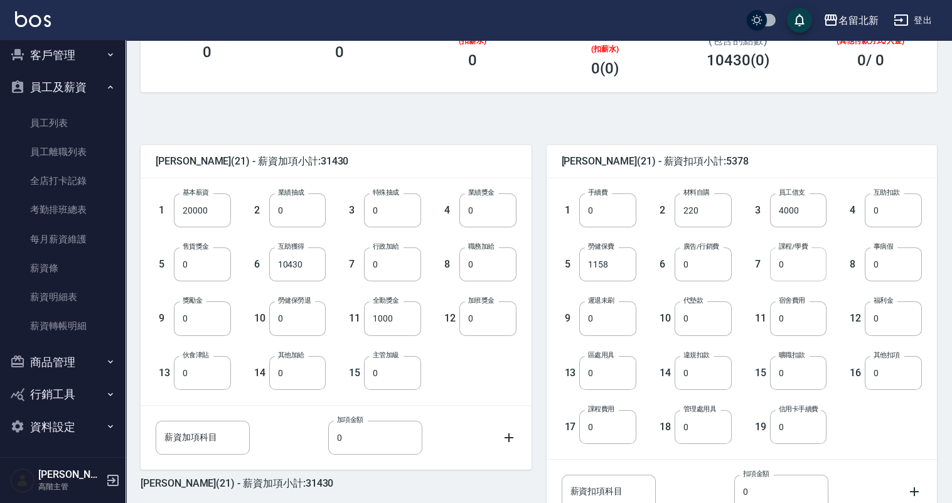
click at [799, 265] on input "0" at bounding box center [798, 264] width 57 height 34
type input "2000"
click at [621, 378] on input "0" at bounding box center [607, 373] width 57 height 34
type input "1300"
click at [876, 437] on div "1 手續費 0 手續費 2 材料自購 220 材料自購 3 員工借支 4000 員工借支 4 互助扣款 0 互助扣款 5 勞健保費 1158 勞健保費 6 廣…" at bounding box center [732, 308] width 381 height 270
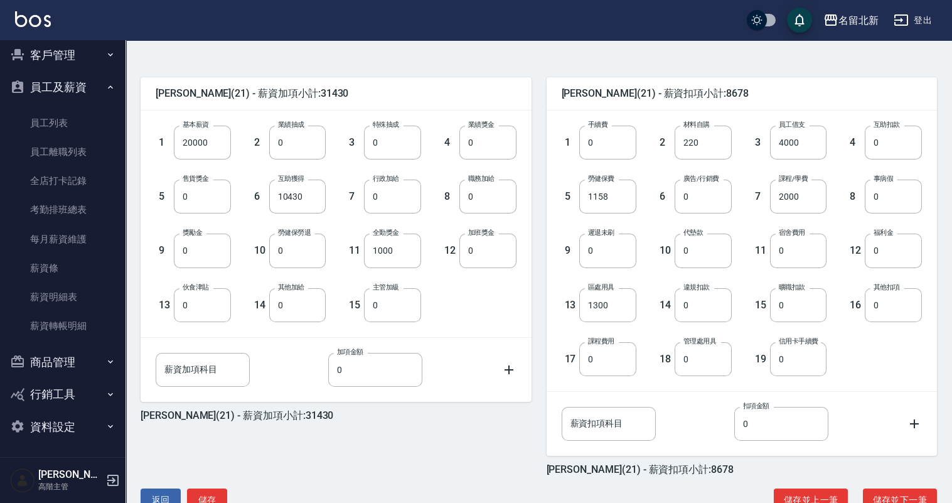
scroll to position [311, 0]
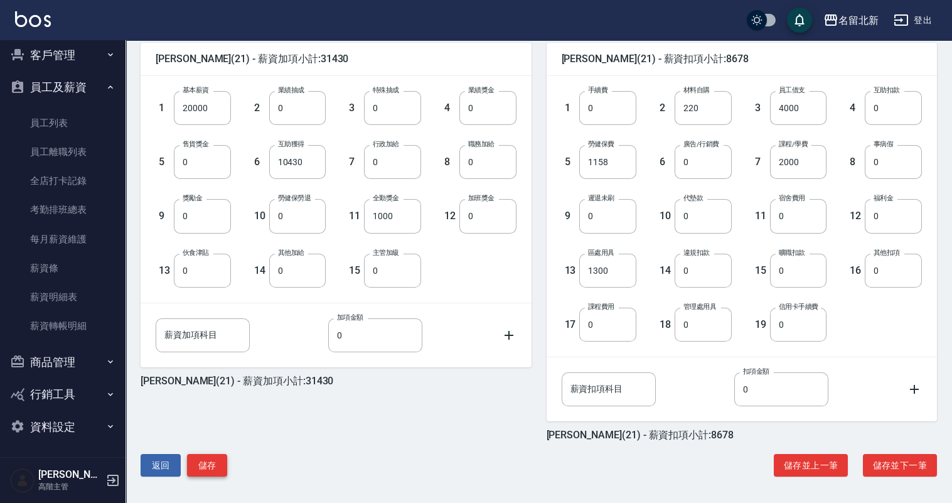
click at [208, 462] on button "儲存" at bounding box center [207, 465] width 40 height 23
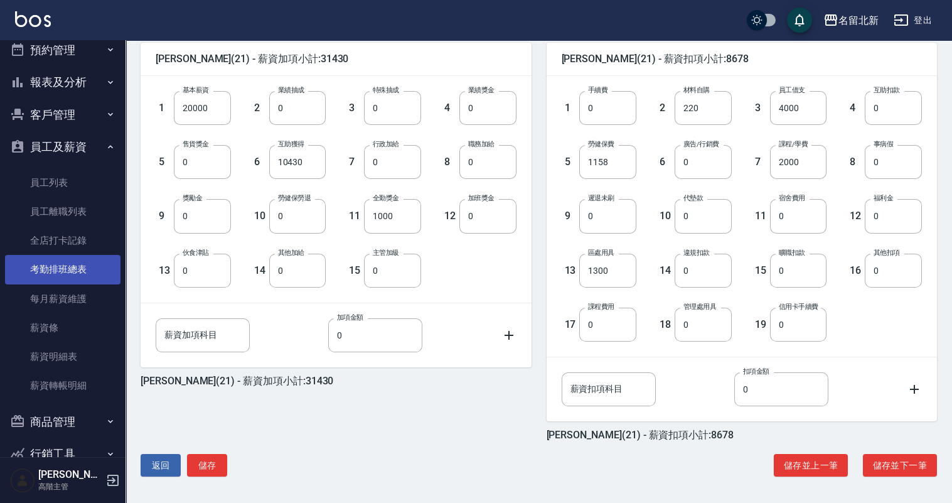
scroll to position [0, 0]
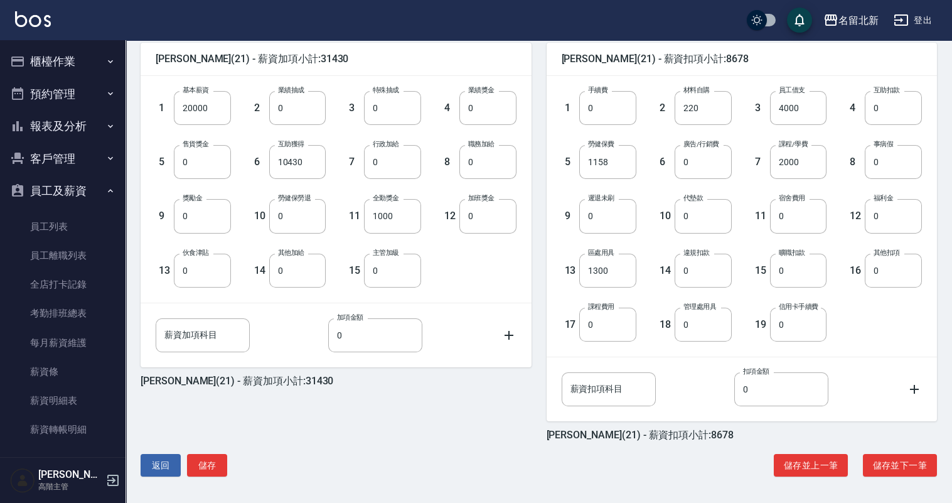
click at [75, 116] on button "報表及分析" at bounding box center [62, 126] width 115 height 33
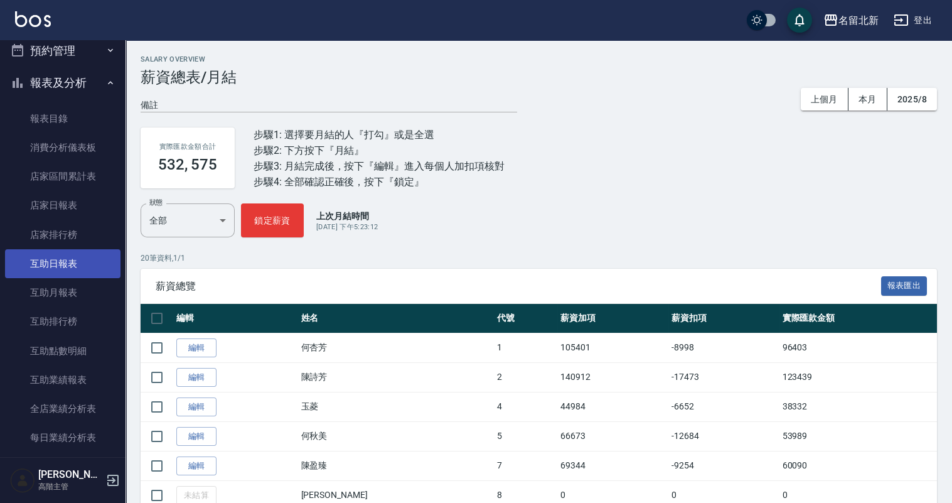
scroll to position [83, 0]
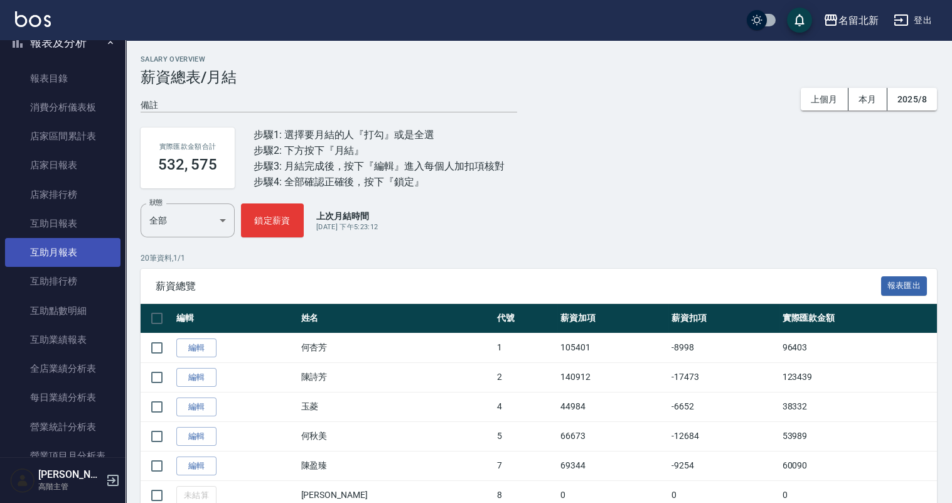
click at [80, 252] on link "互助月報表" at bounding box center [62, 252] width 115 height 29
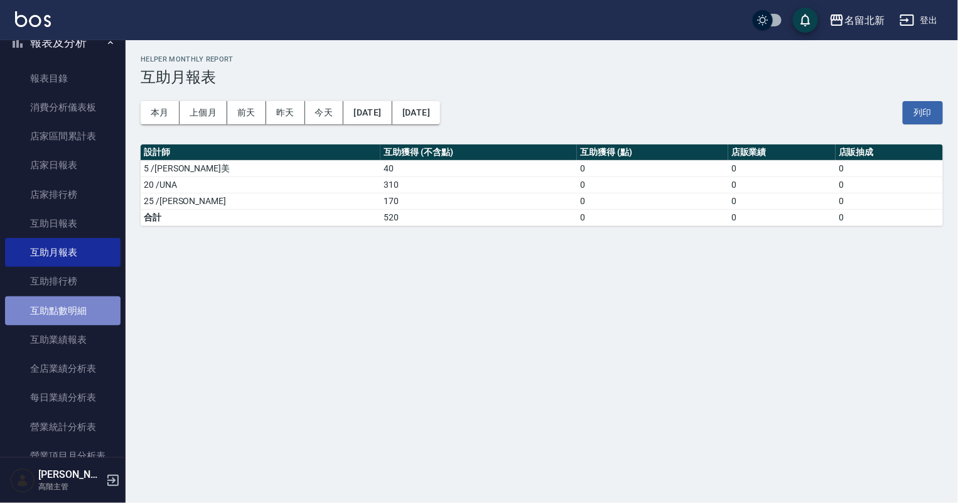
click at [88, 312] on link "互助點數明細" at bounding box center [62, 310] width 115 height 29
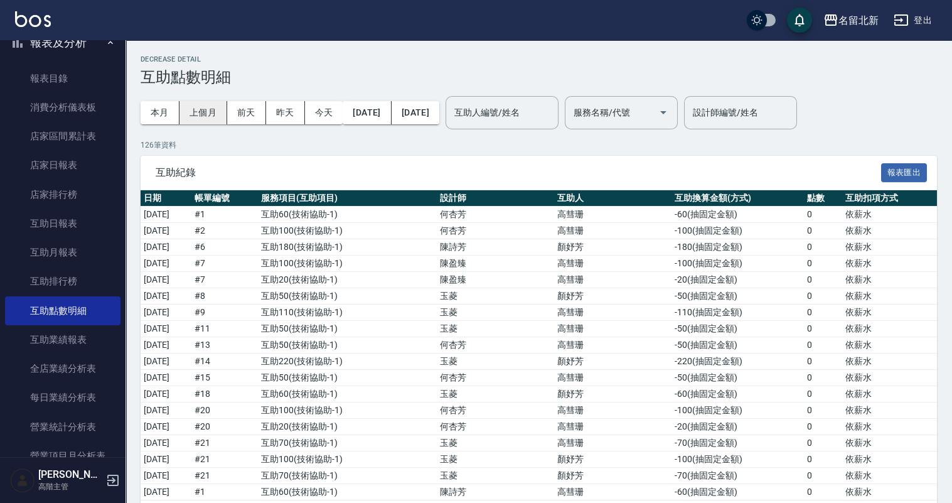
click at [204, 110] on button "上個月" at bounding box center [203, 112] width 48 height 23
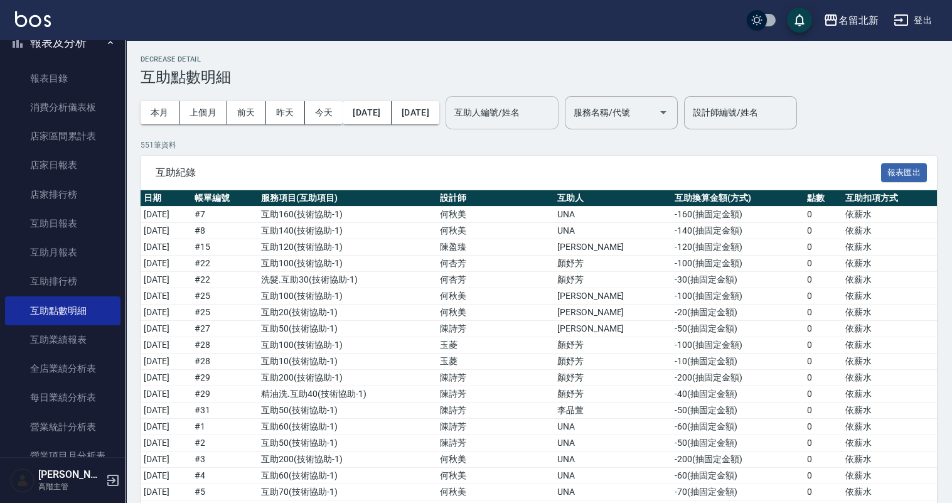
click at [543, 98] on div "互助人編號/姓名" at bounding box center [502, 112] width 113 height 33
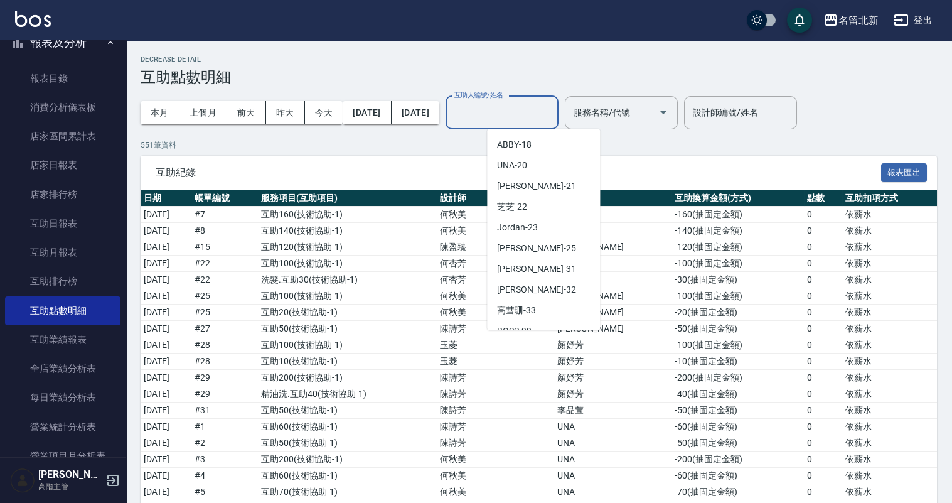
scroll to position [146, 0]
click at [528, 186] on span "艾莉莎 -21" at bounding box center [536, 184] width 79 height 13
type input "艾莉莎-21"
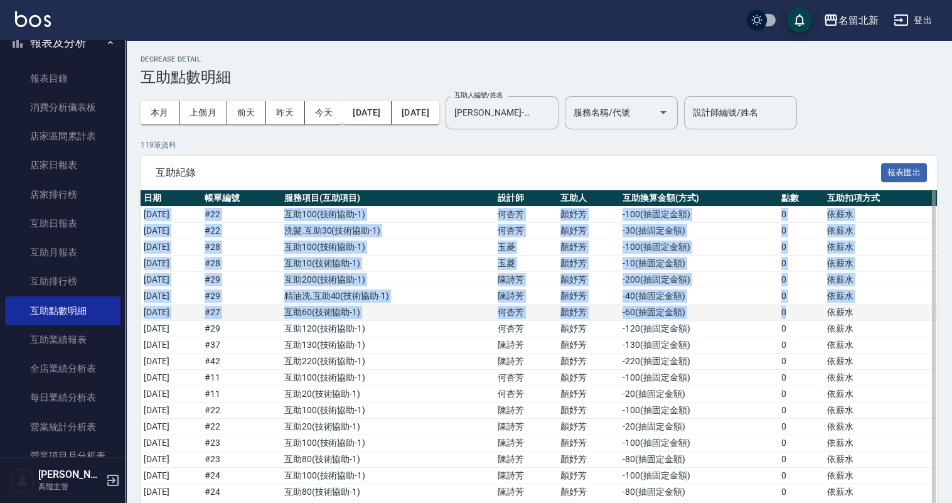
drag, startPoint x: 143, startPoint y: 209, endPoint x: 804, endPoint y: 303, distance: 667.4
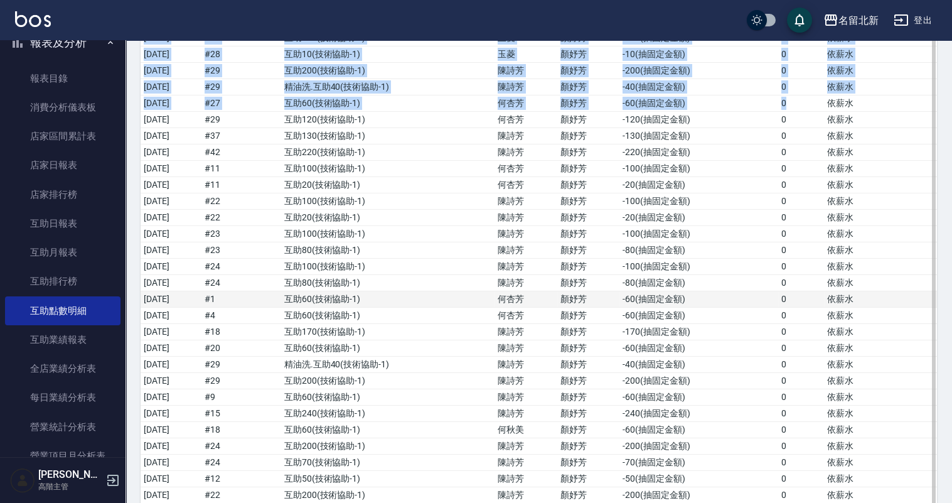
scroll to position [230, 0]
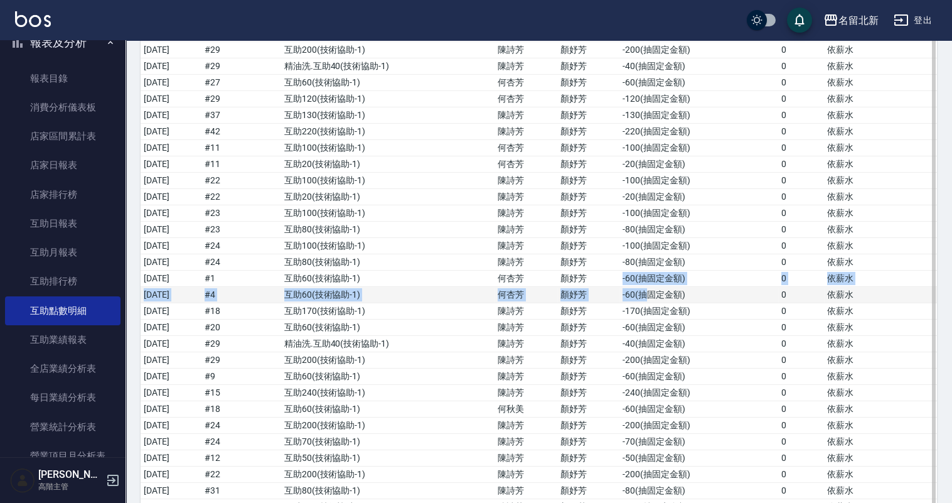
drag, startPoint x: 637, startPoint y: 275, endPoint x: 658, endPoint y: 288, distance: 24.8
click at [644, 277] on td "-60 ( 抽固定金額 )" at bounding box center [698, 278] width 159 height 16
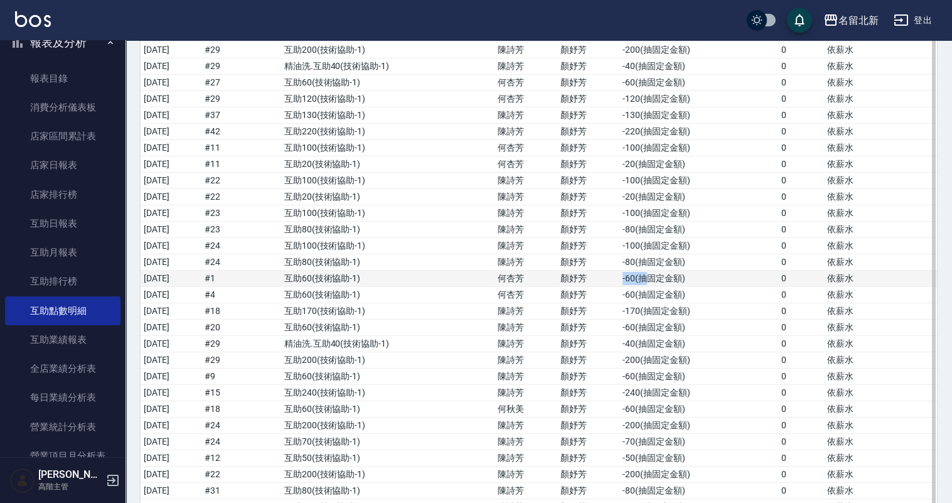
drag, startPoint x: 636, startPoint y: 272, endPoint x: 658, endPoint y: 274, distance: 22.6
click at [658, 274] on td "-60 ( 抽固定金額 )" at bounding box center [698, 278] width 159 height 16
click at [636, 271] on td "-60 ( 抽固定金額 )" at bounding box center [698, 278] width 159 height 16
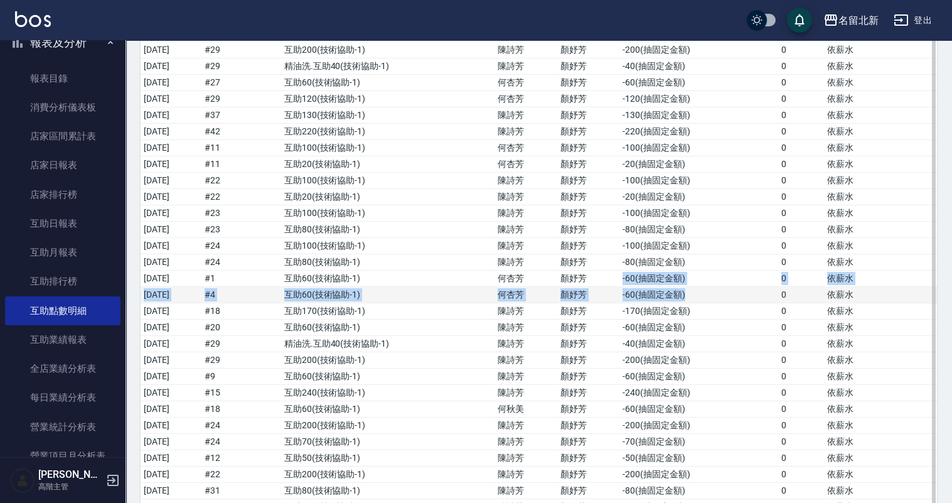
drag, startPoint x: 636, startPoint y: 274, endPoint x: 713, endPoint y: 288, distance: 78.5
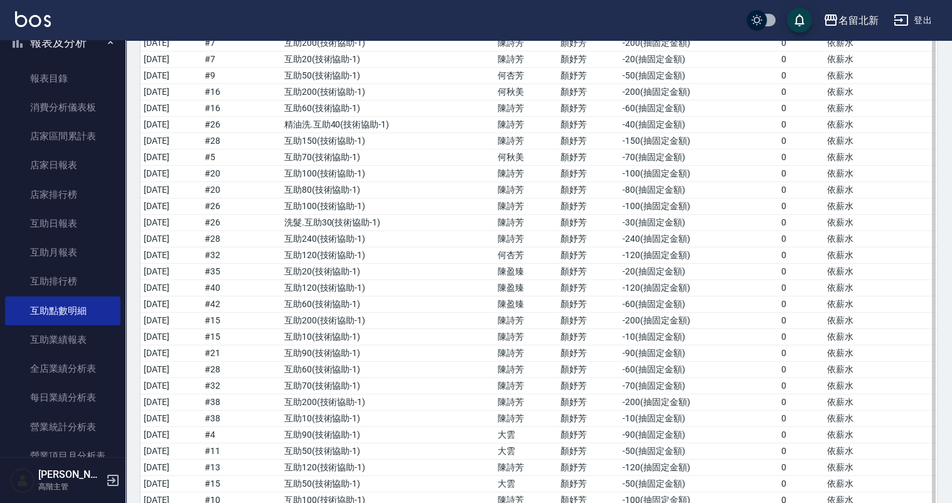
scroll to position [857, 0]
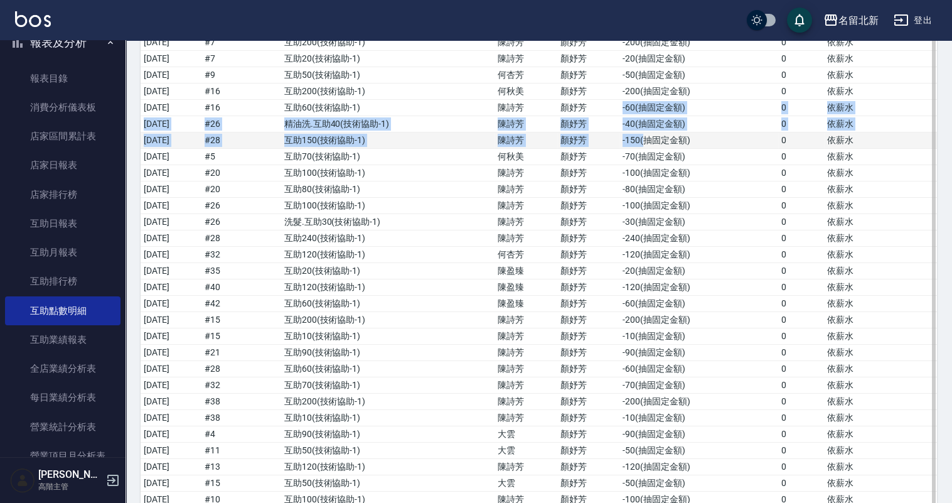
drag, startPoint x: 631, startPoint y: 95, endPoint x: 658, endPoint y: 128, distance: 42.8
click at [658, 128] on tbody "2025/08/01 # 22 互助100 ( 技術協助-1 ) 何杏芳 顏妤芳 -100 ( 抽固定金額 ) 0 依薪水 2025/08/01 # 22 洗…" at bounding box center [539, 328] width 796 height 1958
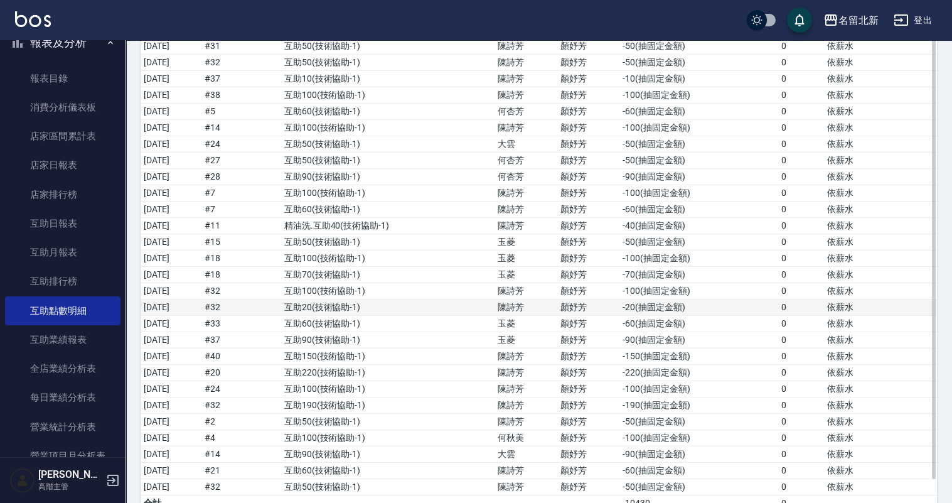
scroll to position [1659, 0]
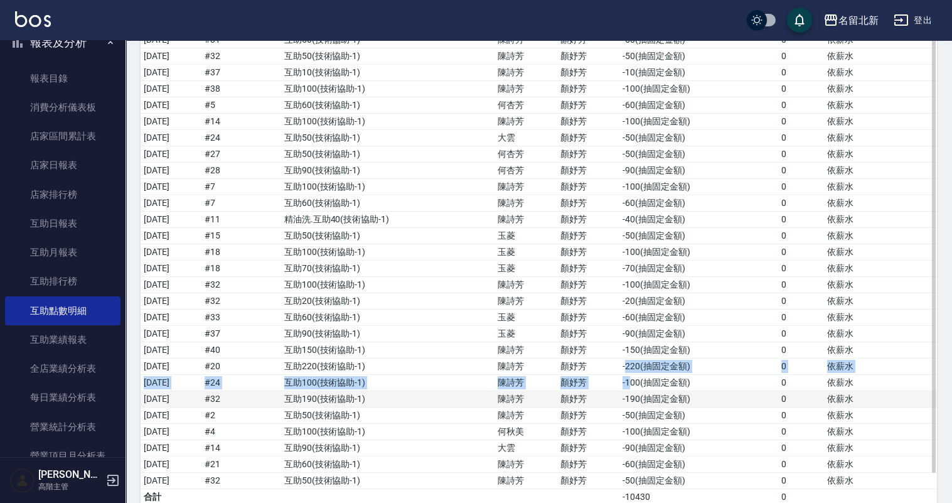
drag, startPoint x: 644, startPoint y: 339, endPoint x: 660, endPoint y: 366, distance: 31.5
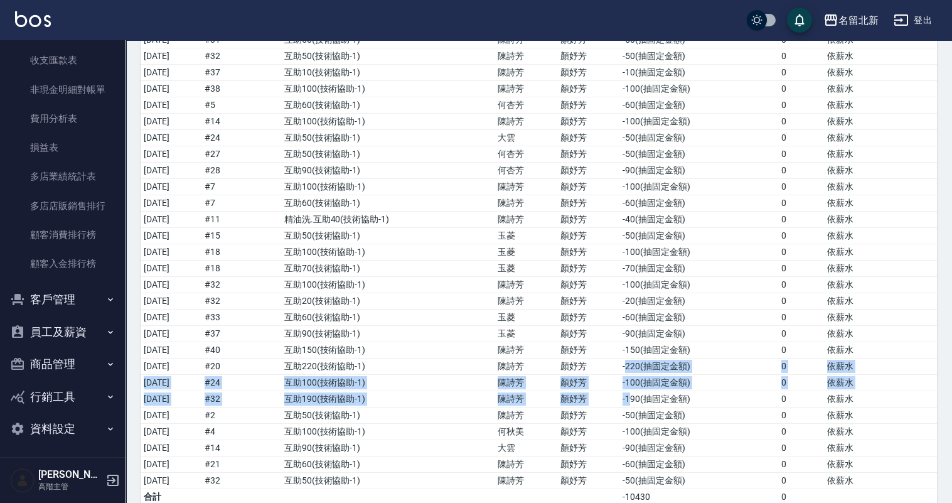
scroll to position [1119, 0]
click at [46, 328] on button "員工及薪資" at bounding box center [62, 330] width 115 height 33
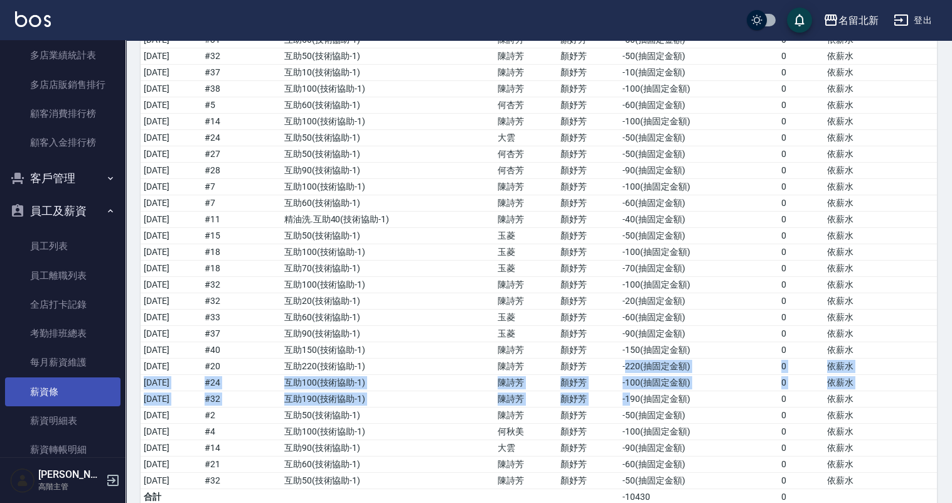
scroll to position [1307, 0]
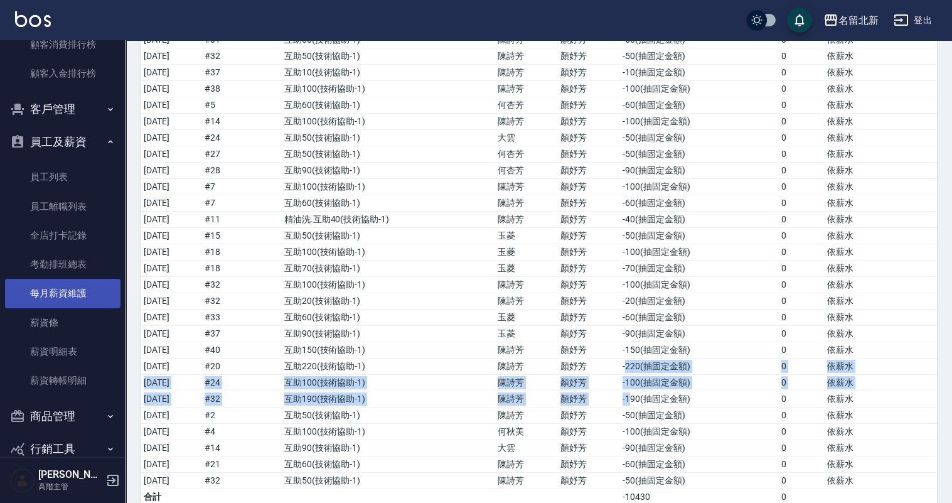
click at [73, 298] on link "每月薪資維護" at bounding box center [62, 293] width 115 height 29
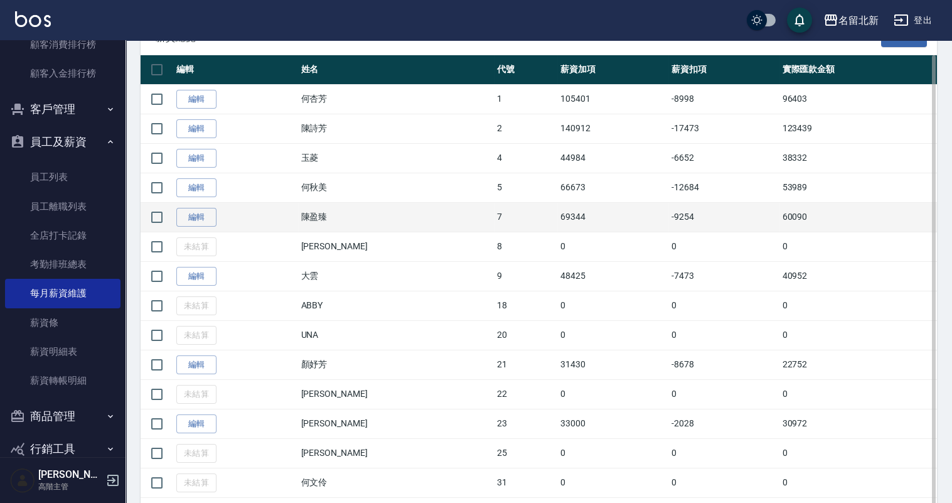
scroll to position [250, 0]
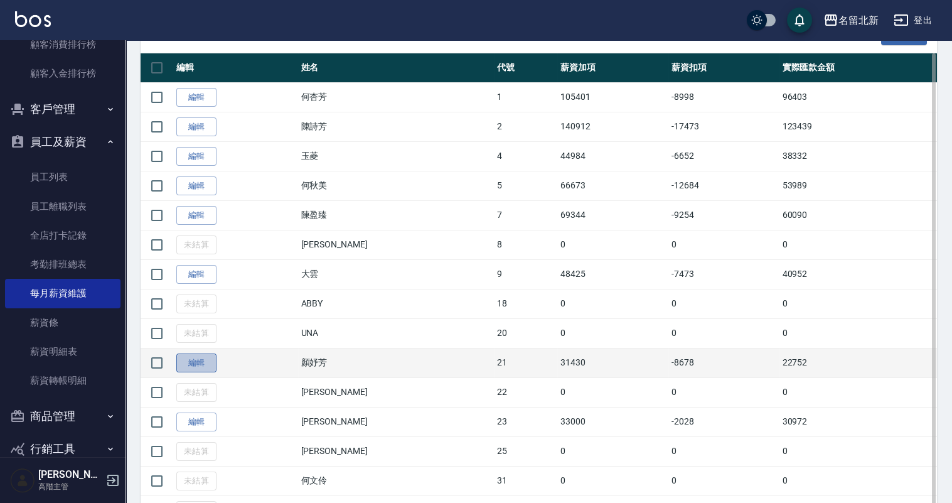
click at [205, 355] on link "編輯" at bounding box center [196, 362] width 40 height 19
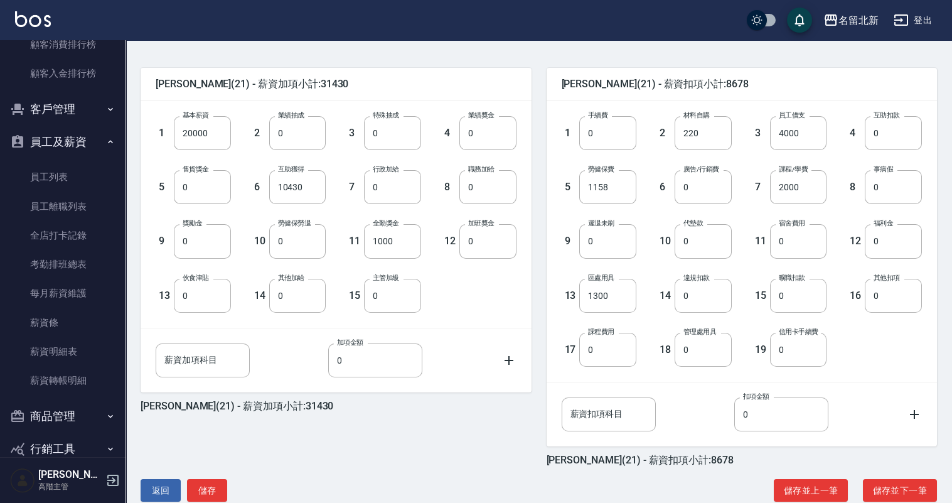
scroll to position [311, 0]
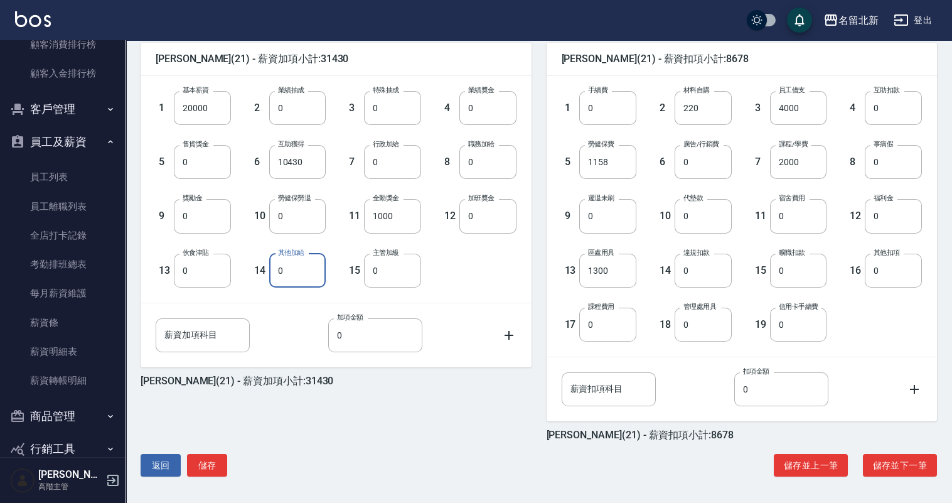
click at [301, 277] on input "0" at bounding box center [297, 271] width 57 height 34
type input "80"
click at [477, 288] on div "1 基本薪資 20000 基本薪資 2 業績抽成 0 業績抽成 3 特殊抽成 0 特殊抽成 4 業績獎金 0 業績獎金 5 售貨獎金 0 售貨獎金 6 互助獲…" at bounding box center [336, 189] width 391 height 227
click at [210, 92] on input "20000" at bounding box center [202, 108] width 57 height 34
type input "16000"
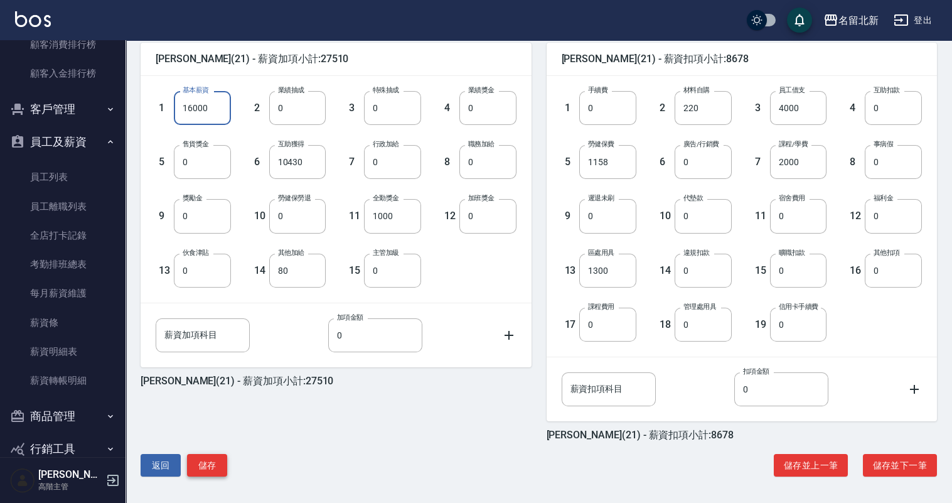
click at [215, 463] on button "儲存" at bounding box center [207, 465] width 40 height 23
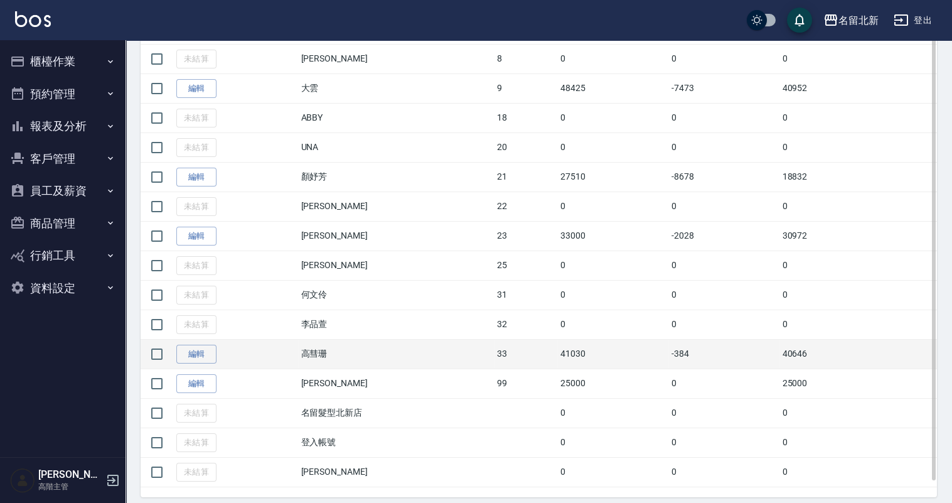
scroll to position [454, 0]
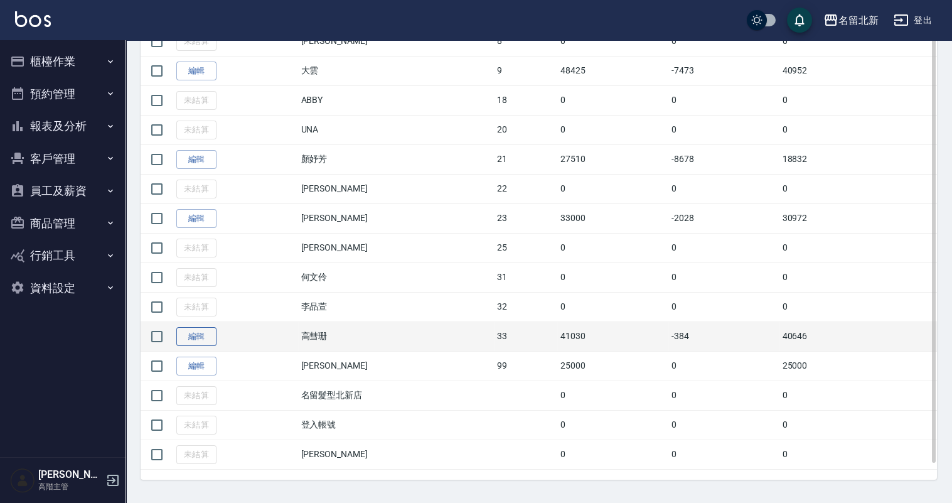
click at [202, 329] on link "編輯" at bounding box center [196, 336] width 40 height 19
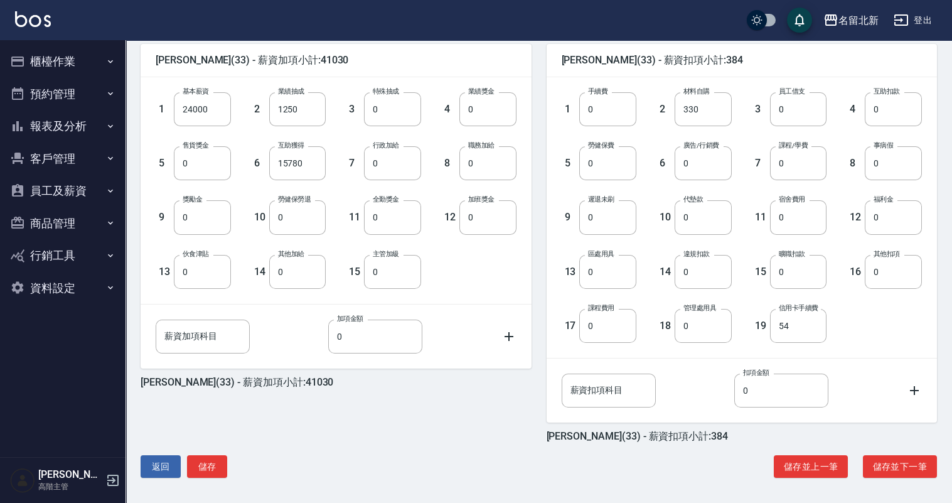
scroll to position [311, 0]
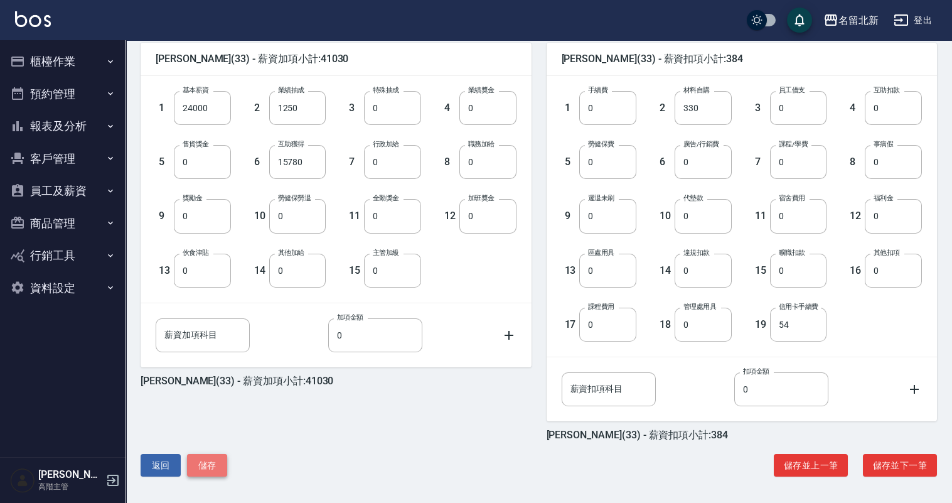
click at [211, 466] on button "儲存" at bounding box center [207, 465] width 40 height 23
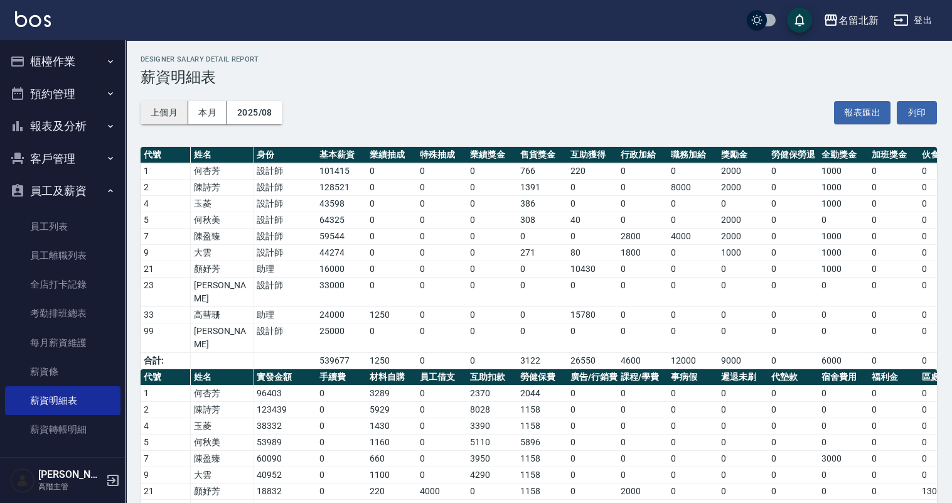
click at [172, 114] on button "上個月" at bounding box center [165, 112] width 48 height 23
click at [262, 103] on button "2025/08" at bounding box center [254, 112] width 55 height 23
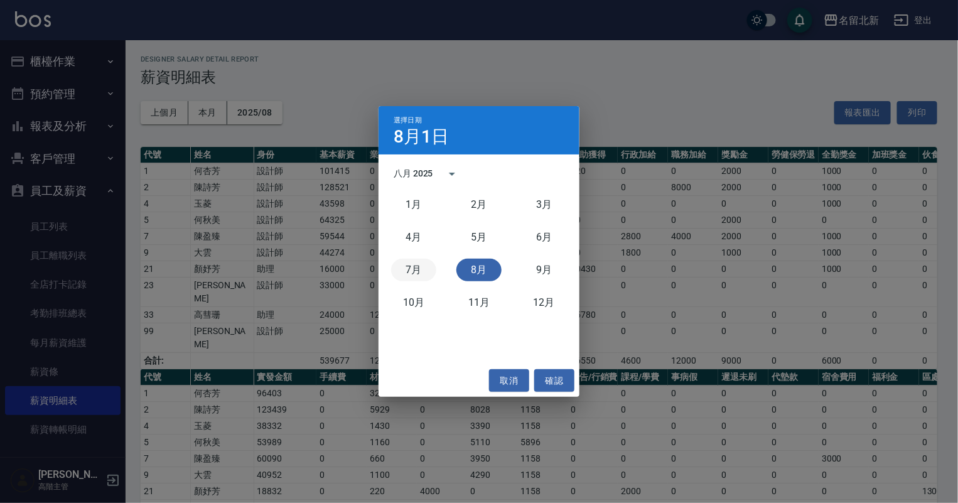
click at [415, 269] on button "7月" at bounding box center [413, 270] width 45 height 23
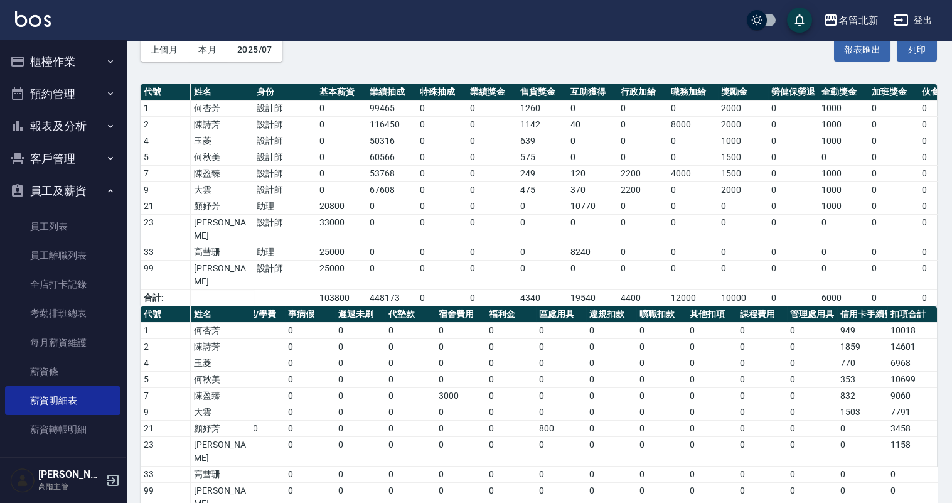
scroll to position [0, 383]
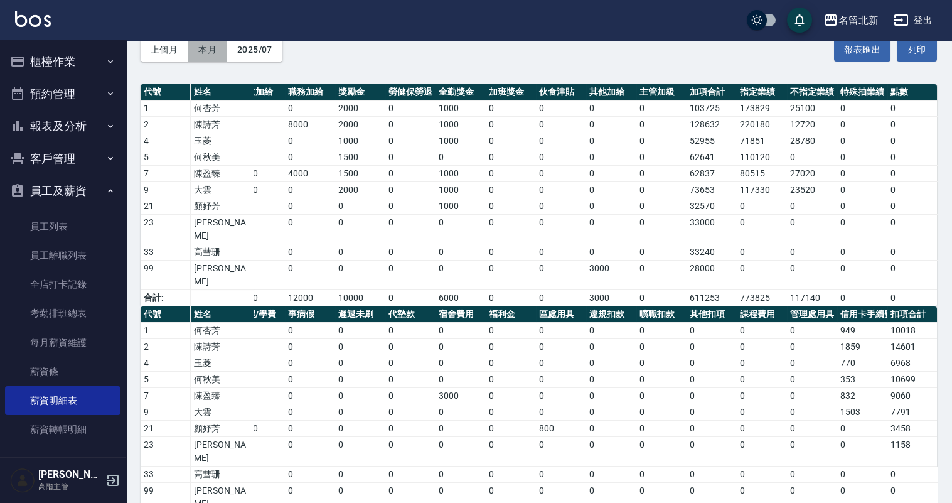
click at [207, 51] on button "本月" at bounding box center [207, 49] width 39 height 23
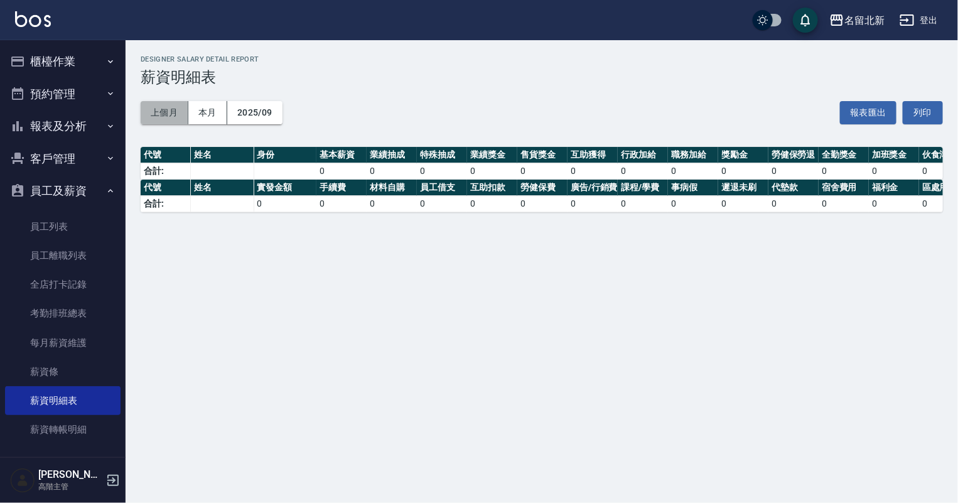
click at [161, 106] on button "上個月" at bounding box center [165, 112] width 48 height 23
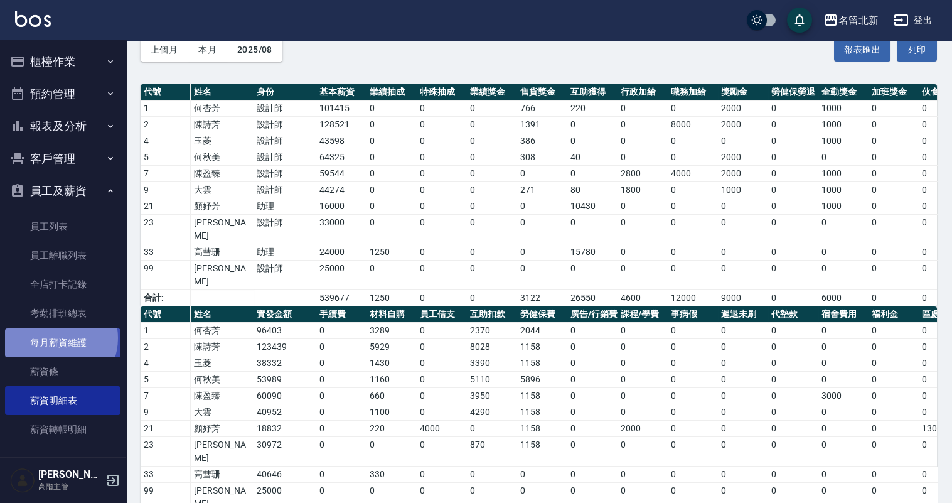
click at [56, 337] on link "每月薪資維護" at bounding box center [62, 342] width 115 height 29
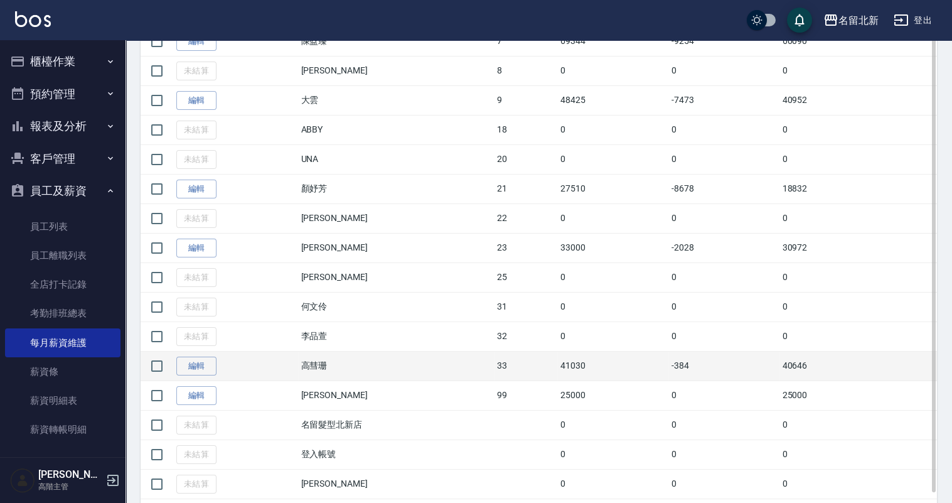
scroll to position [439, 0]
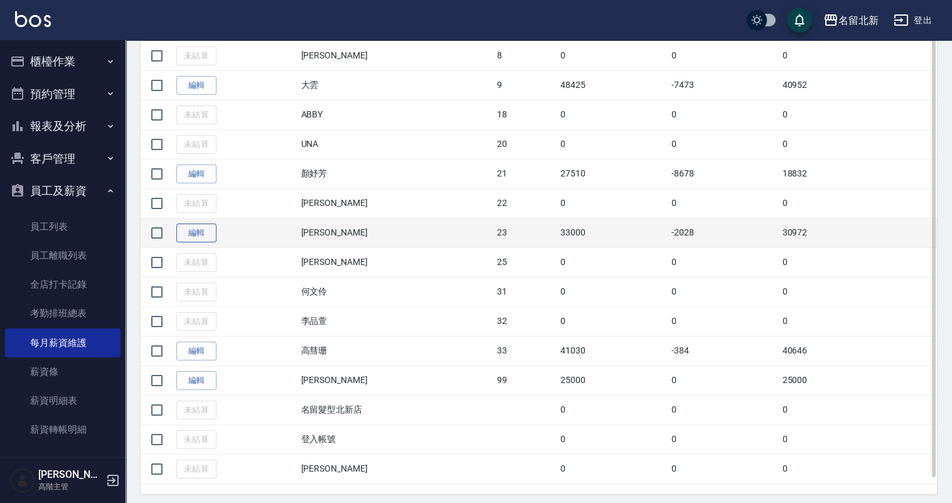
click at [197, 228] on link "編輯" at bounding box center [196, 232] width 40 height 19
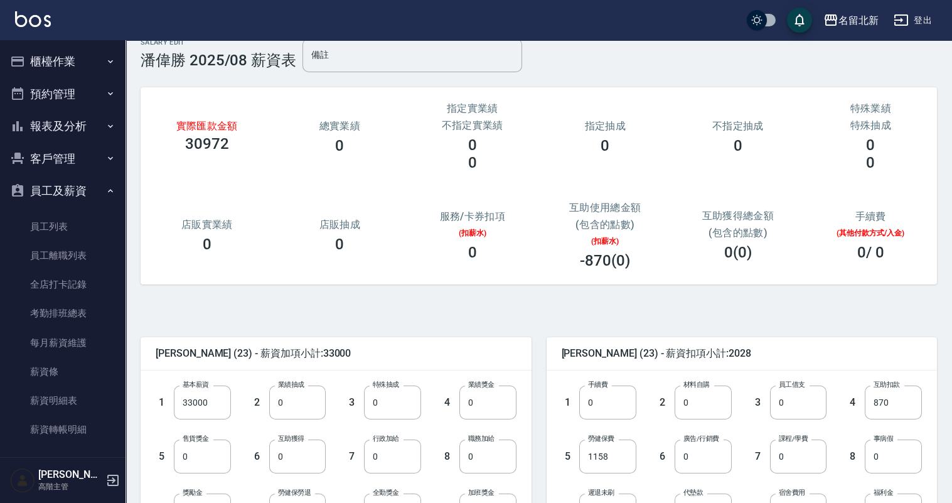
scroll to position [125, 0]
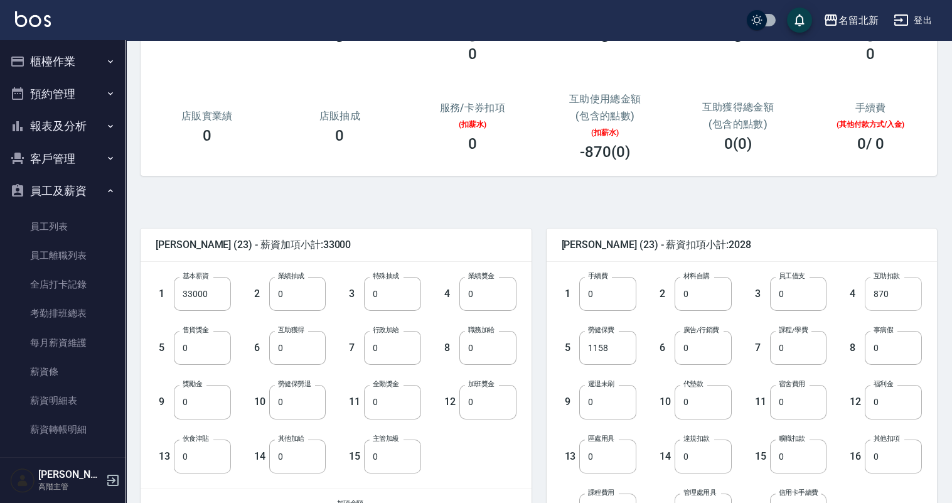
click at [896, 297] on input "870" at bounding box center [893, 294] width 57 height 34
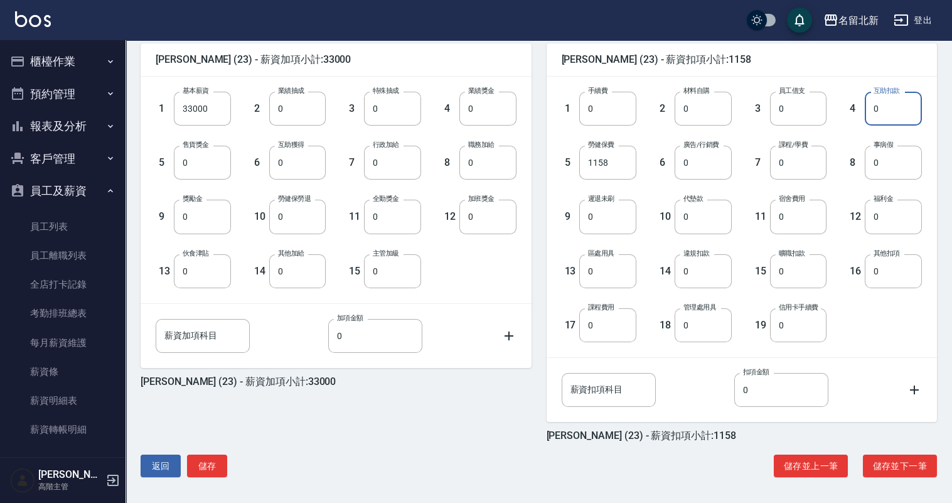
scroll to position [311, 0]
type input "0"
click at [208, 462] on button "儲存" at bounding box center [207, 465] width 40 height 23
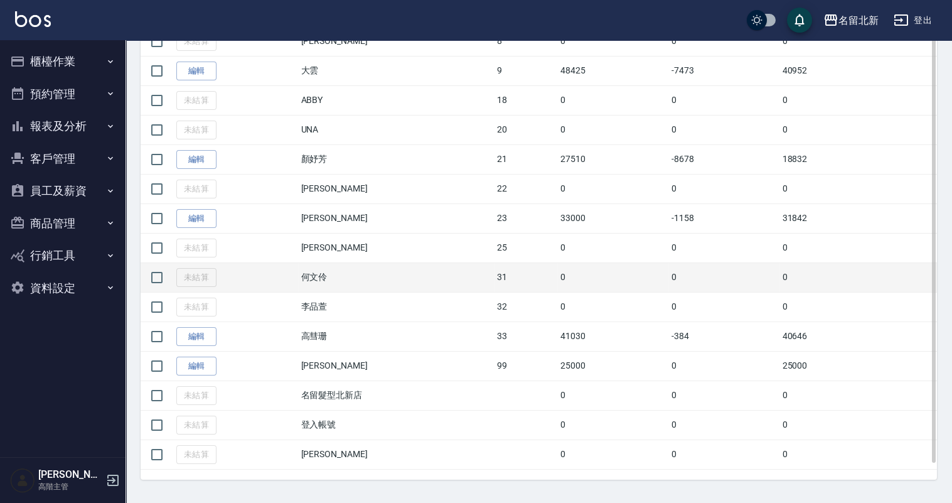
scroll to position [454, 0]
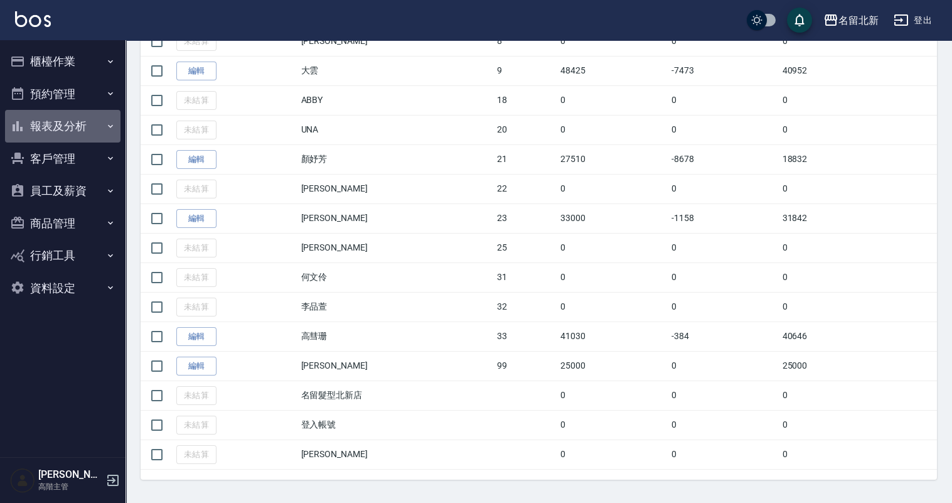
click at [75, 124] on button "報表及分析" at bounding box center [62, 126] width 115 height 33
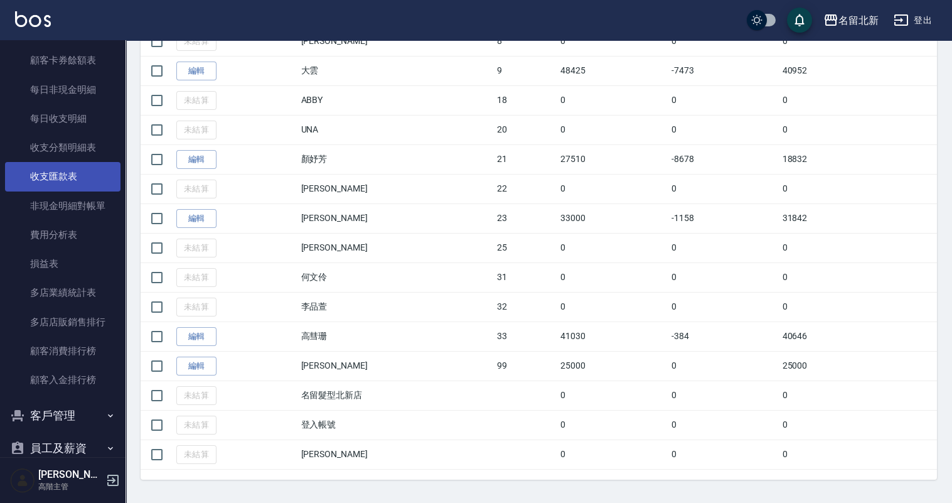
scroll to position [1045, 0]
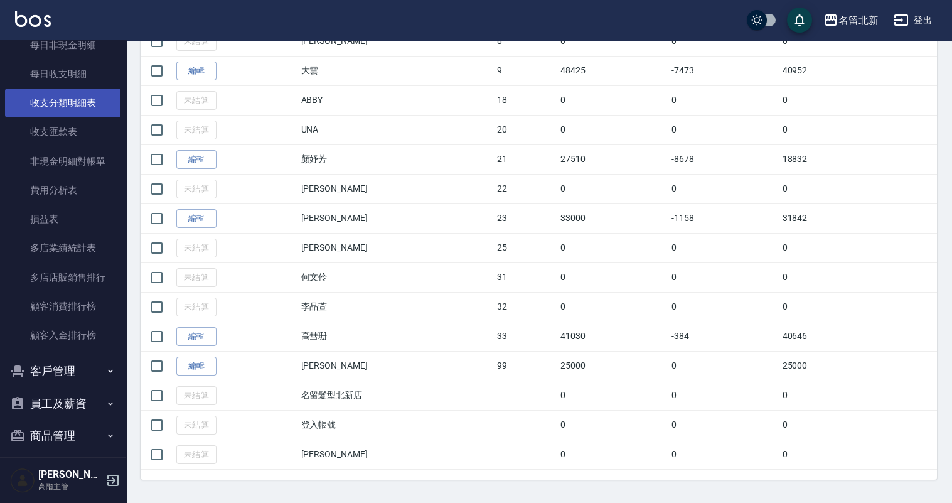
click at [60, 98] on link "收支分類明細表" at bounding box center [62, 102] width 115 height 29
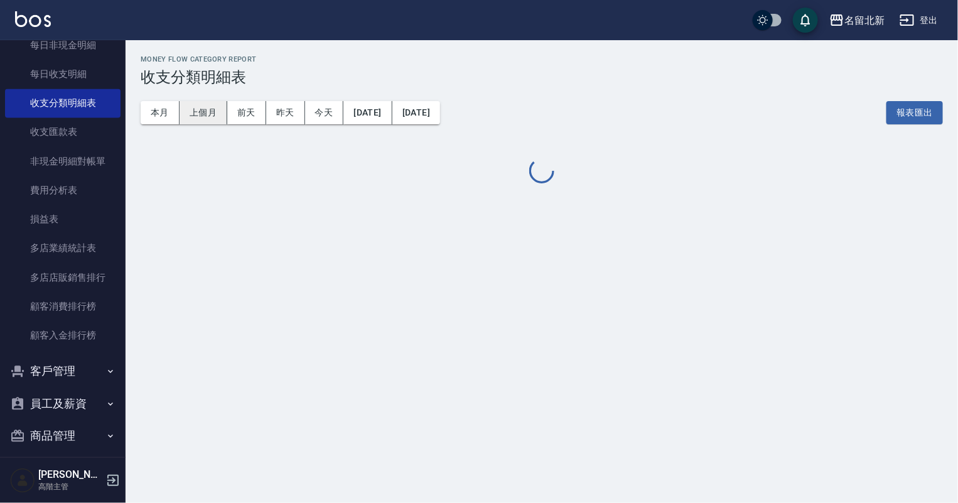
click at [208, 110] on button "上個月" at bounding box center [203, 112] width 48 height 23
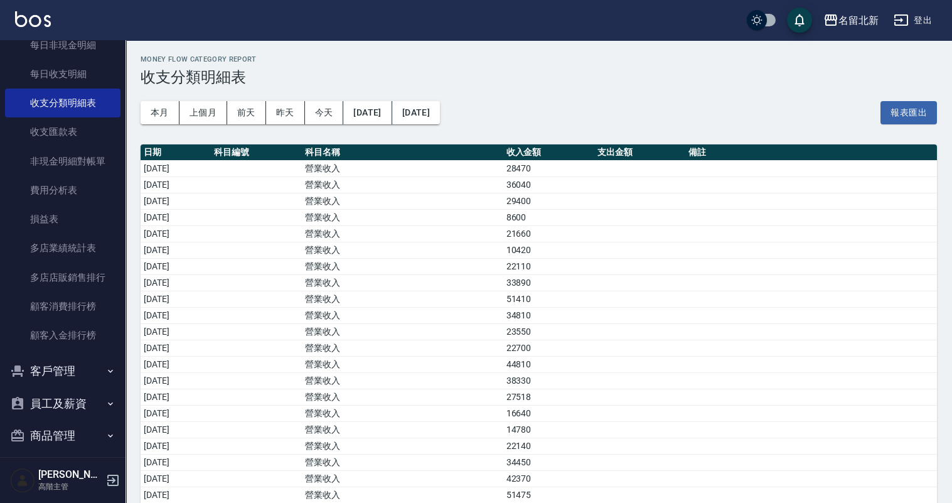
click at [79, 401] on button "員工及薪資" at bounding box center [62, 403] width 115 height 33
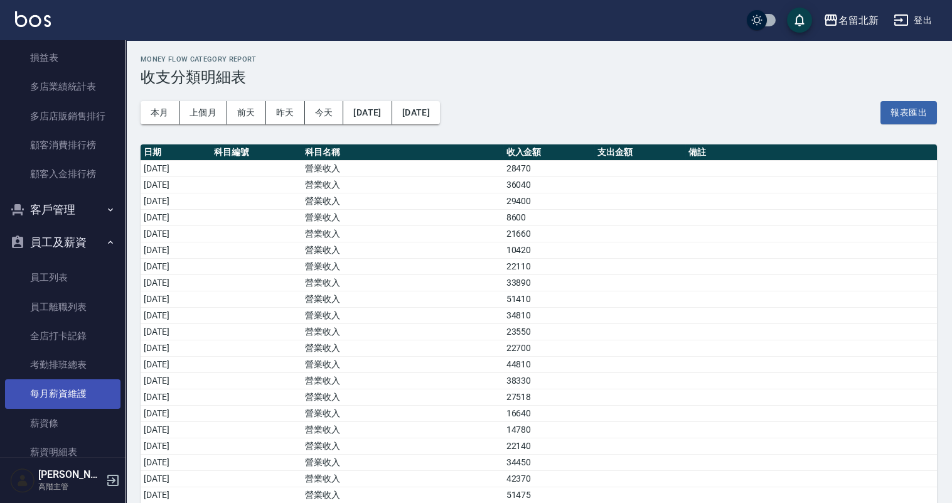
scroll to position [1296, 0]
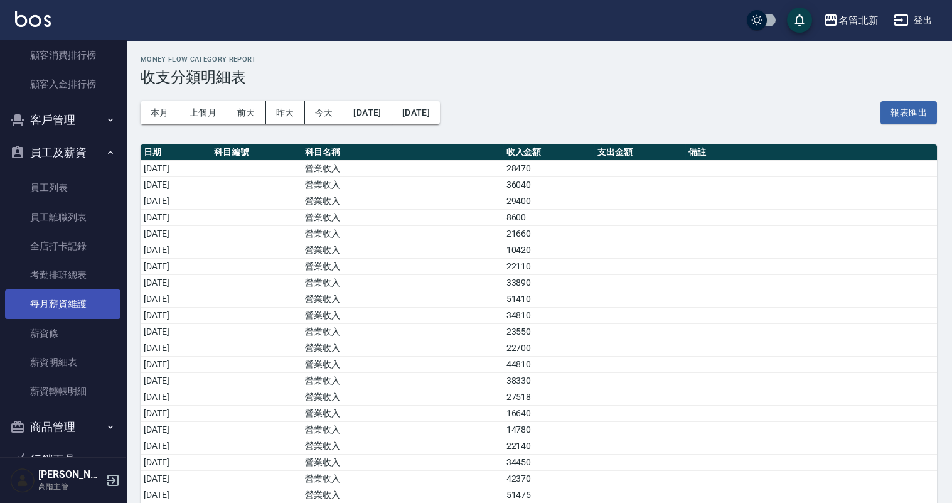
click at [78, 302] on link "每月薪資維護" at bounding box center [62, 303] width 115 height 29
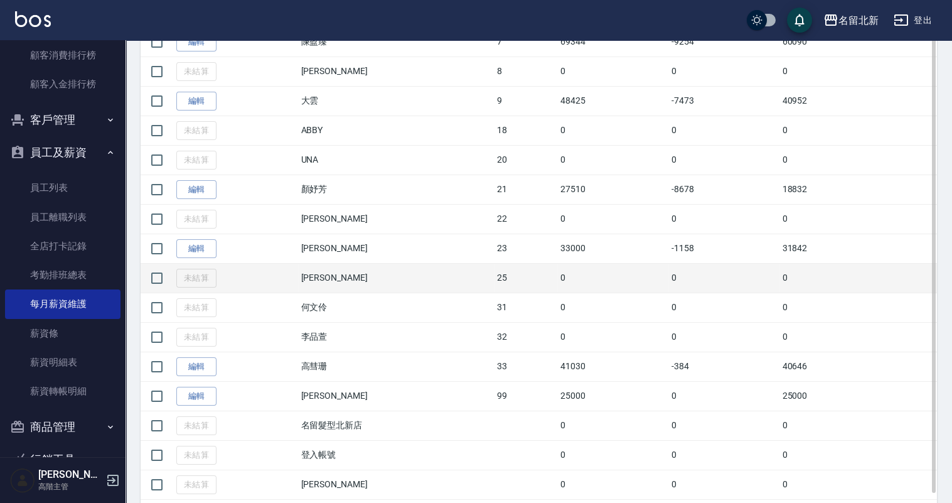
scroll to position [454, 0]
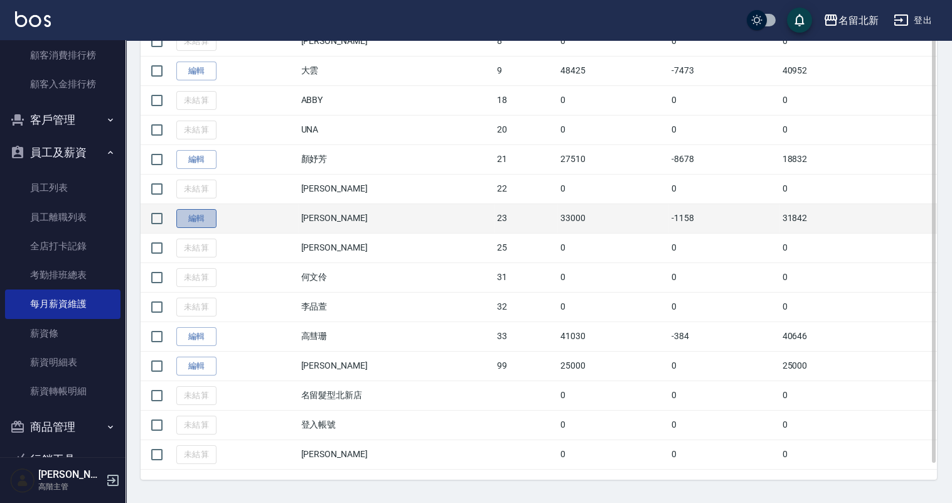
click at [200, 216] on link "編輯" at bounding box center [196, 218] width 40 height 19
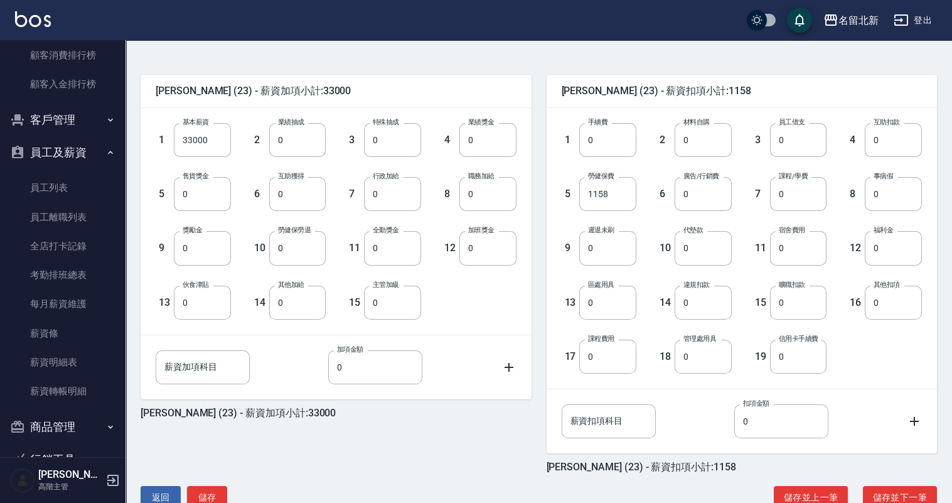
scroll to position [311, 0]
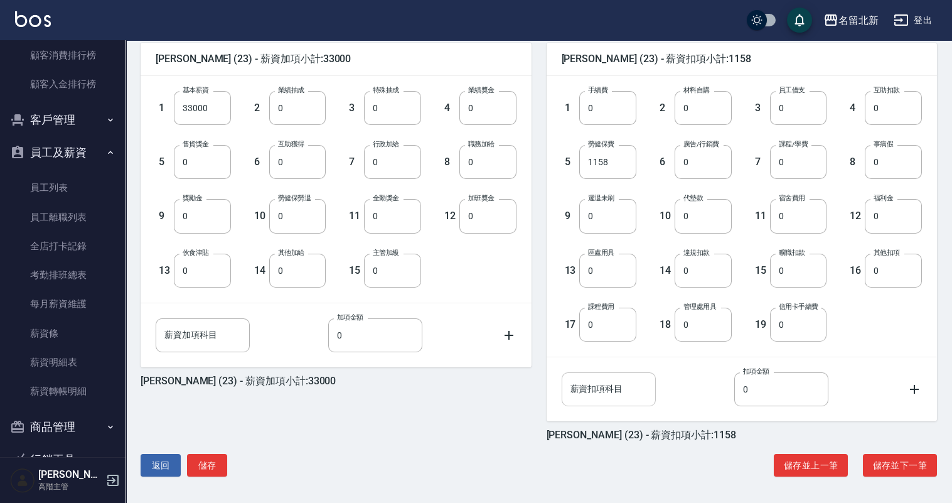
click at [604, 399] on input "薪資扣項科目" at bounding box center [609, 389] width 94 height 34
type input "m"
type input "元"
type input "員工旅遊"
click at [758, 391] on input "0" at bounding box center [781, 389] width 94 height 34
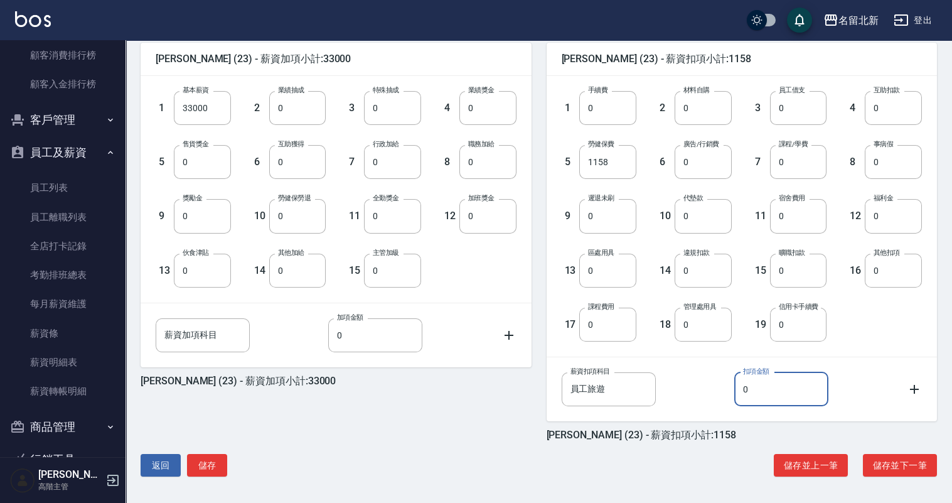
drag, startPoint x: 766, startPoint y: 385, endPoint x: 738, endPoint y: 385, distance: 27.6
click at [738, 385] on input "0" at bounding box center [781, 389] width 94 height 34
drag, startPoint x: 791, startPoint y: 389, endPoint x: 511, endPoint y: 378, distance: 280.1
click at [511, 378] on div "潘偉勝 (23) - 薪資加項小計:33000 1 基本薪資 33000 基本薪資 2 業績抽成 0 業績抽成 3 特殊抽成 0 特殊抽成 4 業績獎金 0 …" at bounding box center [530, 235] width 811 height 414
type input "0"
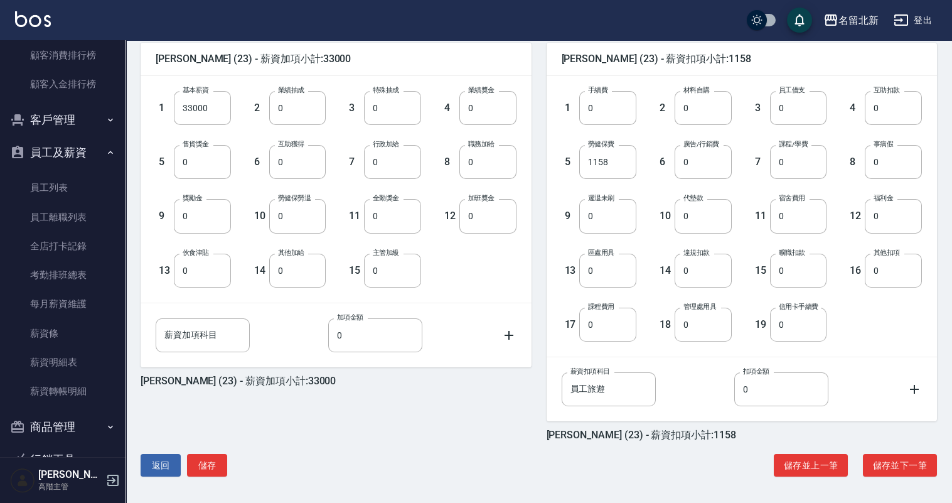
click at [695, 387] on div "薪資扣項科目 員工旅遊 薪資扣項科目 扣項金額 0 扣項金額" at bounding box center [742, 389] width 361 height 34
click at [167, 459] on button "返回" at bounding box center [161, 465] width 40 height 23
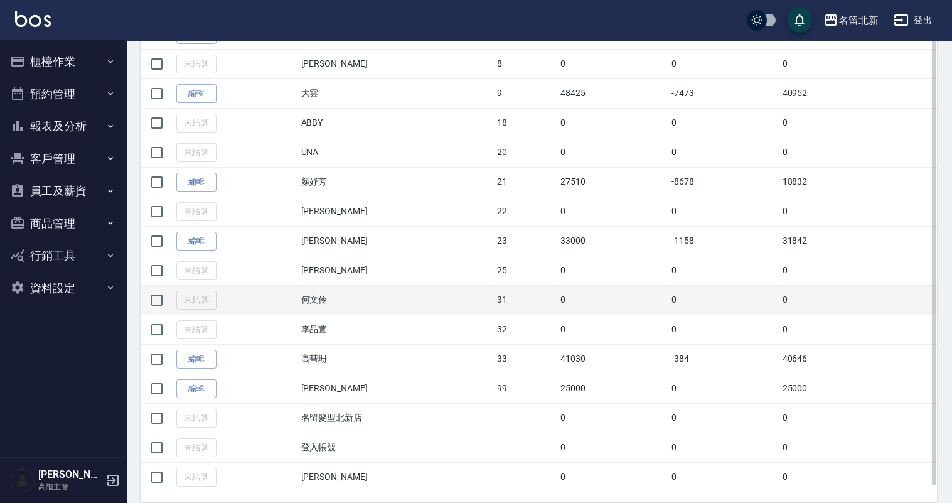
scroll to position [454, 0]
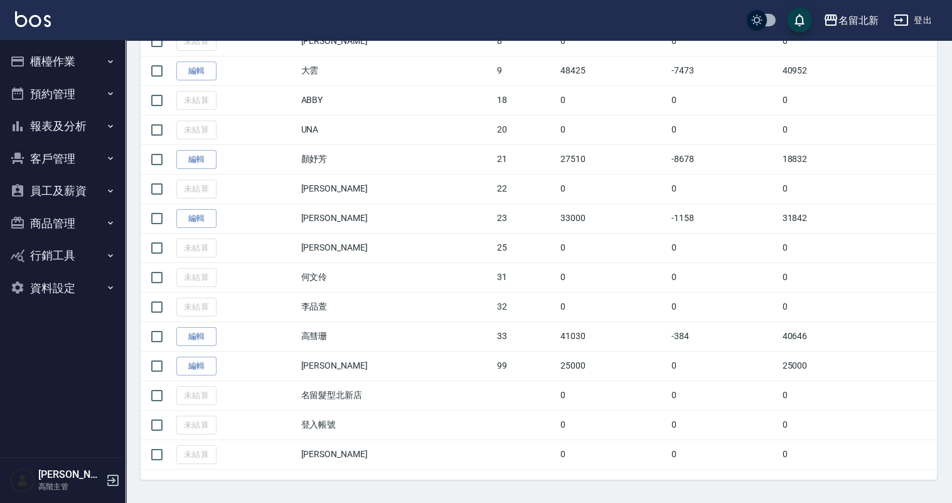
click at [53, 182] on button "員工及薪資" at bounding box center [62, 190] width 115 height 33
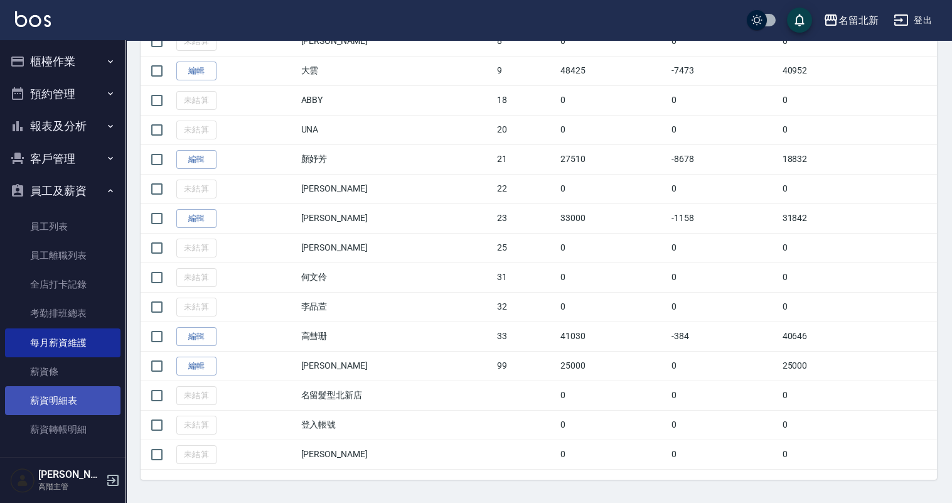
click at [63, 392] on link "薪資明細表" at bounding box center [62, 400] width 115 height 29
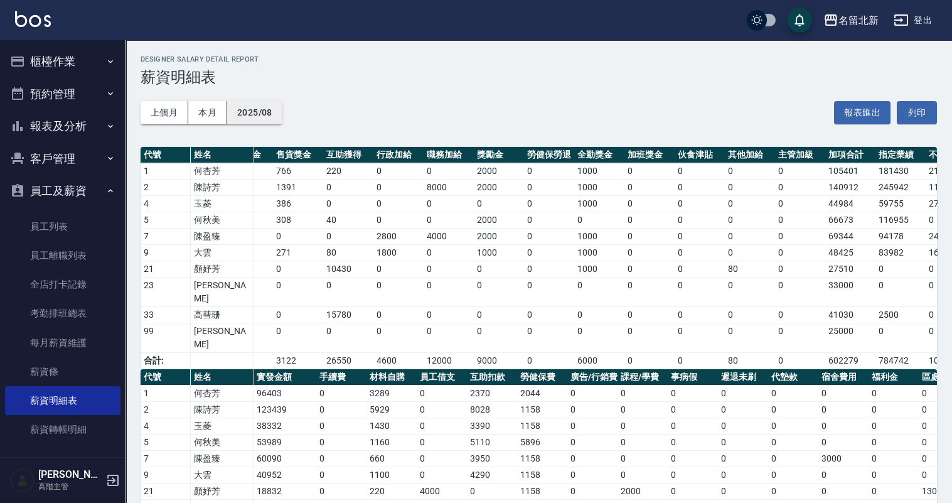
click at [255, 111] on button "2025/08" at bounding box center [254, 112] width 55 height 23
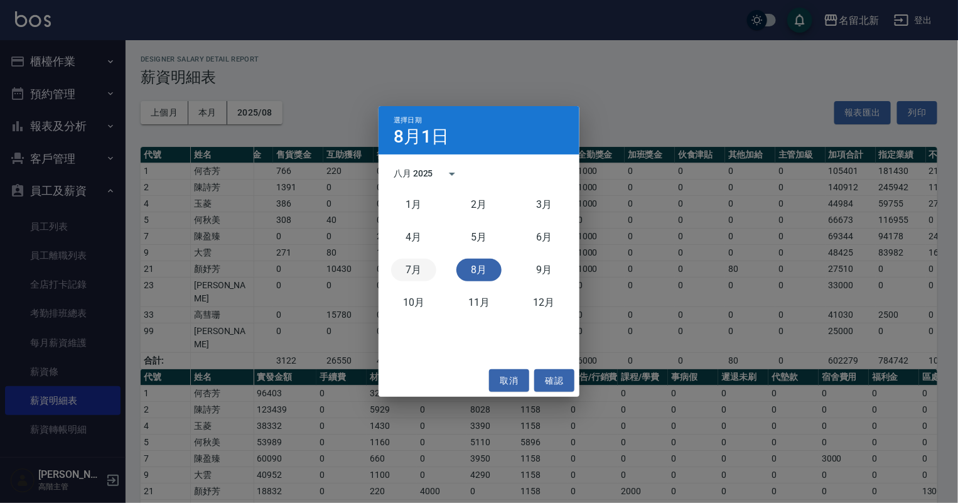
click at [415, 274] on button "7月" at bounding box center [413, 270] width 45 height 23
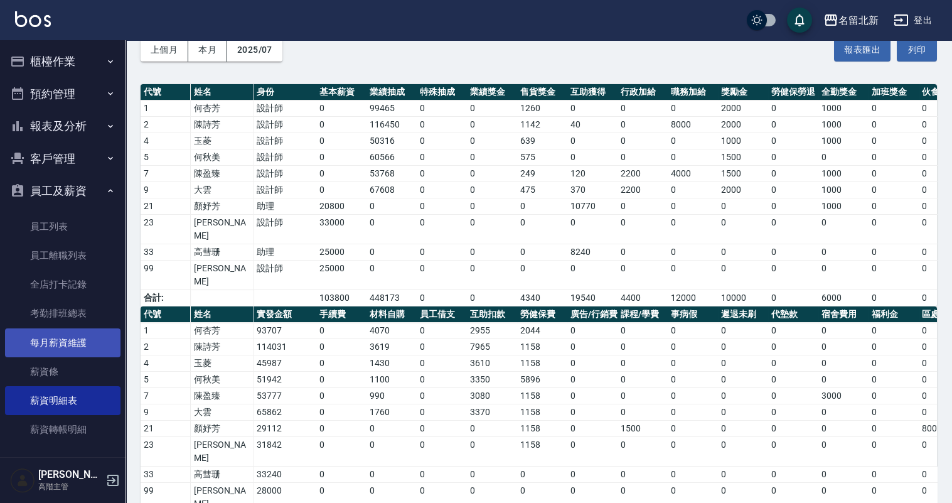
click at [56, 344] on link "每月薪資維護" at bounding box center [62, 342] width 115 height 29
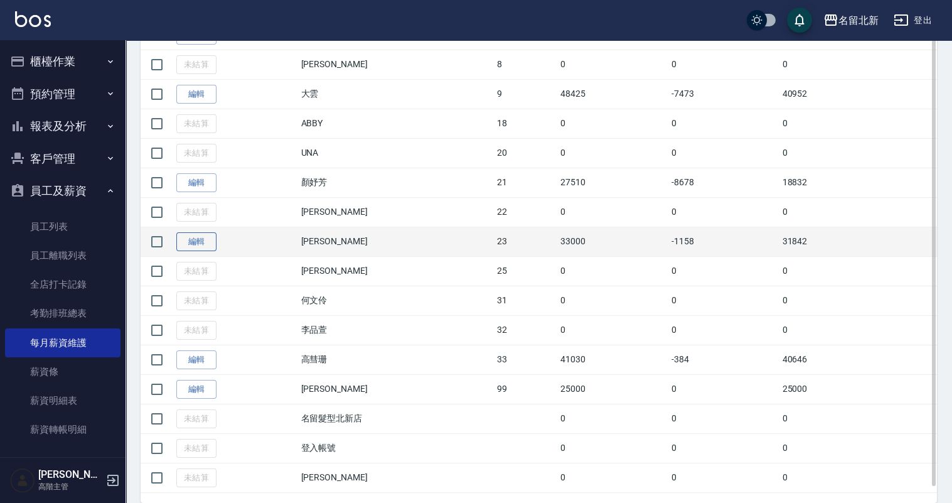
scroll to position [454, 0]
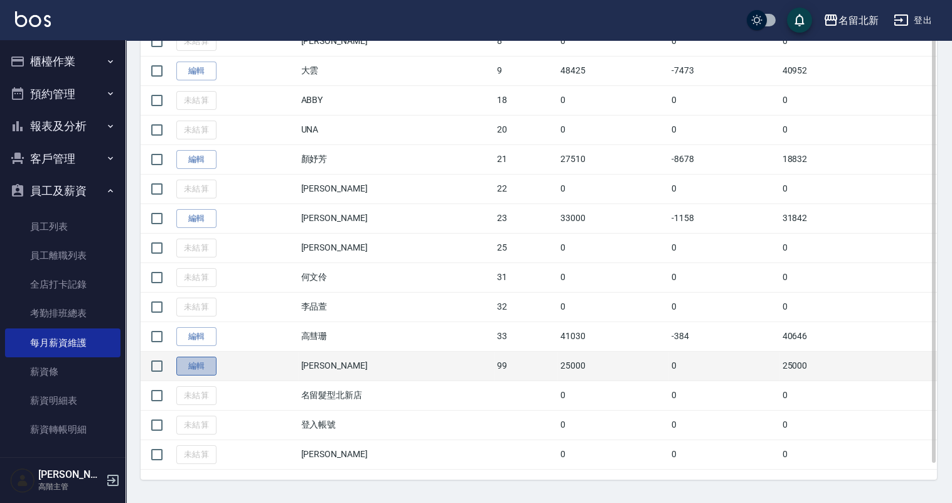
click at [208, 358] on link "編輯" at bounding box center [196, 365] width 40 height 19
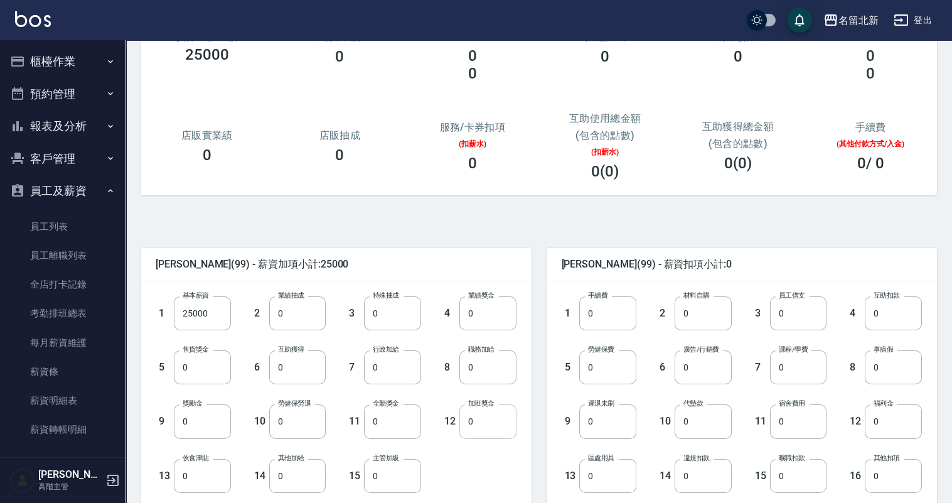
scroll to position [125, 0]
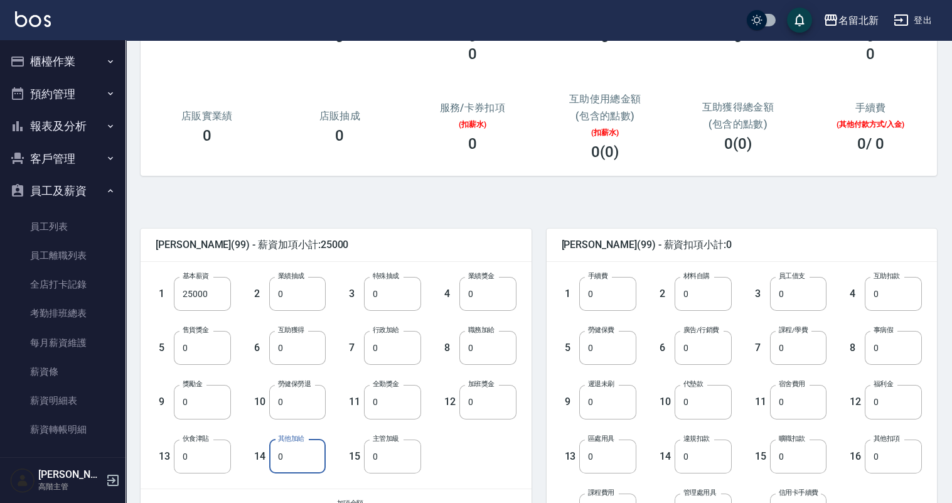
click at [292, 461] on input "0" at bounding box center [297, 456] width 57 height 34
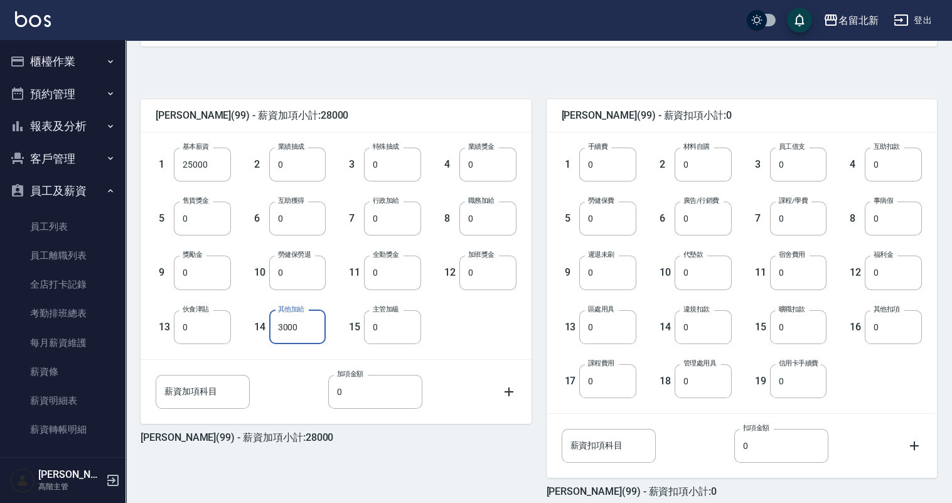
scroll to position [272, 0]
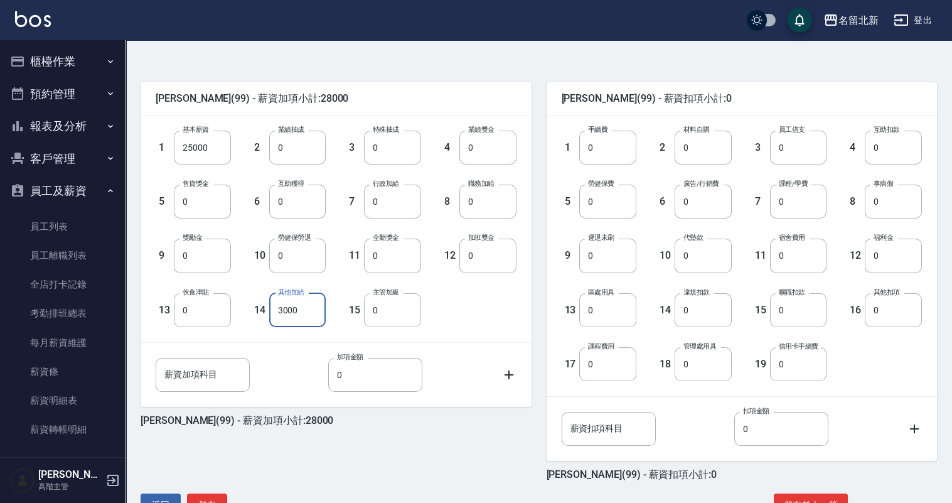
type input "3000"
click at [219, 491] on div "[PERSON_NAME](99) - 薪資加項小計:28000 1 基本薪資 25000 基本薪資 2 業績抽成 0 業績抽成 3 特殊抽成 0 特殊抽成 …" at bounding box center [534, 287] width 806 height 484
click at [219, 494] on button "儲存" at bounding box center [207, 504] width 40 height 23
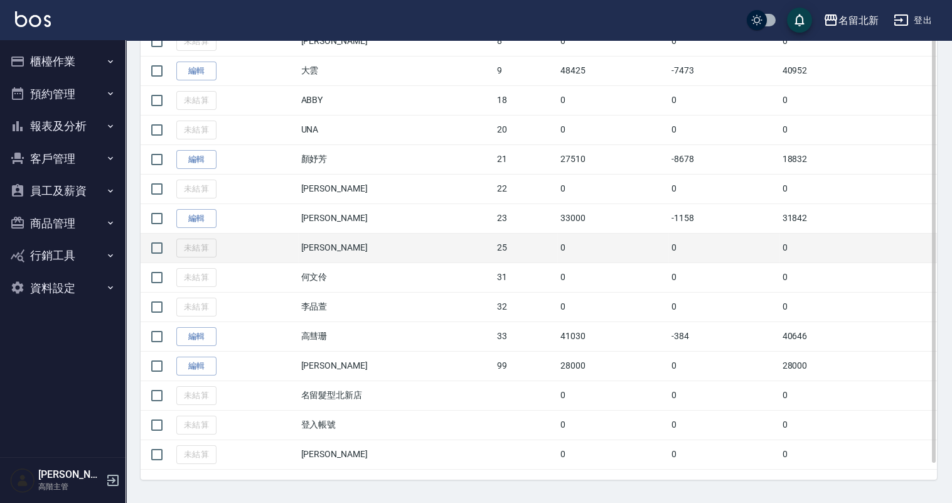
scroll to position [454, 0]
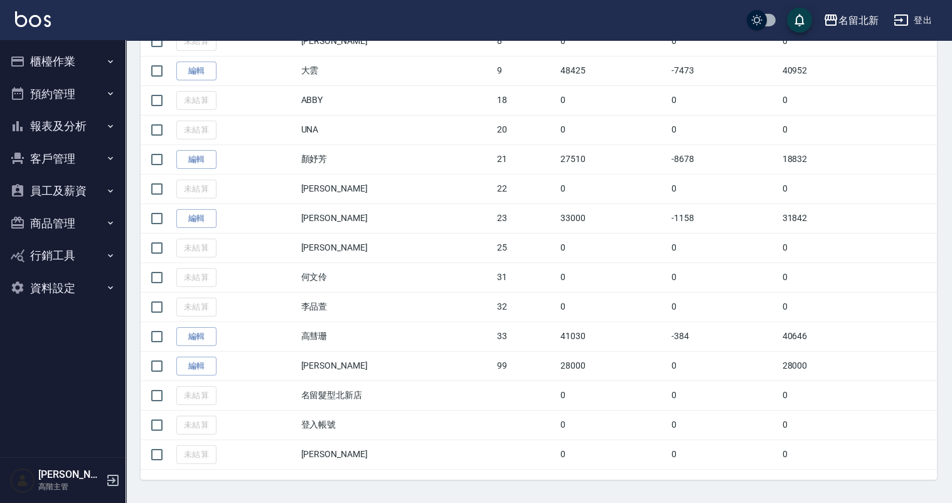
click at [53, 188] on button "員工及薪資" at bounding box center [62, 190] width 115 height 33
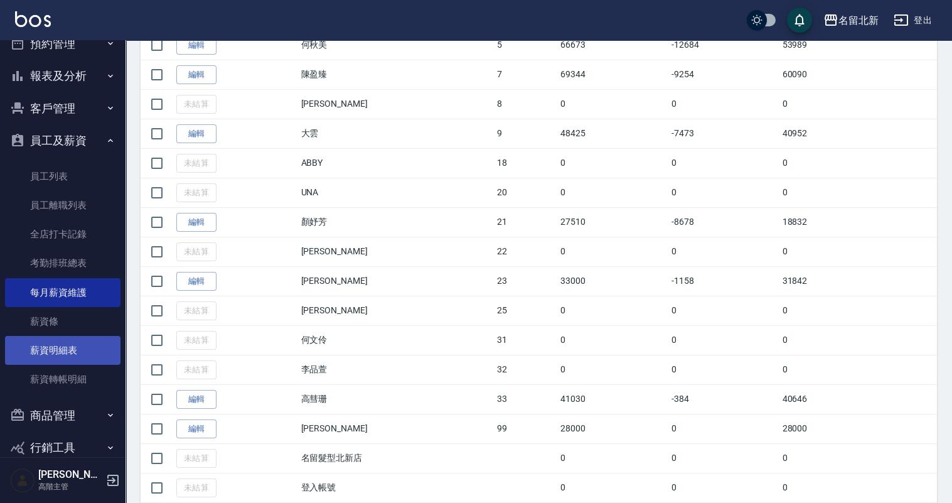
scroll to position [104, 0]
